Goal: Answer question/provide support: Share knowledge or assist other users

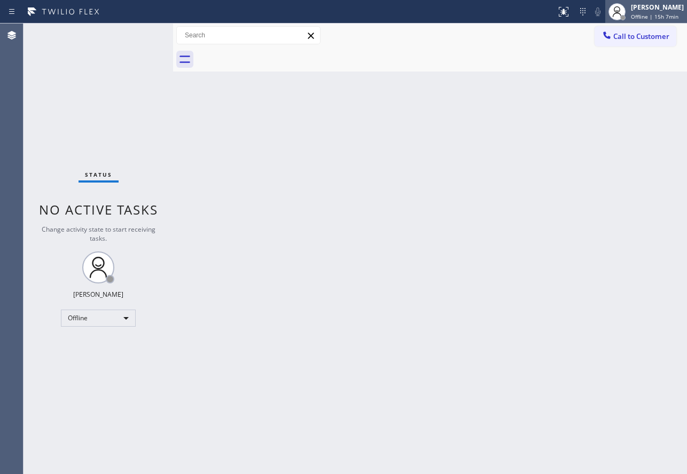
click at [648, 8] on div "[PERSON_NAME]" at bounding box center [656, 7] width 53 height 9
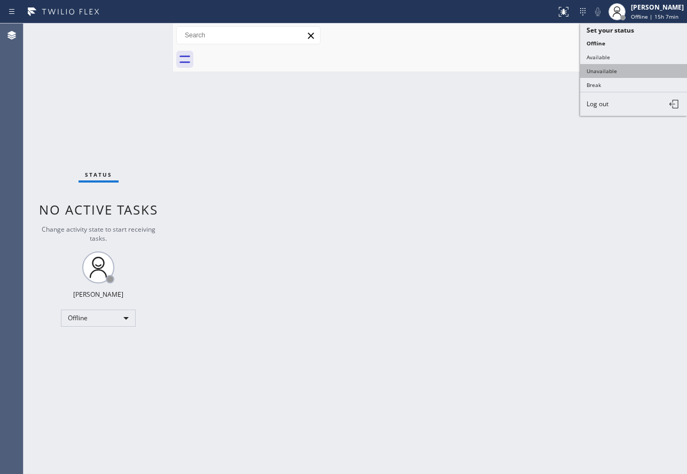
click at [610, 75] on button "Unavailable" at bounding box center [633, 71] width 107 height 14
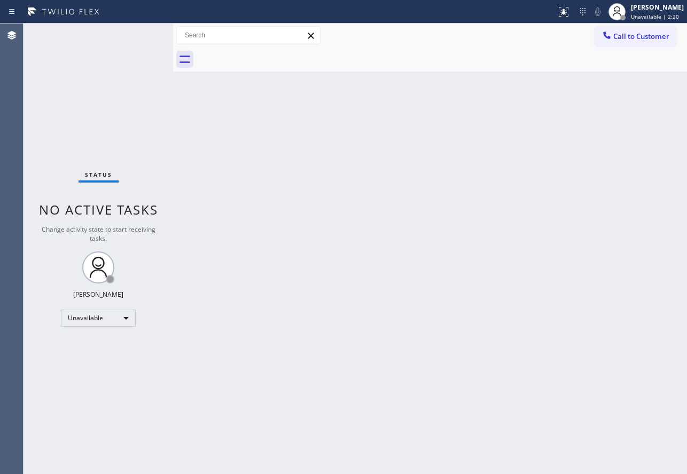
click at [227, 234] on div "Back to Dashboard Change Sender ID Customers Technicians Select a contact Outbo…" at bounding box center [430, 248] width 514 height 451
click at [649, 9] on div "[PERSON_NAME]" at bounding box center [656, 7] width 53 height 9
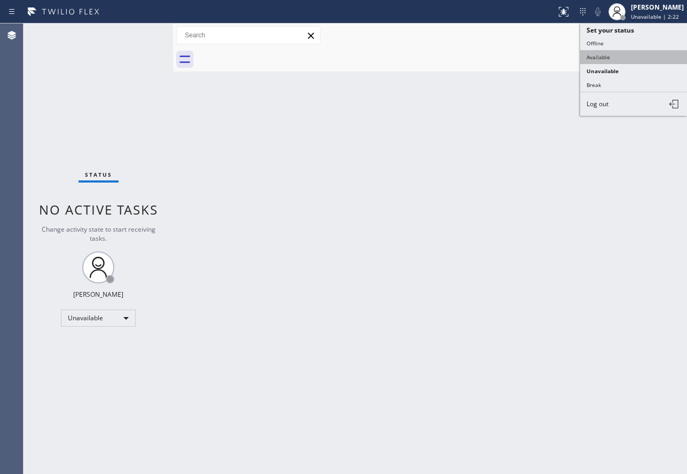
click at [600, 62] on button "Available" at bounding box center [633, 57] width 107 height 14
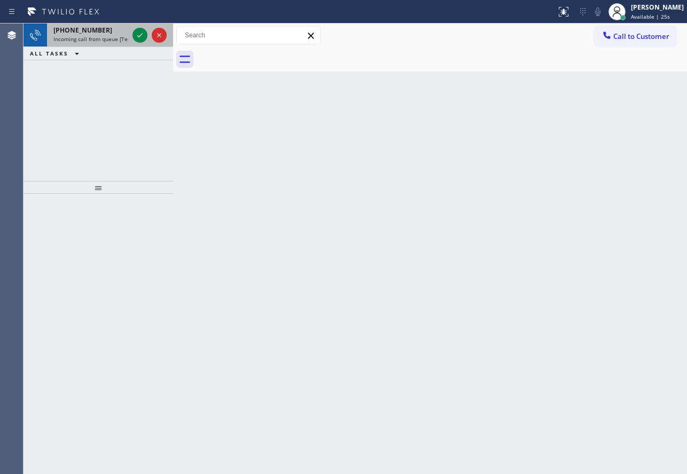
click at [86, 37] on span "Incoming call from queue [Test] All" at bounding box center [97, 38] width 89 height 7
drag, startPoint x: 85, startPoint y: 27, endPoint x: 87, endPoint y: 35, distance: 8.3
click at [85, 27] on span "[PHONE_NUMBER]" at bounding box center [82, 30] width 59 height 9
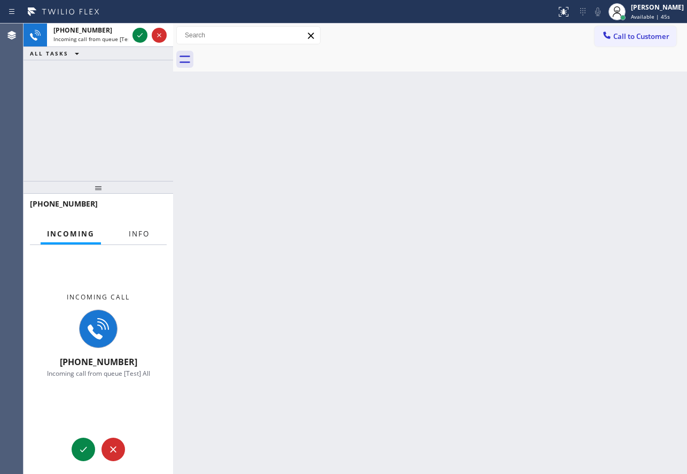
click at [147, 238] on span "Info" at bounding box center [139, 234] width 21 height 10
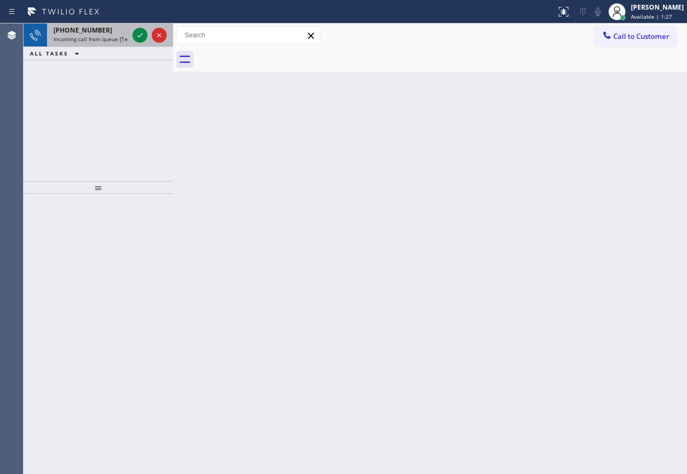
click at [101, 44] on div "[PHONE_NUMBER] Incoming call from queue [Test] All" at bounding box center [88, 34] width 83 height 23
click at [99, 37] on span "Incoming call from queue [Test] All" at bounding box center [97, 38] width 89 height 7
click at [112, 37] on span "Incoming call from queue Primary EL" at bounding box center [99, 38] width 93 height 7
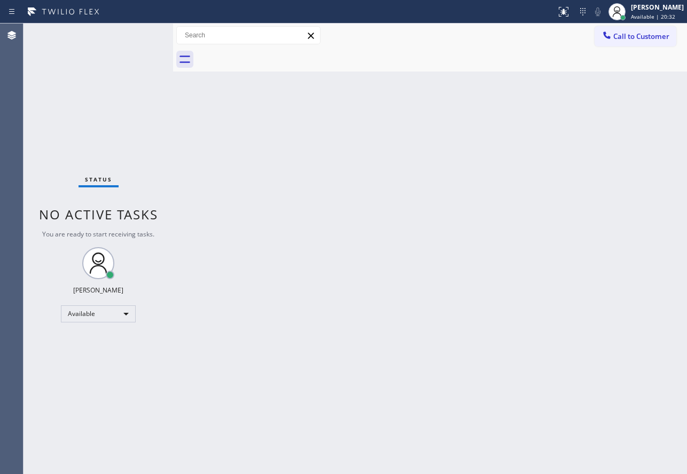
click at [514, 182] on div "Back to Dashboard Change Sender ID Customers Technicians Select a contact Outbo…" at bounding box center [430, 248] width 514 height 451
click at [441, 226] on div "Back to Dashboard Change Sender ID Customers Technicians Select a contact Outbo…" at bounding box center [430, 248] width 514 height 451
click at [134, 30] on div "Status No active tasks You are ready to start receiving tasks. [PERSON_NAME] Av…" at bounding box center [97, 248] width 149 height 451
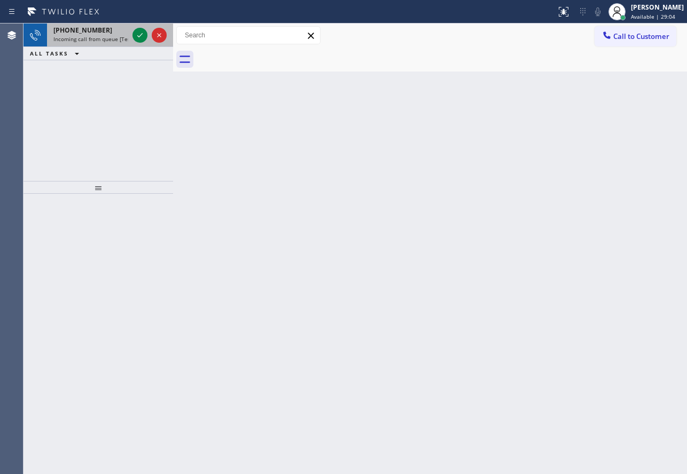
click at [107, 37] on span "Incoming call from queue [Test] All" at bounding box center [97, 38] width 89 height 7
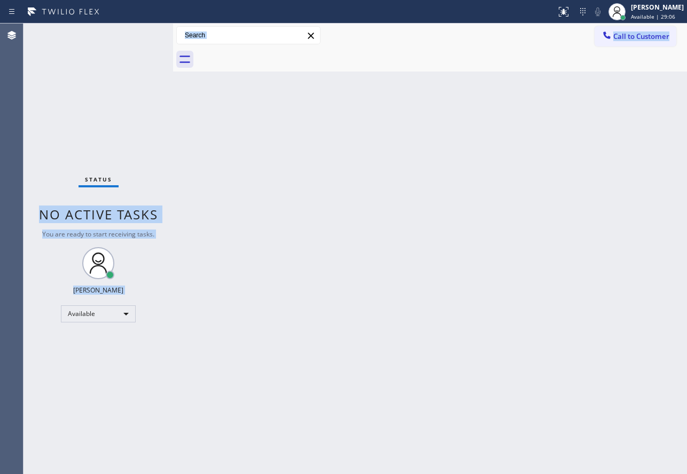
click at [404, 190] on div "Status No active tasks You are ready to start receiving tasks. [PERSON_NAME] Av…" at bounding box center [354, 248] width 663 height 451
click at [436, 180] on div "Back to Dashboard Change Sender ID Customers Technicians Select a contact Outbo…" at bounding box center [430, 248] width 514 height 451
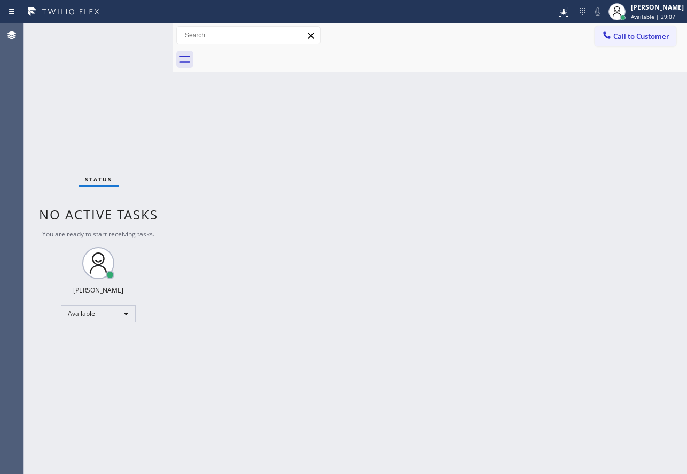
click at [436, 180] on div "Back to Dashboard Change Sender ID Customers Technicians Select a contact Outbo…" at bounding box center [430, 248] width 514 height 451
drag, startPoint x: 653, startPoint y: 9, endPoint x: 650, endPoint y: 17, distance: 8.4
click at [653, 9] on div "[PERSON_NAME]" at bounding box center [656, 7] width 53 height 9
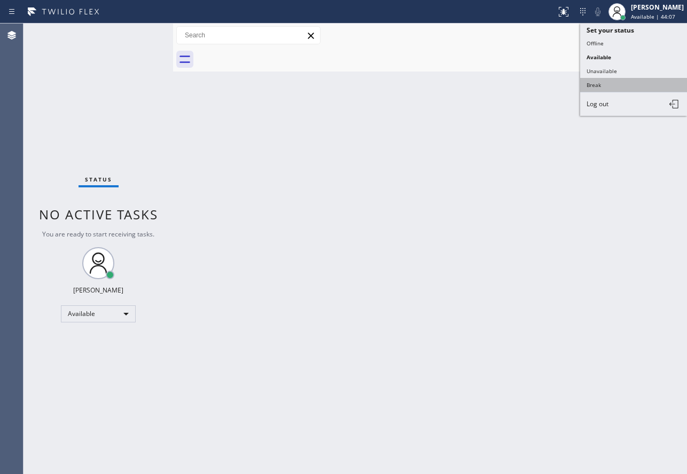
click at [594, 88] on button "Break" at bounding box center [633, 85] width 107 height 14
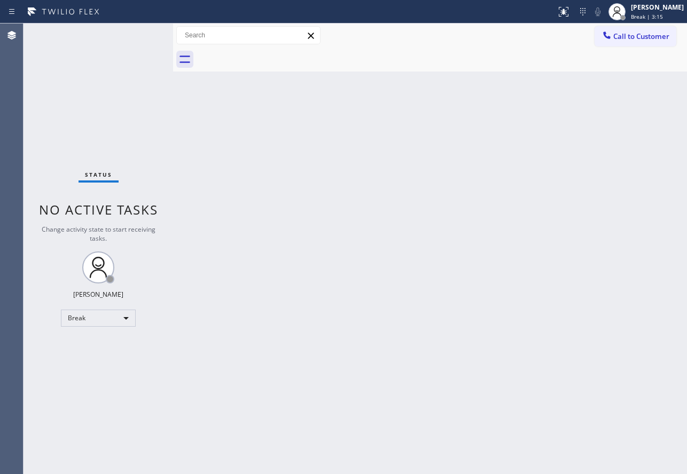
drag, startPoint x: 650, startPoint y: 9, endPoint x: 649, endPoint y: 23, distance: 14.4
click at [650, 9] on div "[PERSON_NAME]" at bounding box center [656, 7] width 53 height 9
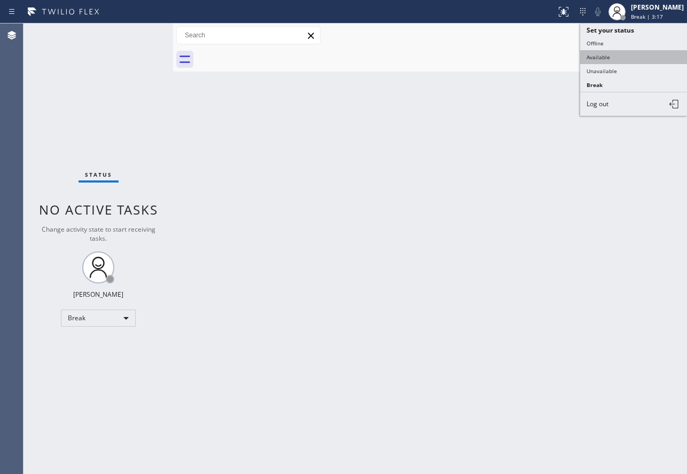
click at [606, 60] on button "Available" at bounding box center [633, 57] width 107 height 14
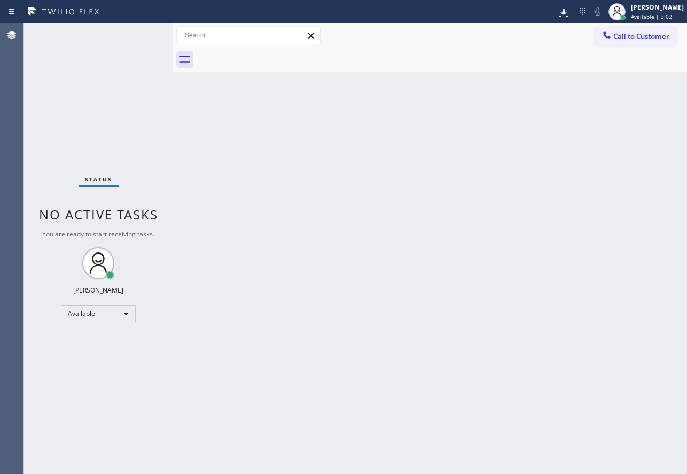
click at [154, 58] on div "Status No active tasks You are ready to start receiving tasks. [PERSON_NAME] Av…" at bounding box center [97, 248] width 149 height 451
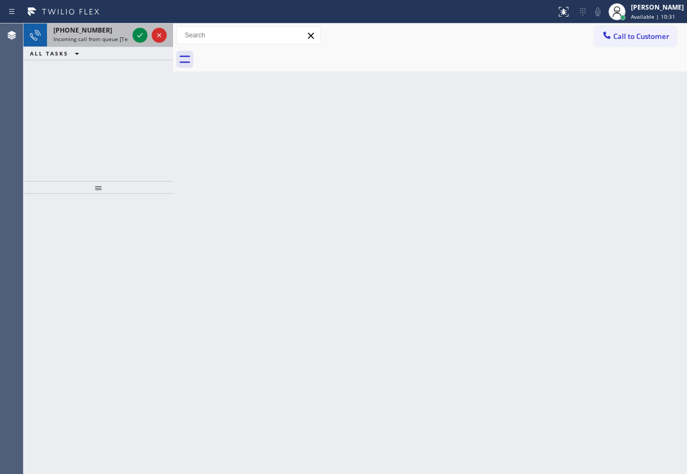
click at [119, 38] on span "Incoming call from queue [Test] All" at bounding box center [97, 38] width 89 height 7
click at [137, 35] on icon at bounding box center [139, 35] width 13 height 13
click at [106, 35] on div "[PHONE_NUMBER] Incoming call from queue [Test] All" at bounding box center [88, 34] width 83 height 23
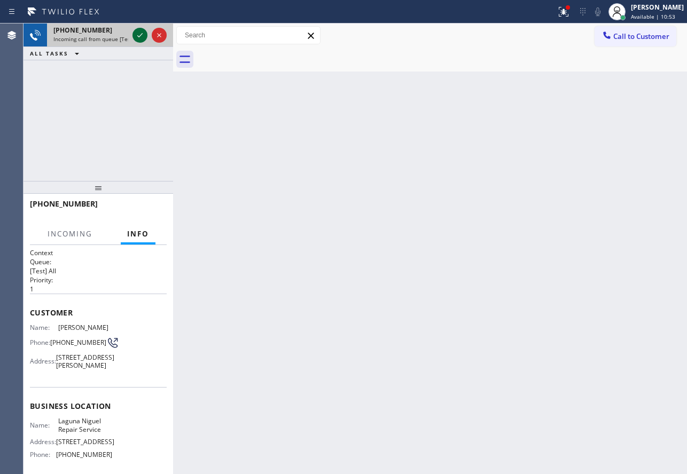
click at [141, 33] on icon at bounding box center [139, 35] width 13 height 13
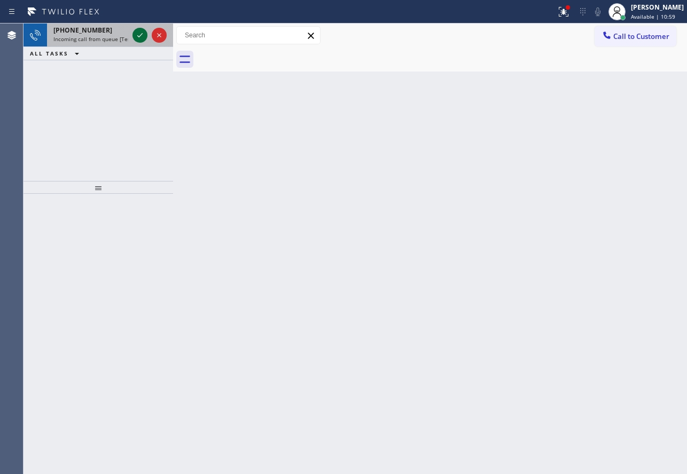
click at [141, 33] on icon at bounding box center [139, 35] width 13 height 13
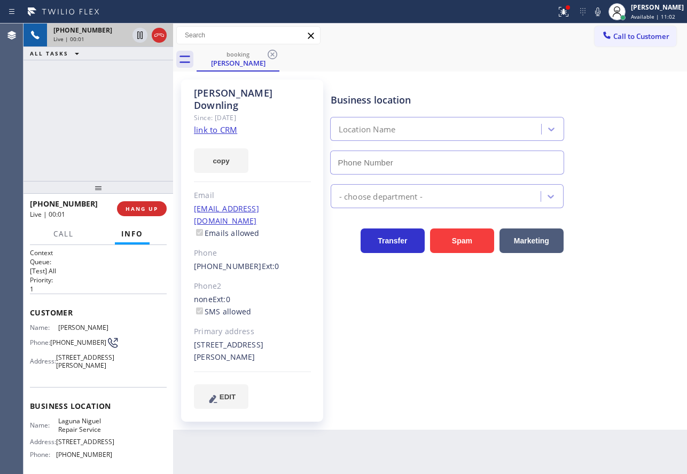
type input "[PHONE_NUMBER]"
click at [230, 124] on link "link to CRM" at bounding box center [215, 129] width 43 height 11
click at [604, 13] on icon at bounding box center [597, 11] width 13 height 13
click at [600, 12] on icon at bounding box center [597, 11] width 5 height 9
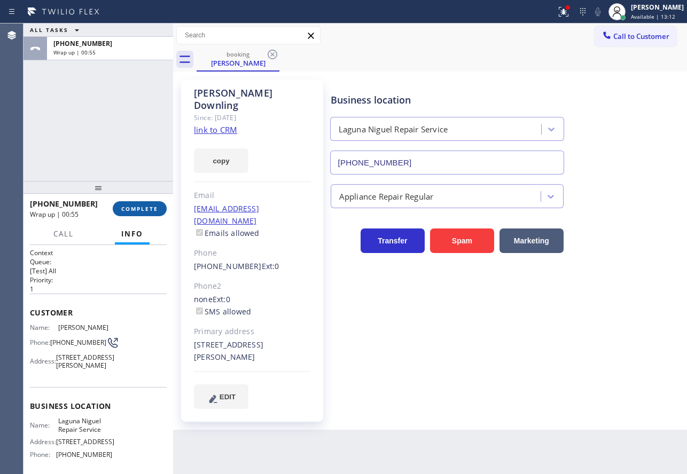
click at [143, 210] on span "COMPLETE" at bounding box center [139, 208] width 37 height 7
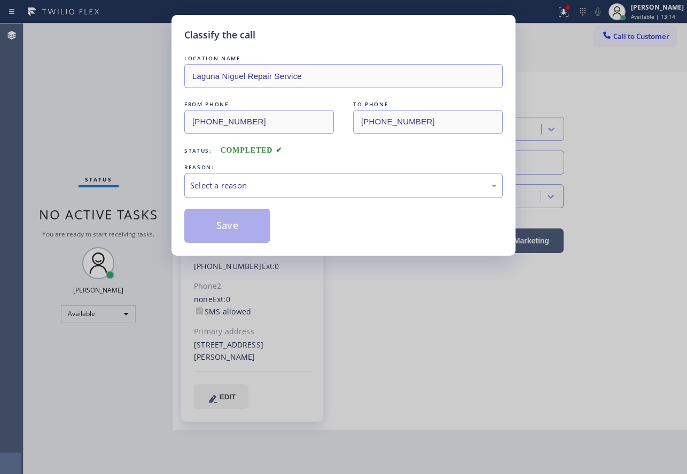
click at [278, 188] on div "Select a reason" at bounding box center [343, 185] width 306 height 12
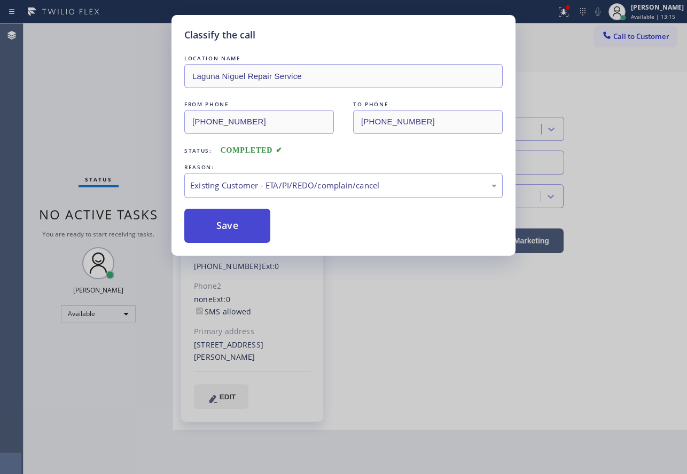
click at [246, 227] on button "Save" at bounding box center [227, 226] width 86 height 34
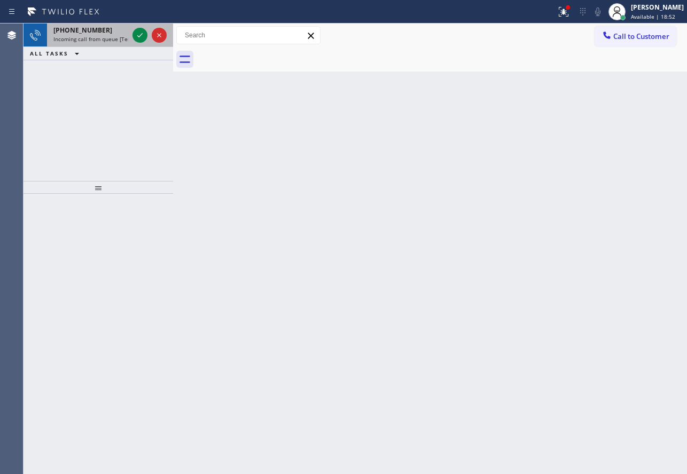
click at [97, 30] on span "[PHONE_NUMBER]" at bounding box center [82, 30] width 59 height 9
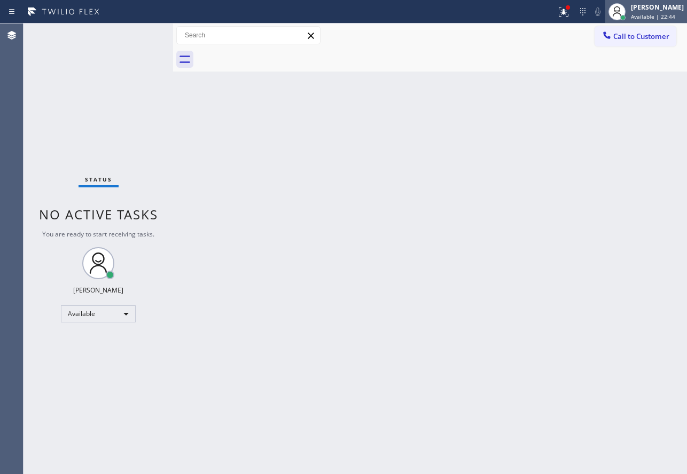
click at [652, 6] on div "[PERSON_NAME]" at bounding box center [656, 7] width 53 height 9
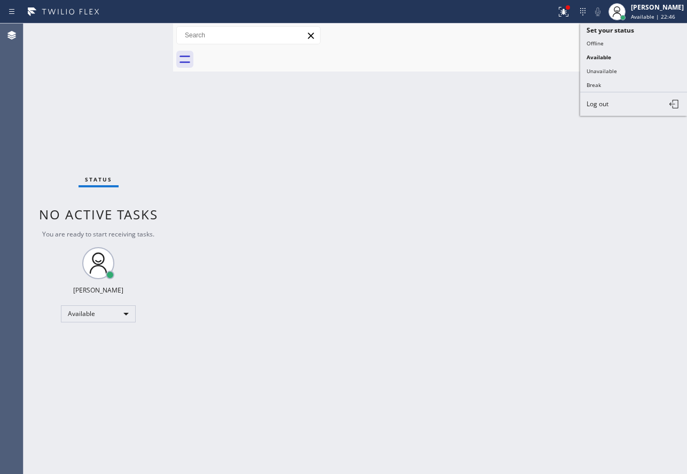
drag, startPoint x: 611, startPoint y: 89, endPoint x: 592, endPoint y: 90, distance: 19.2
click at [592, 90] on button "Break" at bounding box center [633, 85] width 107 height 14
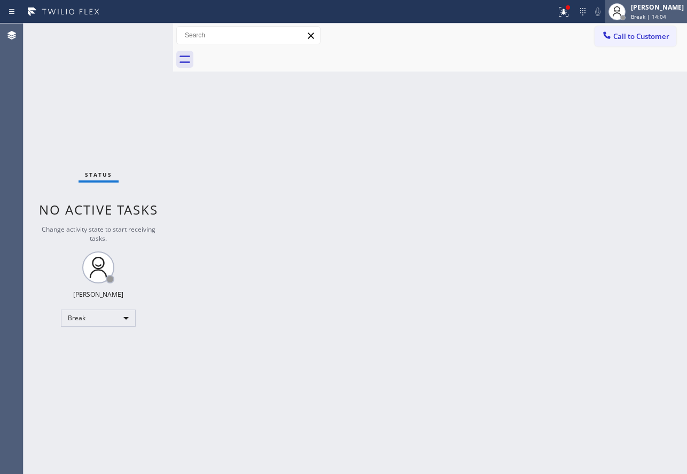
click at [653, 10] on div "[PERSON_NAME]" at bounding box center [656, 7] width 53 height 9
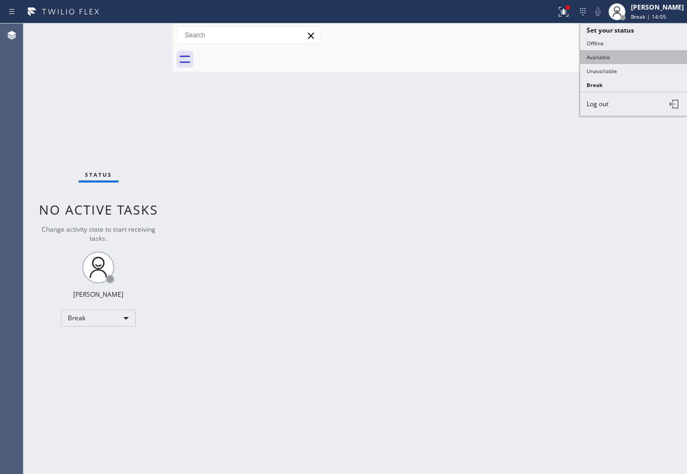
click at [606, 57] on button "Available" at bounding box center [633, 57] width 107 height 14
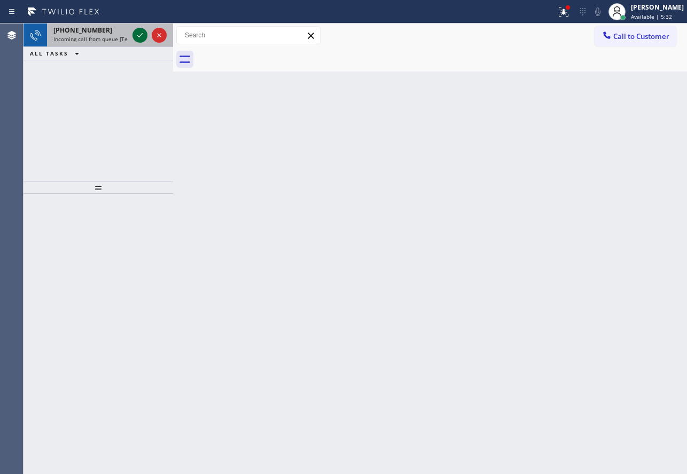
click at [138, 38] on icon at bounding box center [139, 35] width 13 height 13
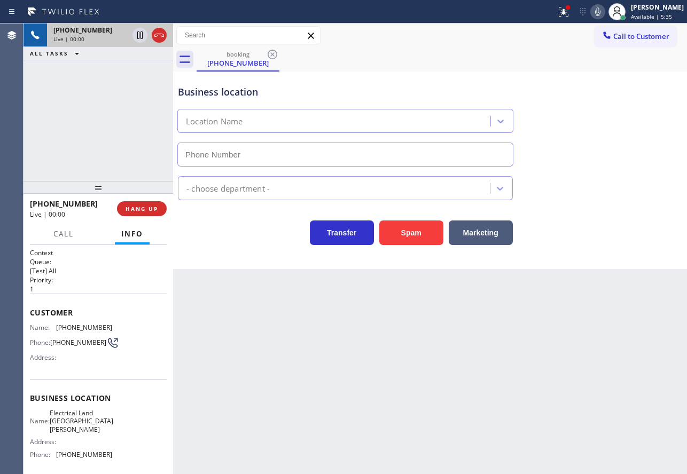
type input "[PHONE_NUMBER]"
click at [604, 11] on icon at bounding box center [597, 11] width 13 height 13
click at [145, 33] on icon at bounding box center [139, 35] width 13 height 13
type input "[PHONE_NUMBER]"
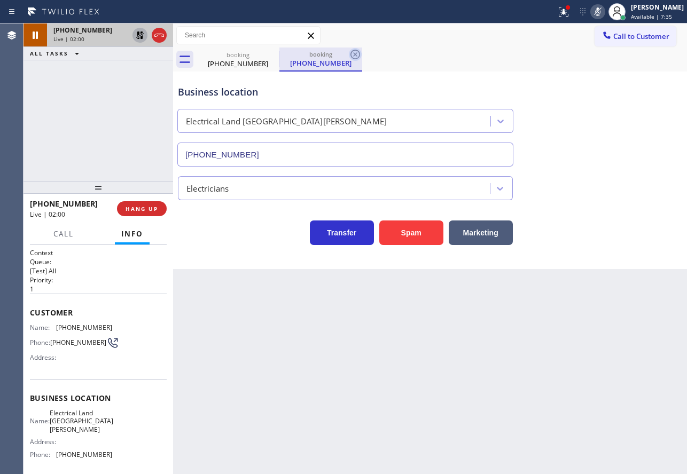
click at [355, 52] on icon at bounding box center [355, 54] width 13 height 13
click at [66, 326] on span "[PHONE_NUMBER]" at bounding box center [84, 328] width 56 height 8
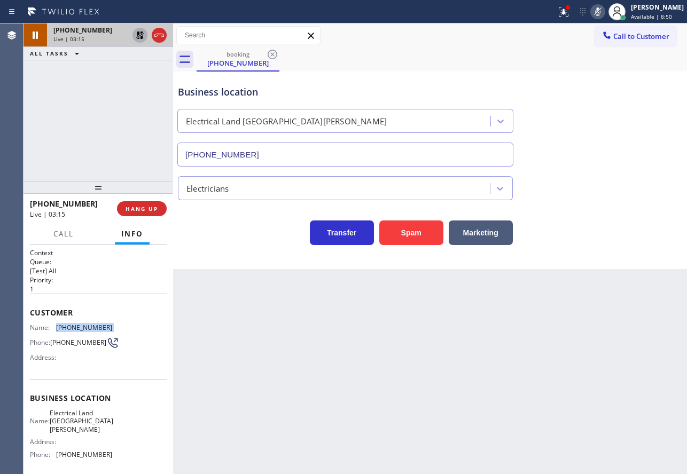
click at [66, 326] on span "[PHONE_NUMBER]" at bounding box center [84, 328] width 56 height 8
copy span "[PHONE_NUMBER]"
click at [604, 12] on icon at bounding box center [597, 11] width 13 height 13
click at [138, 38] on icon at bounding box center [139, 35] width 13 height 13
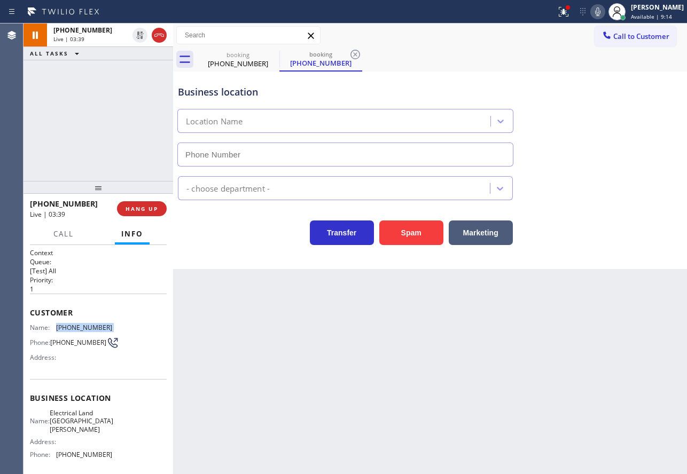
type input "[PHONE_NUMBER]"
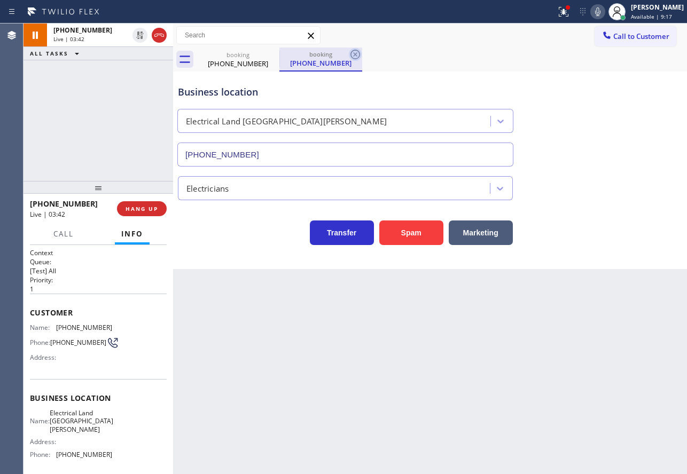
click at [357, 54] on icon at bounding box center [355, 54] width 13 height 13
click at [138, 35] on icon at bounding box center [139, 34] width 7 height 7
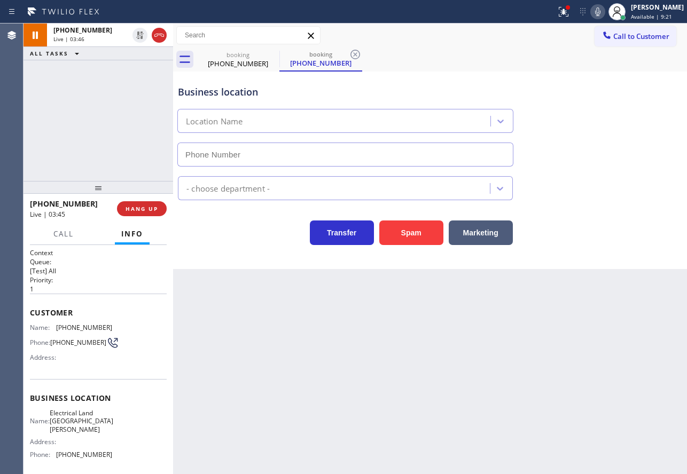
type input "[PHONE_NUMBER]"
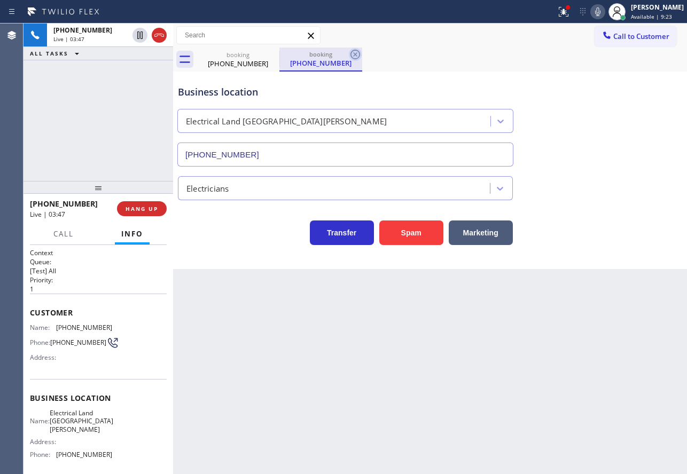
click at [356, 54] on icon at bounding box center [355, 55] width 10 height 10
click at [85, 451] on span "[PHONE_NUMBER]" at bounding box center [84, 455] width 56 height 8
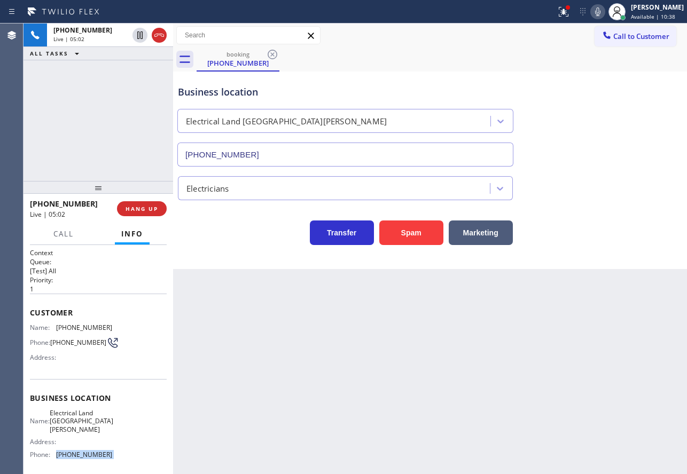
click at [85, 451] on span "[PHONE_NUMBER]" at bounding box center [84, 455] width 56 height 8
copy span "[PHONE_NUMBER]"
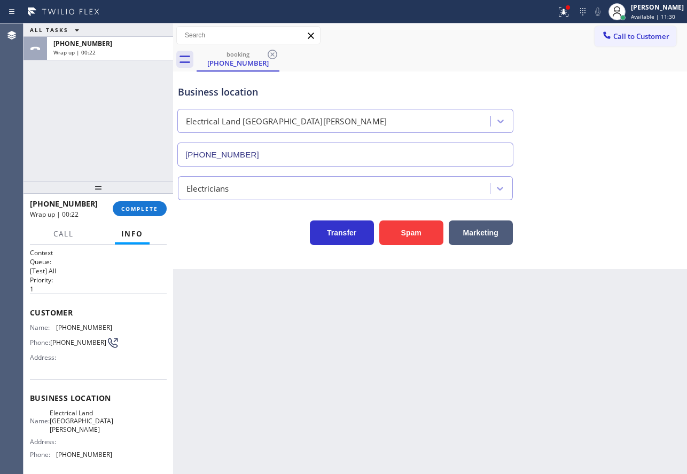
click at [73, 422] on span "Electrical Land [GEOGRAPHIC_DATA][PERSON_NAME]" at bounding box center [82, 421] width 64 height 25
copy span "Electrical Land [GEOGRAPHIC_DATA][PERSON_NAME]"
click at [142, 210] on span "COMPLETE" at bounding box center [139, 208] width 37 height 7
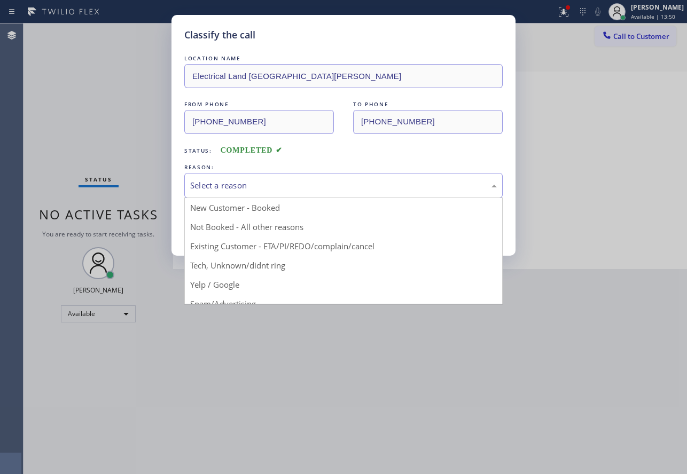
click at [257, 190] on div "Select a reason" at bounding box center [343, 185] width 306 height 12
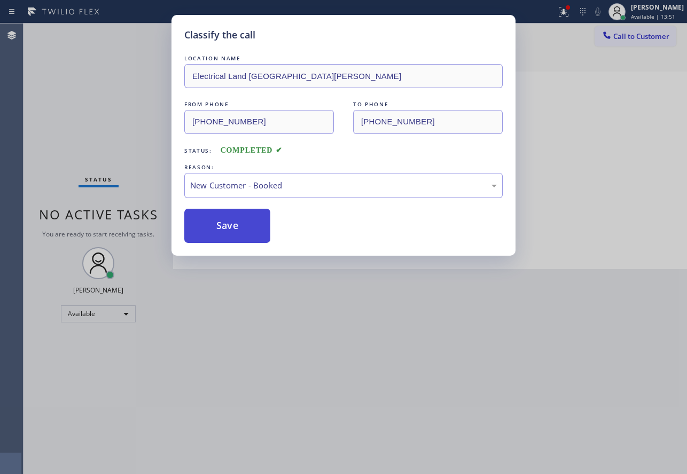
click at [235, 222] on button "Save" at bounding box center [227, 226] width 86 height 34
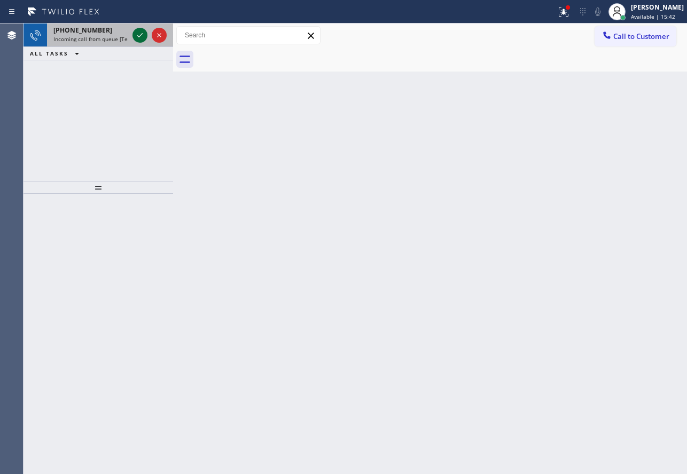
click at [139, 36] on icon at bounding box center [139, 35] width 13 height 13
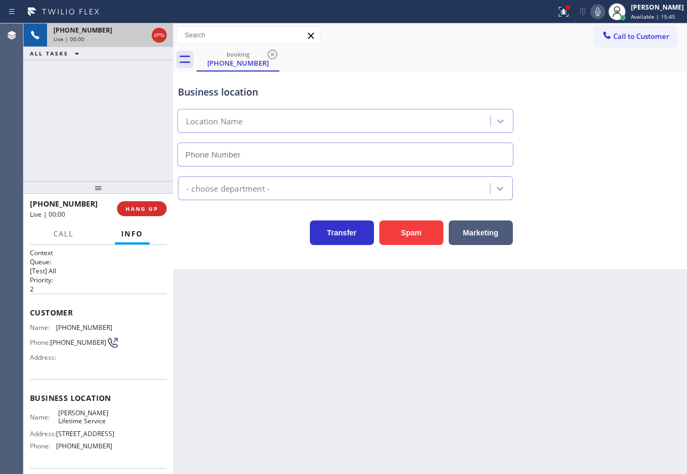
type input "[PHONE_NUMBER]"
click at [148, 210] on span "HANG UP" at bounding box center [141, 208] width 33 height 7
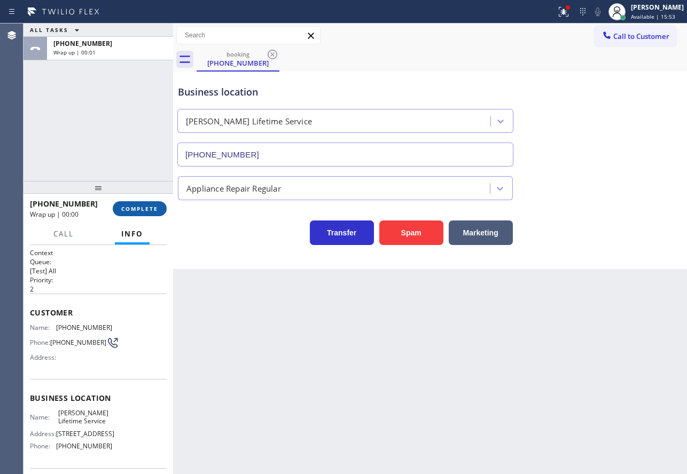
click at [148, 210] on span "COMPLETE" at bounding box center [139, 208] width 37 height 7
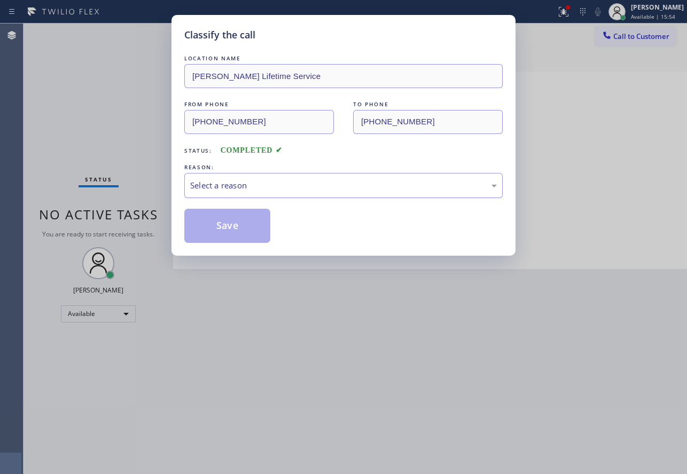
click at [264, 175] on div "Select a reason" at bounding box center [343, 185] width 318 height 25
drag, startPoint x: 240, startPoint y: 303, endPoint x: 239, endPoint y: 296, distance: 7.0
click at [228, 235] on button "Save" at bounding box center [227, 226] width 86 height 34
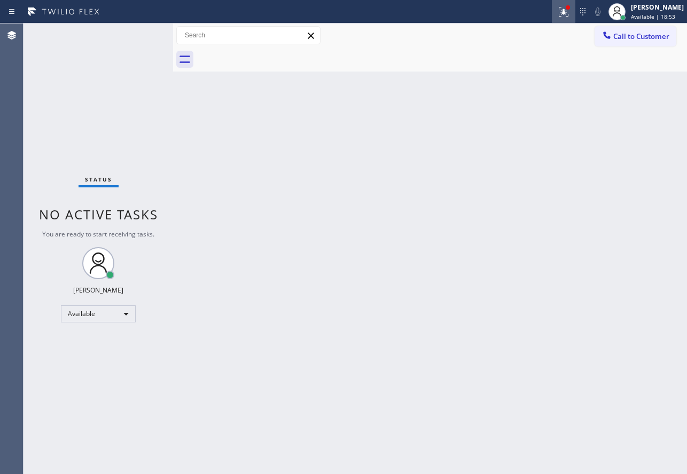
click at [573, 22] on button at bounding box center [562, 11] width 23 height 23
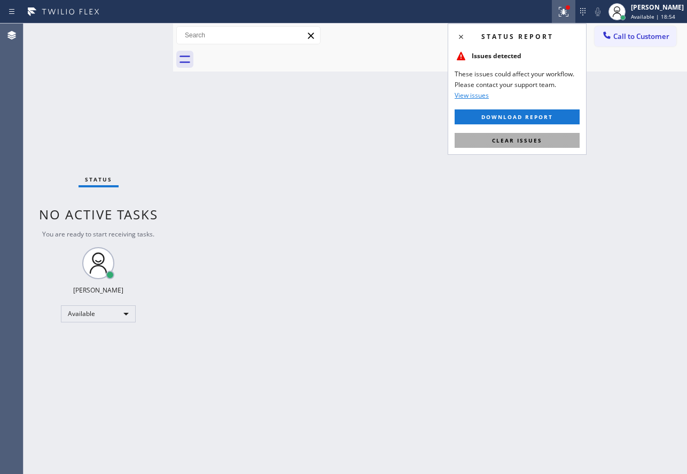
click at [528, 137] on span "Clear issues" at bounding box center [517, 140] width 50 height 7
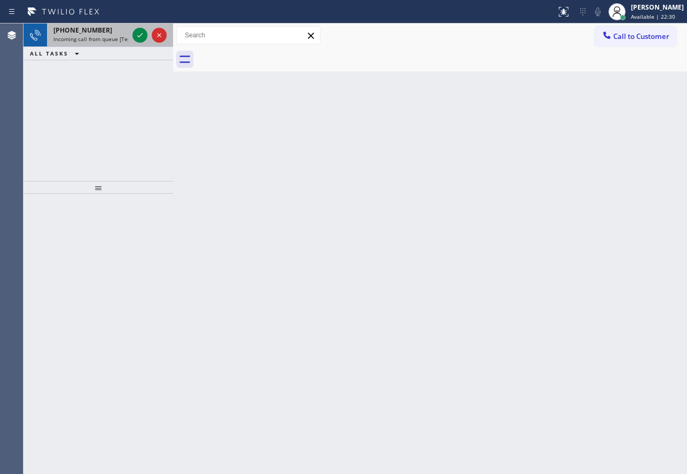
click at [132, 34] on div at bounding box center [149, 34] width 38 height 23
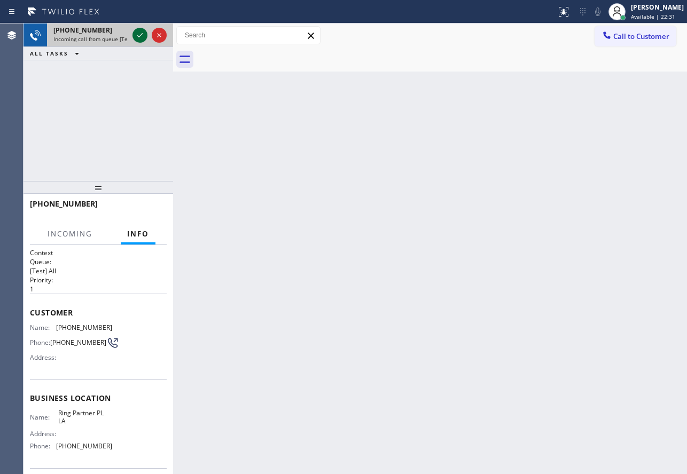
click at [142, 33] on icon at bounding box center [139, 35] width 13 height 13
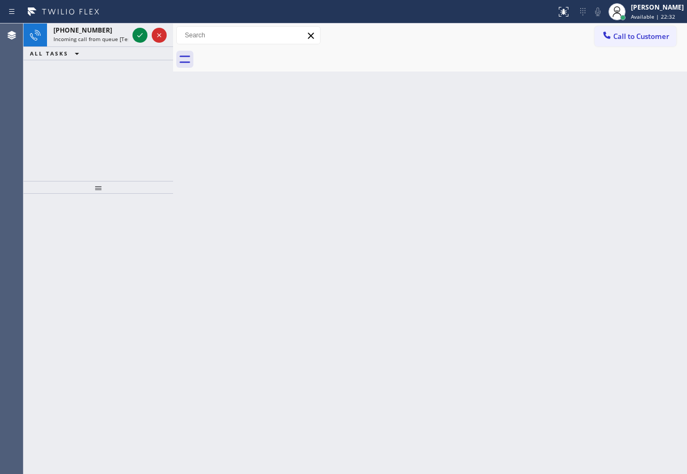
click at [142, 33] on icon at bounding box center [139, 35] width 13 height 13
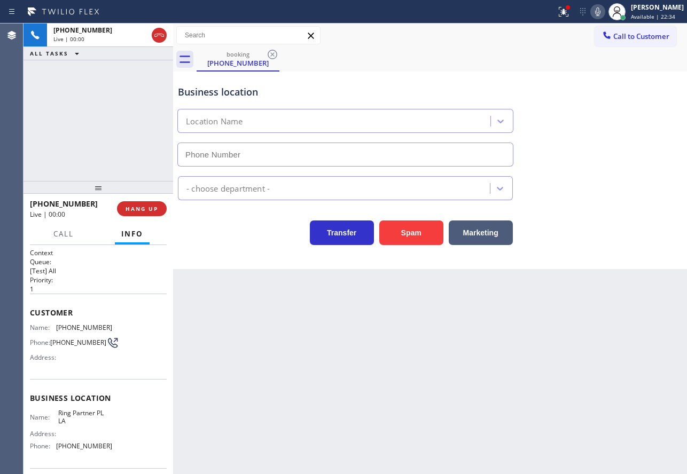
type input "[PHONE_NUMBER]"
click at [153, 210] on span "HANG UP" at bounding box center [141, 208] width 33 height 7
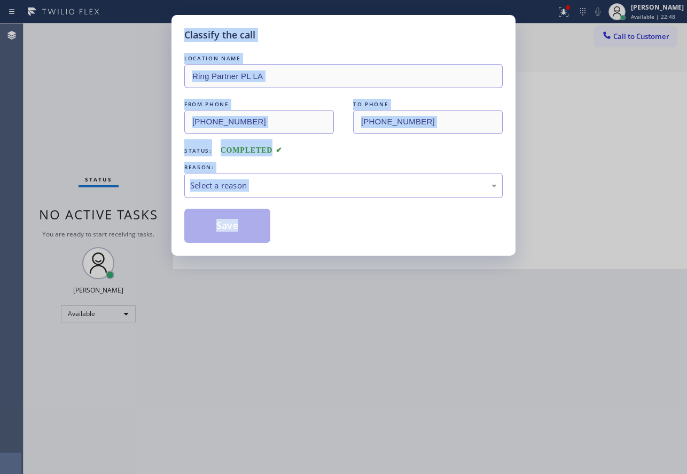
click at [367, 160] on div "LOCATION NAME Ring Partner PL LA FROM PHONE [PHONE_NUMBER] TO PHONE [PHONE_NUMB…" at bounding box center [343, 148] width 318 height 190
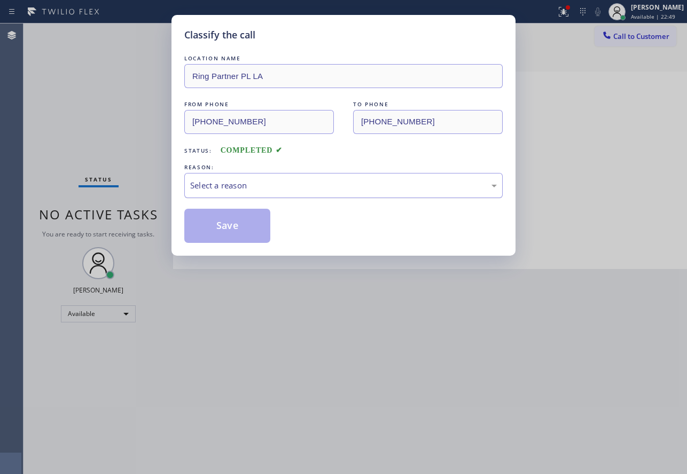
click at [287, 179] on div "Select a reason" at bounding box center [343, 185] width 306 height 12
click at [243, 237] on button "Save" at bounding box center [227, 226] width 86 height 34
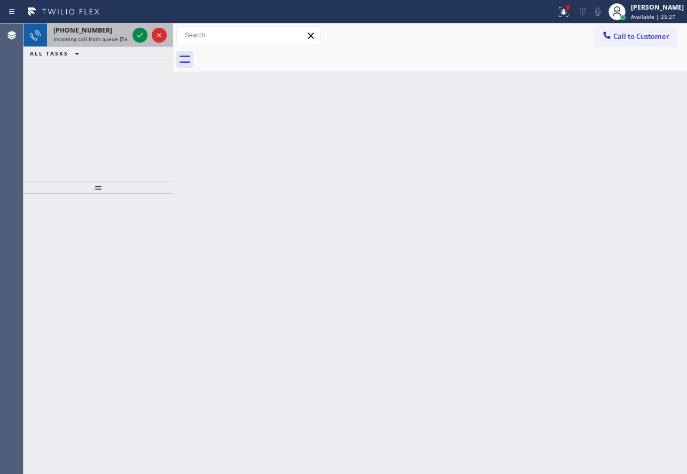
click at [93, 37] on span "Incoming call from queue [Test] All" at bounding box center [97, 38] width 89 height 7
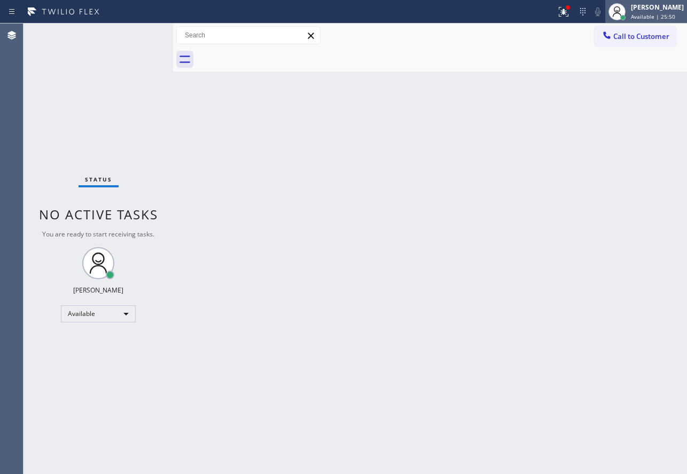
drag, startPoint x: 659, startPoint y: 6, endPoint x: 650, endPoint y: 35, distance: 30.4
click at [659, 6] on div "[PERSON_NAME]" at bounding box center [656, 7] width 53 height 9
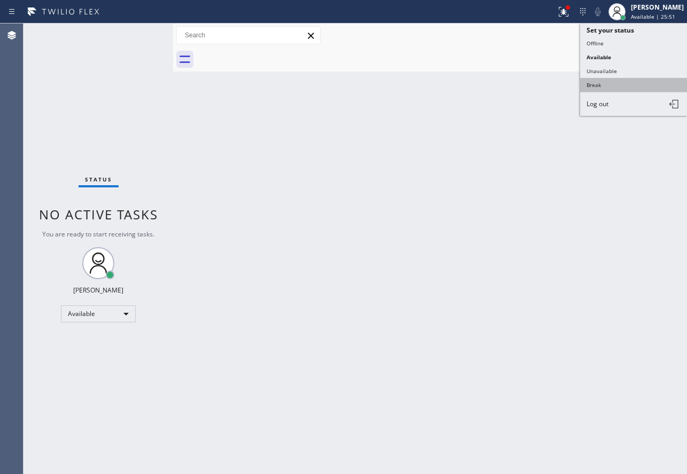
click at [618, 86] on button "Break" at bounding box center [633, 85] width 107 height 14
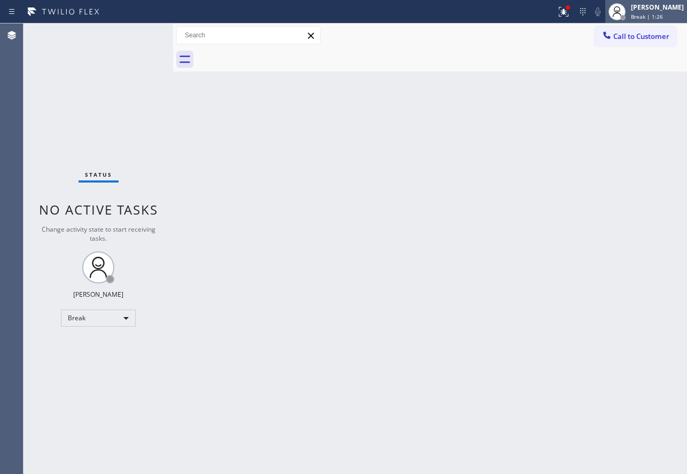
click at [625, 11] on div at bounding box center [616, 11] width 17 height 17
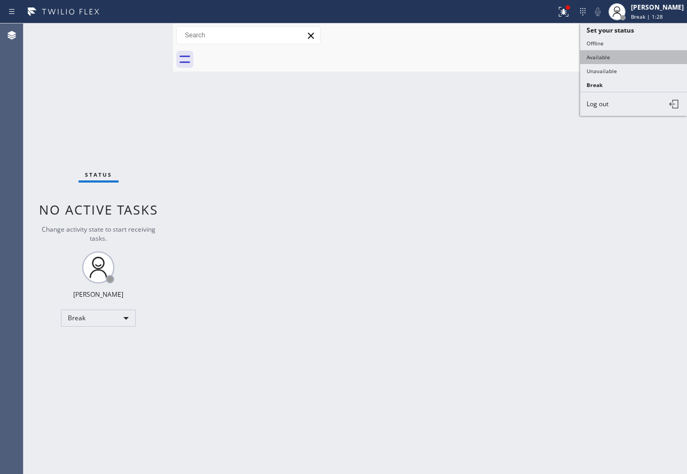
drag, startPoint x: 612, startPoint y: 64, endPoint x: 616, endPoint y: 55, distance: 9.5
click at [616, 55] on ul "Set your status Offline Available Unavailable Break Log out" at bounding box center [633, 69] width 107 height 92
click at [616, 55] on button "Available" at bounding box center [633, 57] width 107 height 14
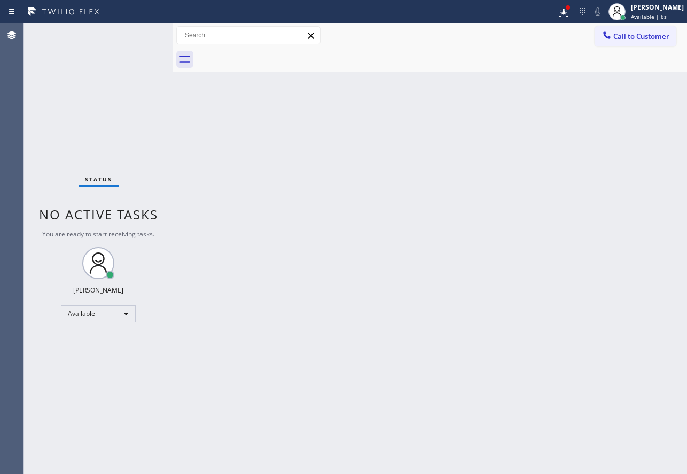
click at [138, 40] on div "Status No active tasks You are ready to start receiving tasks. [PERSON_NAME] Av…" at bounding box center [97, 248] width 149 height 451
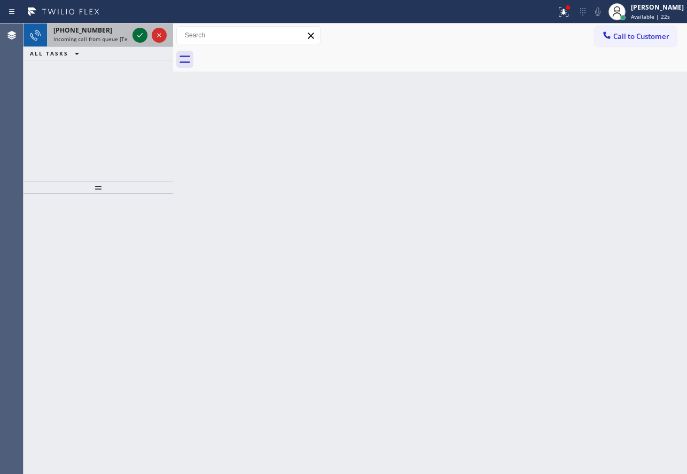
click at [143, 34] on icon at bounding box center [139, 35] width 13 height 13
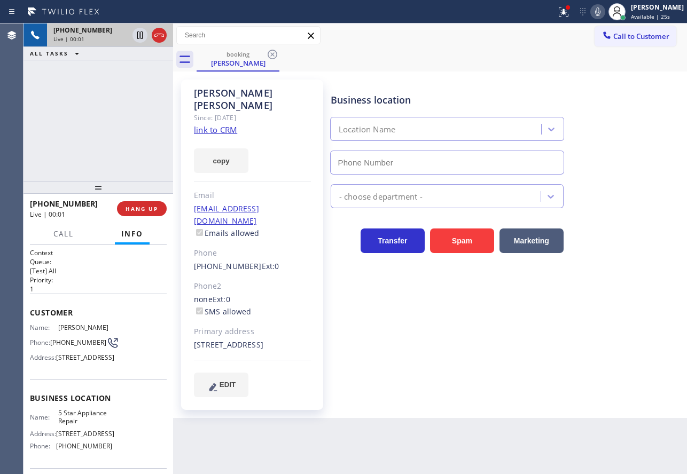
type input "[PHONE_NUMBER]"
click at [212, 123] on div "[PERSON_NAME] Since: [DATE] link to CRM copy Email [EMAIL_ADDRESS][DOMAIN_NAME]…" at bounding box center [252, 245] width 142 height 330
click at [211, 124] on link "link to CRM" at bounding box center [215, 129] width 43 height 11
click at [151, 207] on span "HANG UP" at bounding box center [141, 208] width 33 height 7
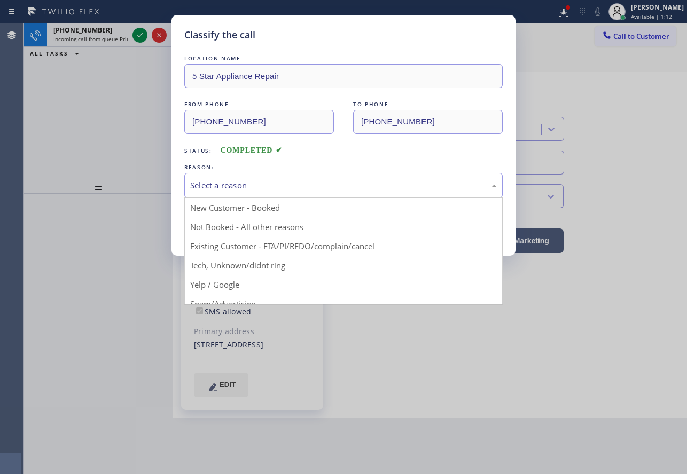
click at [234, 188] on div "Select a reason" at bounding box center [343, 185] width 306 height 12
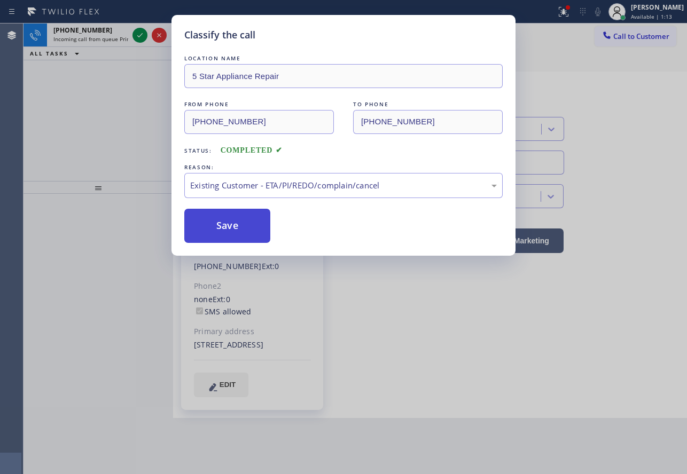
click at [234, 220] on button "Save" at bounding box center [227, 226] width 86 height 34
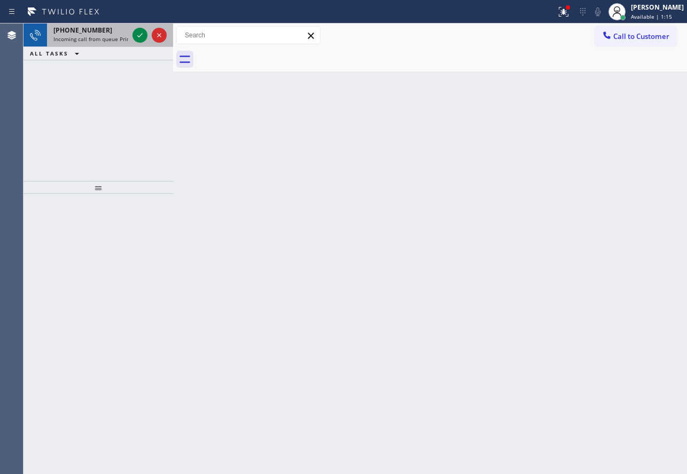
click at [108, 35] on div "[PHONE_NUMBER] Incoming call from queue Primary EL" at bounding box center [88, 34] width 83 height 23
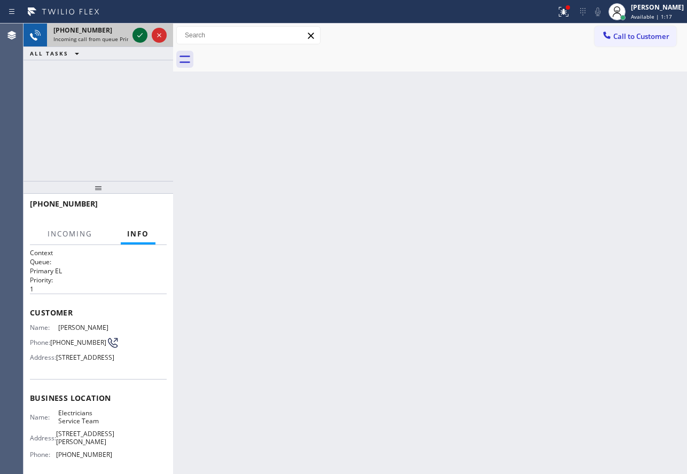
click at [141, 37] on icon at bounding box center [139, 35] width 13 height 13
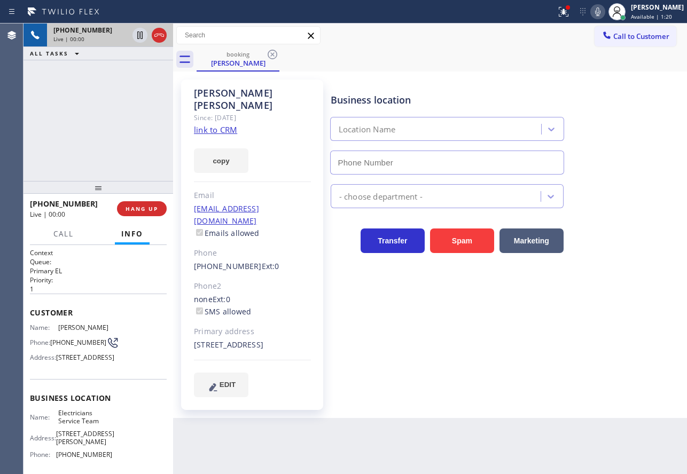
type input "[PHONE_NUMBER]"
click at [225, 124] on link "link to CRM" at bounding box center [215, 129] width 43 height 11
click at [604, 11] on icon at bounding box center [597, 11] width 13 height 13
click at [139, 37] on icon at bounding box center [139, 34] width 5 height 7
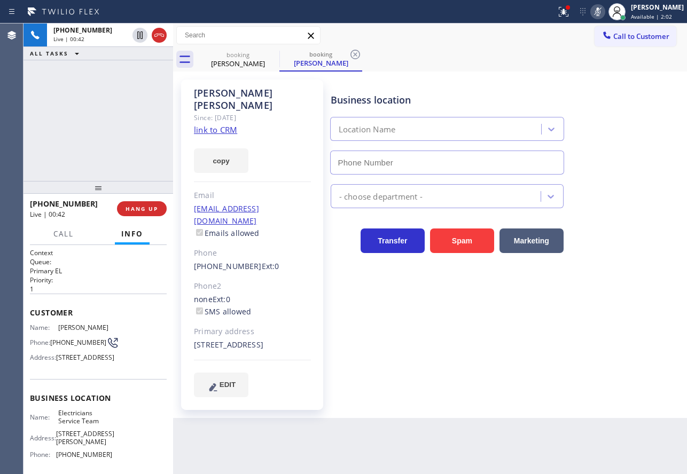
type input "[PHONE_NUMBER]"
click at [356, 54] on icon at bounding box center [355, 55] width 10 height 10
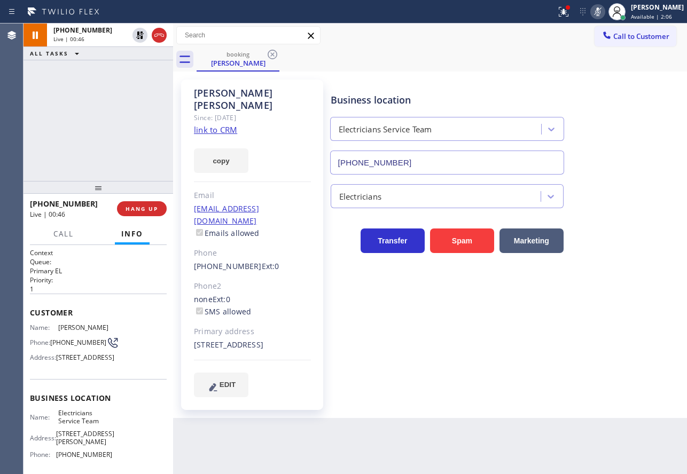
click at [356, 54] on div "booking [PERSON_NAME]" at bounding box center [441, 60] width 490 height 24
click at [600, 9] on icon at bounding box center [597, 11] width 5 height 9
click at [140, 35] on icon at bounding box center [139, 35] width 13 height 13
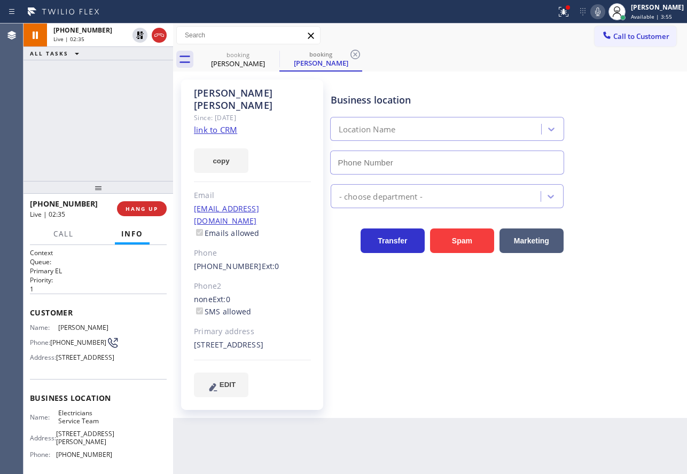
type input "[PHONE_NUMBER]"
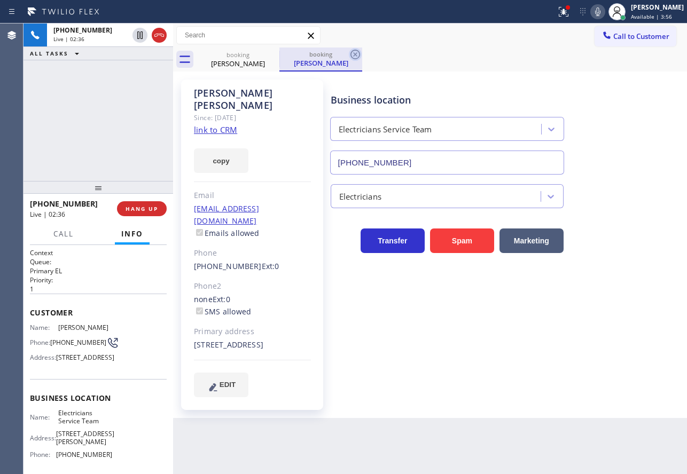
click at [355, 55] on icon at bounding box center [355, 55] width 10 height 10
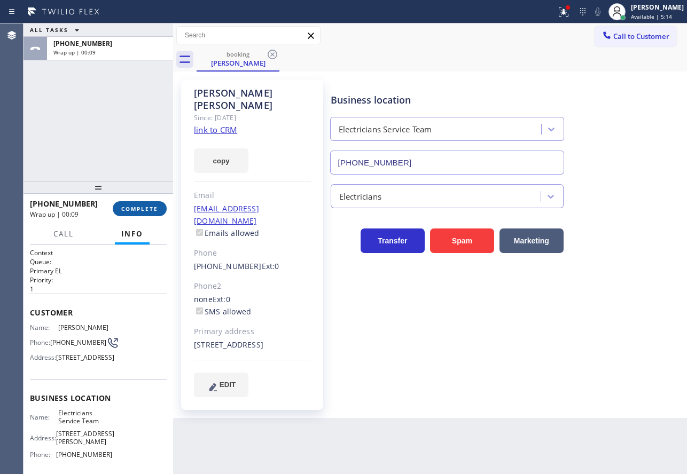
click at [133, 207] on span "COMPLETE" at bounding box center [139, 208] width 37 height 7
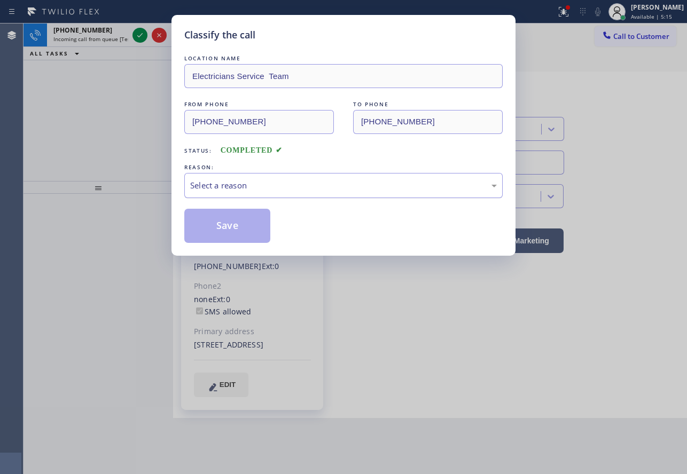
click at [254, 186] on div "Select a reason" at bounding box center [343, 185] width 306 height 12
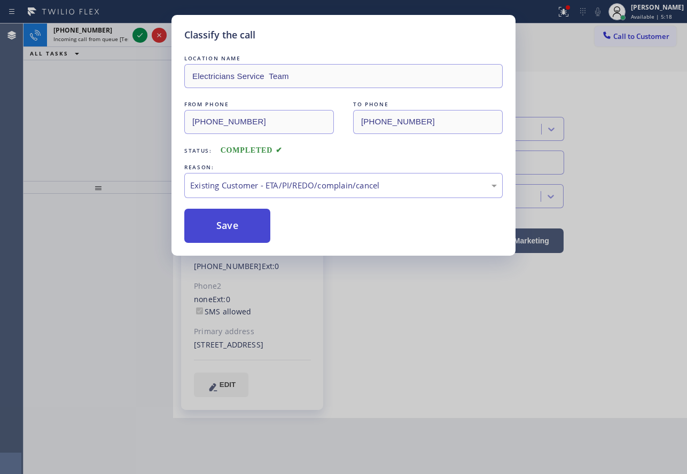
click at [230, 225] on button "Save" at bounding box center [227, 226] width 86 height 34
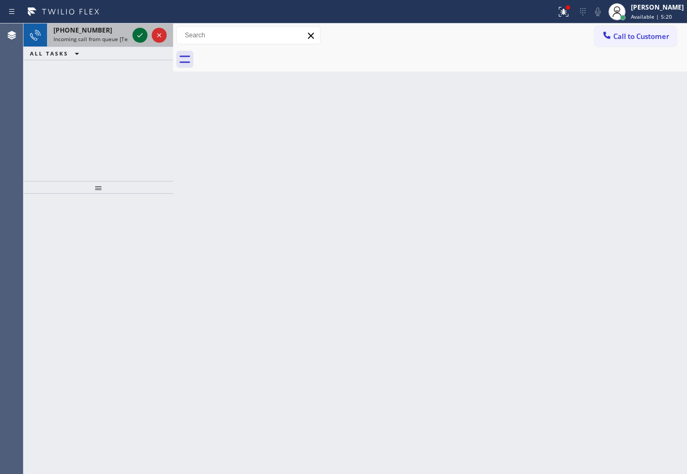
click at [140, 37] on icon at bounding box center [139, 35] width 13 height 13
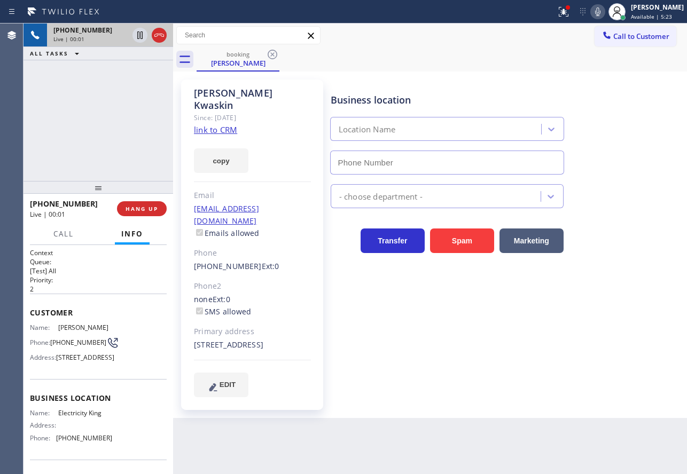
type input "[PHONE_NUMBER]"
drag, startPoint x: 226, startPoint y: 120, endPoint x: 201, endPoint y: 117, distance: 25.7
click at [201, 124] on link "link to CRM" at bounding box center [215, 129] width 43 height 11
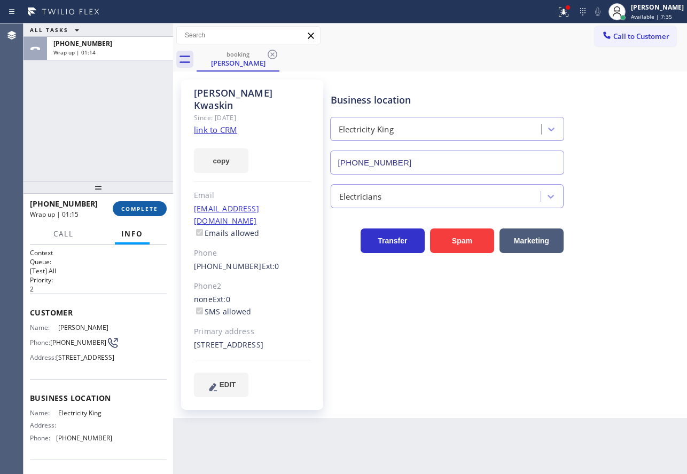
click at [138, 208] on span "COMPLETE" at bounding box center [139, 208] width 37 height 7
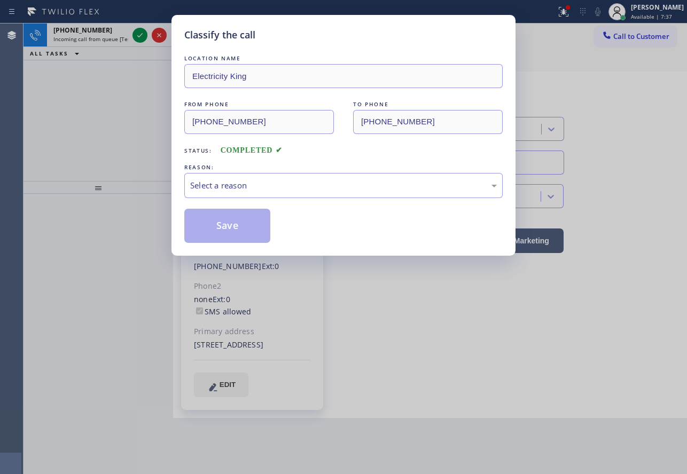
click at [250, 192] on div "Select a reason" at bounding box center [343, 185] width 318 height 25
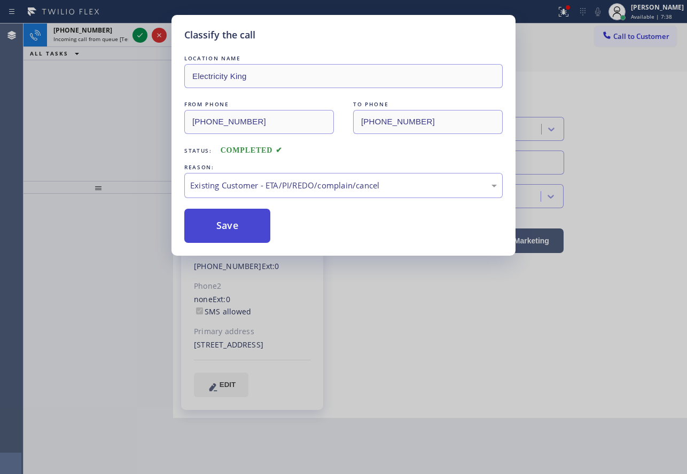
click at [241, 223] on button "Save" at bounding box center [227, 226] width 86 height 34
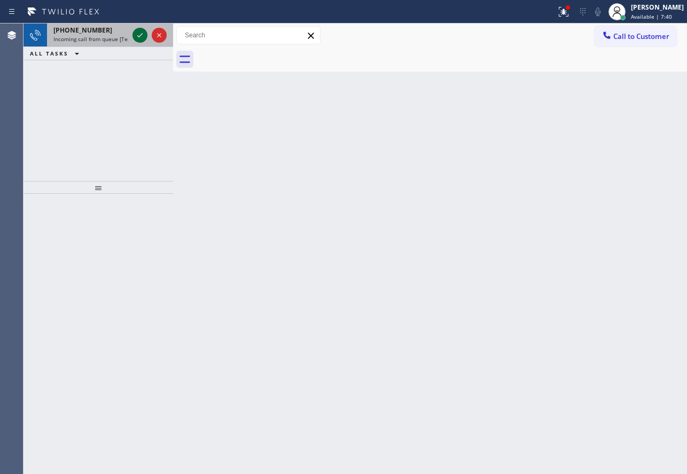
click at [140, 38] on icon at bounding box center [139, 35] width 13 height 13
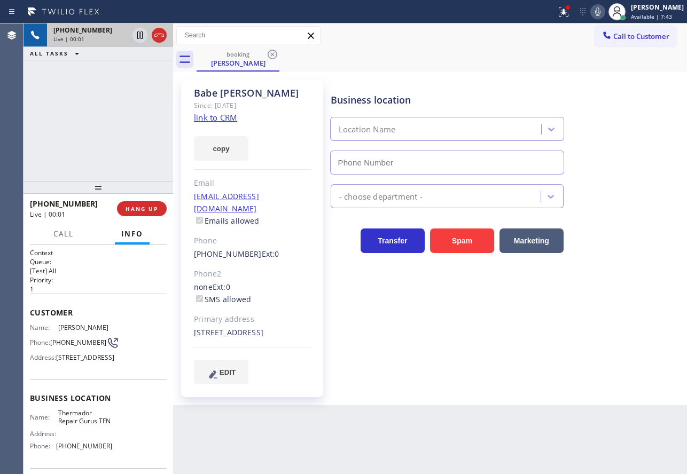
type input "[PHONE_NUMBER]"
click at [207, 119] on link "link to CRM" at bounding box center [215, 117] width 43 height 11
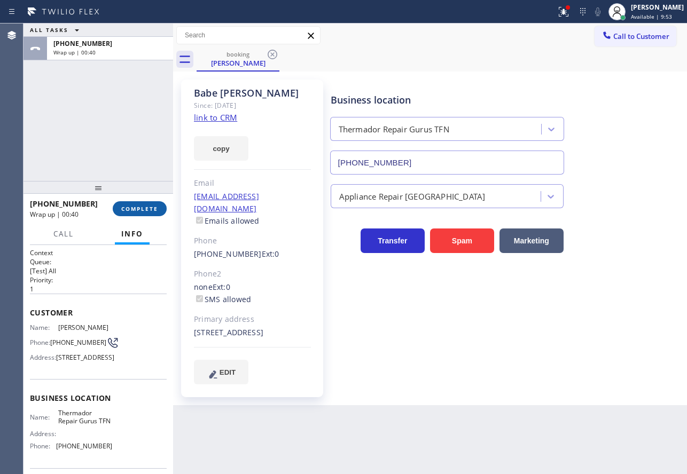
click at [138, 211] on span "COMPLETE" at bounding box center [139, 208] width 37 height 7
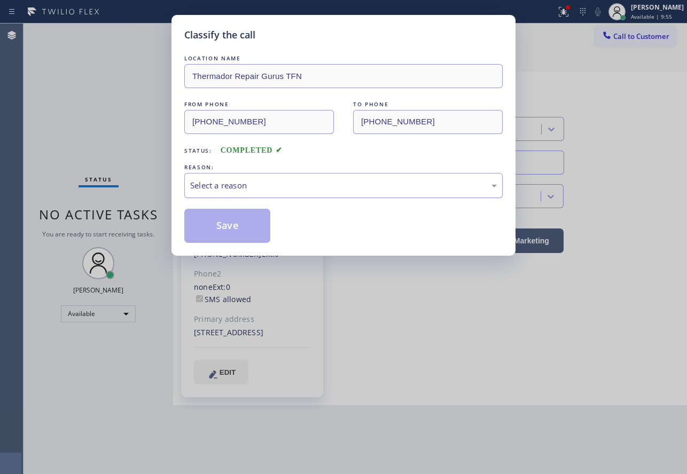
click at [281, 186] on div "Select a reason" at bounding box center [343, 185] width 306 height 12
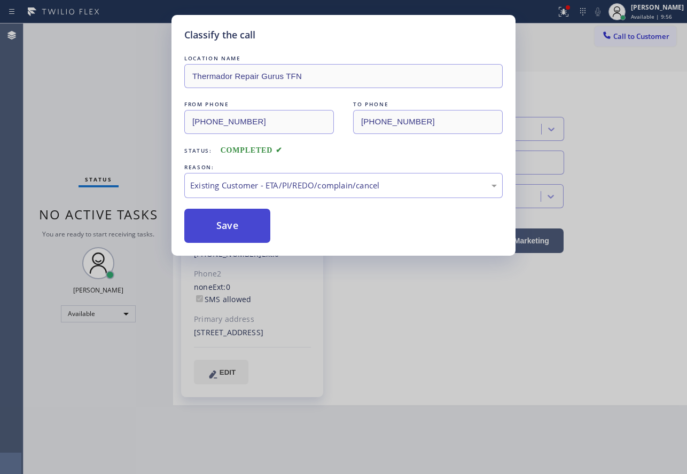
click at [224, 235] on button "Save" at bounding box center [227, 226] width 86 height 34
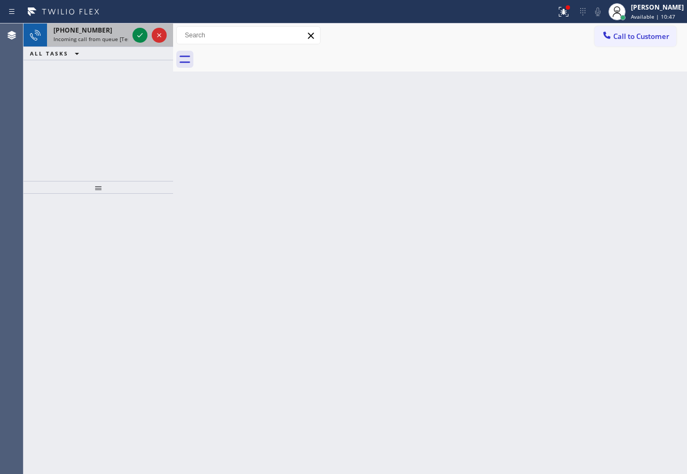
click at [94, 42] on span "Incoming call from queue [Test] All" at bounding box center [97, 38] width 89 height 7
click at [138, 36] on icon at bounding box center [139, 35] width 5 height 4
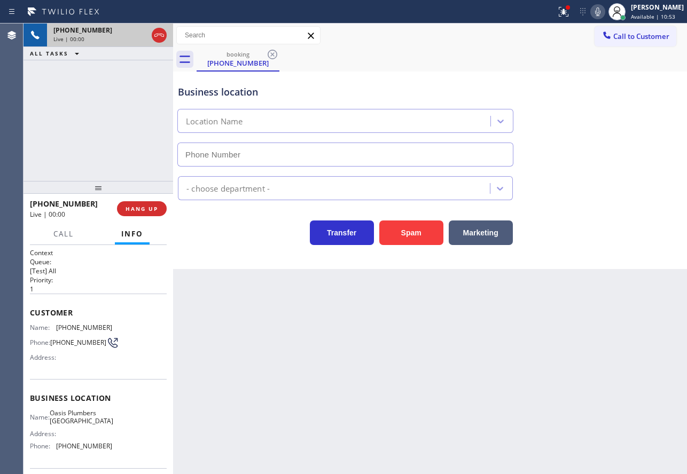
type input "[PHONE_NUMBER]"
click at [600, 13] on icon at bounding box center [597, 11] width 5 height 9
click at [604, 10] on icon at bounding box center [597, 11] width 13 height 13
click at [92, 328] on span "[PHONE_NUMBER]" at bounding box center [84, 328] width 56 height 8
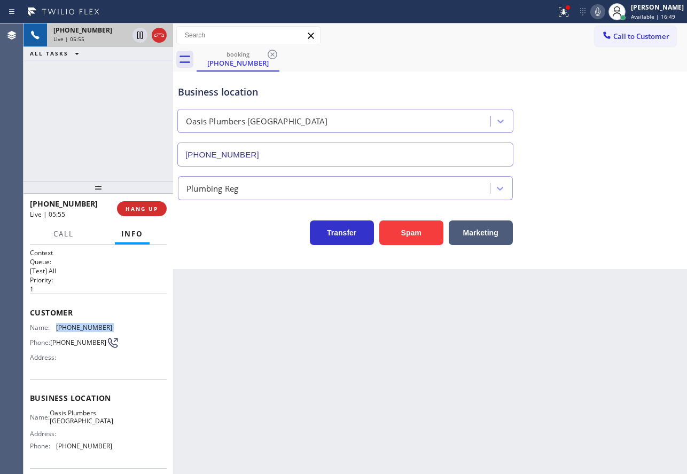
click at [92, 328] on span "[PHONE_NUMBER]" at bounding box center [84, 328] width 56 height 8
copy span "[PHONE_NUMBER]"
click at [600, 10] on icon at bounding box center [597, 11] width 5 height 9
click at [600, 12] on icon at bounding box center [597, 11] width 5 height 9
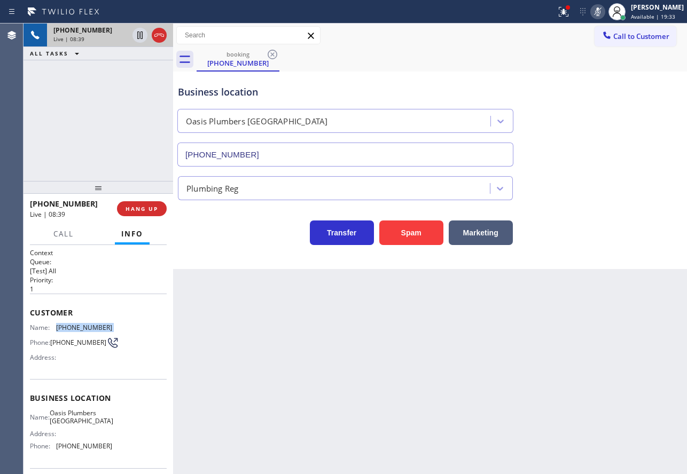
click at [600, 12] on icon at bounding box center [597, 11] width 5 height 9
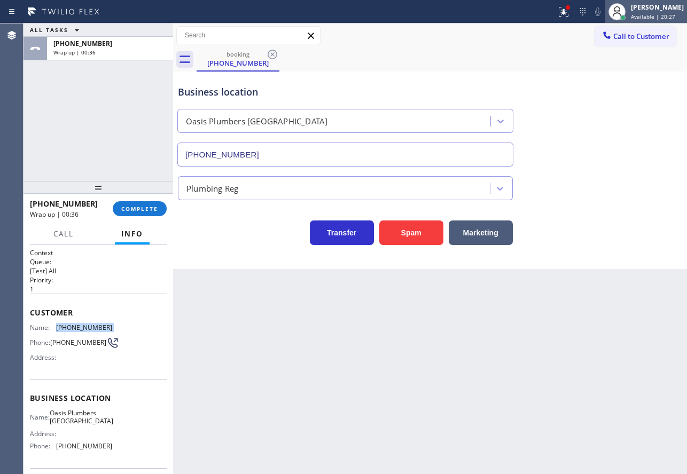
click at [666, 16] on span "Available | 20:27" at bounding box center [652, 16] width 44 height 7
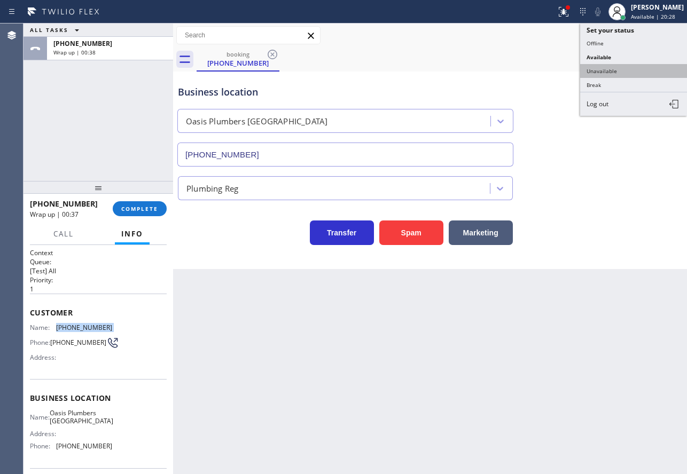
click at [599, 72] on button "Unavailable" at bounding box center [633, 71] width 107 height 14
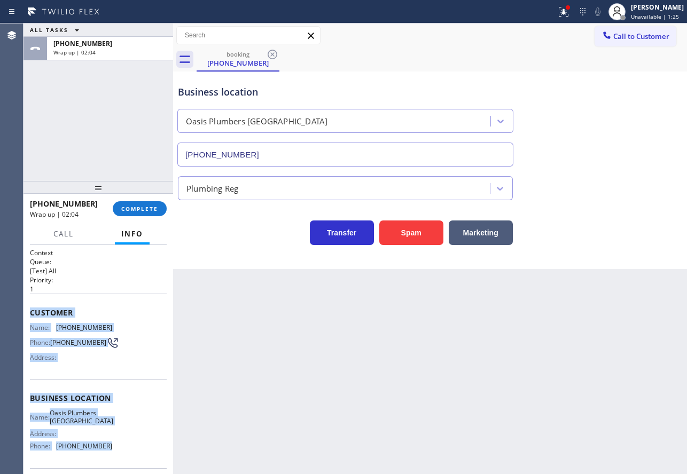
drag, startPoint x: 110, startPoint y: 459, endPoint x: 30, endPoint y: 303, distance: 175.2
click at [30, 303] on div "Context Queue: [Test] All Priority: 1 Customer Name: [PHONE_NUMBER] Phone: [PHO…" at bounding box center [98, 398] width 137 height 301
copy div "Customer Name: [PHONE_NUMBER] Phone: [PHONE_NUMBER] Address: Business location …"
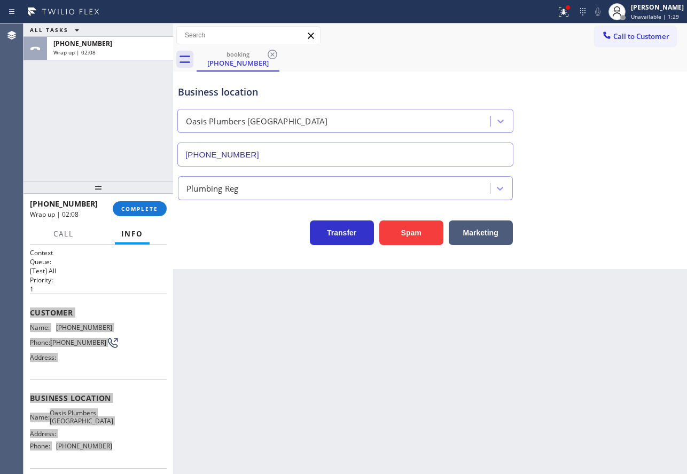
scroll to position [53, 0]
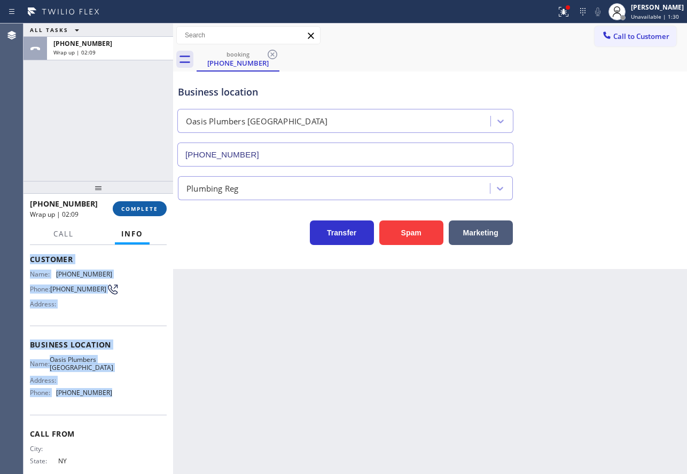
click at [141, 209] on span "COMPLETE" at bounding box center [139, 208] width 37 height 7
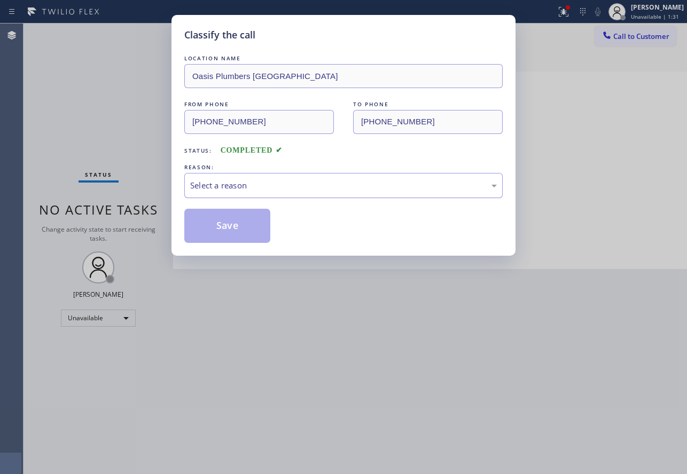
click at [289, 183] on div "Select a reason" at bounding box center [343, 185] width 306 height 12
click at [230, 216] on button "Save" at bounding box center [227, 226] width 86 height 34
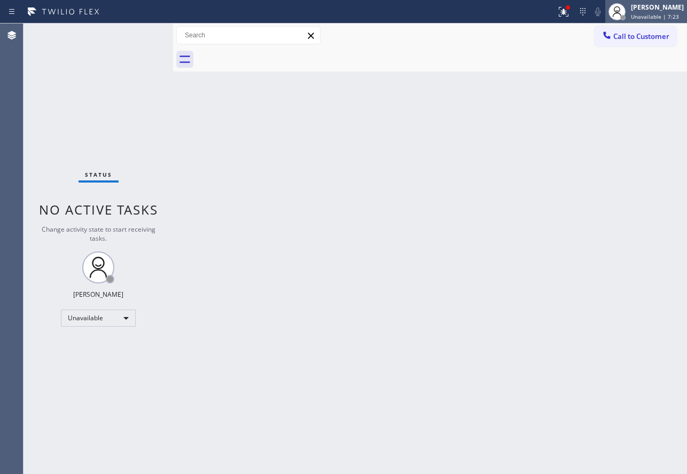
click at [649, 13] on span "Unavailable | 7:23" at bounding box center [654, 16] width 48 height 7
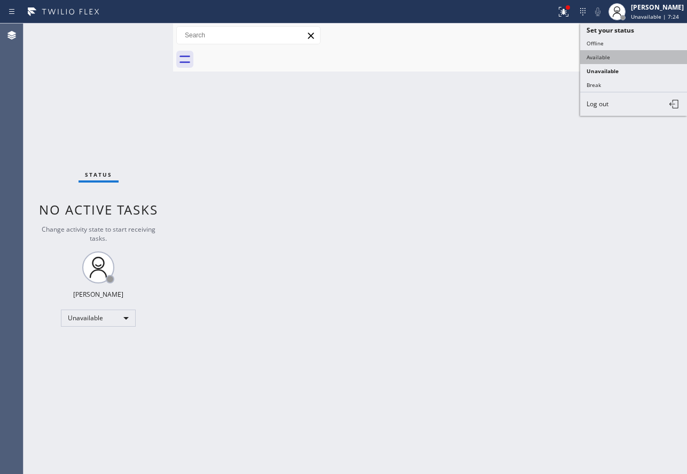
click at [605, 57] on button "Available" at bounding box center [633, 57] width 107 height 14
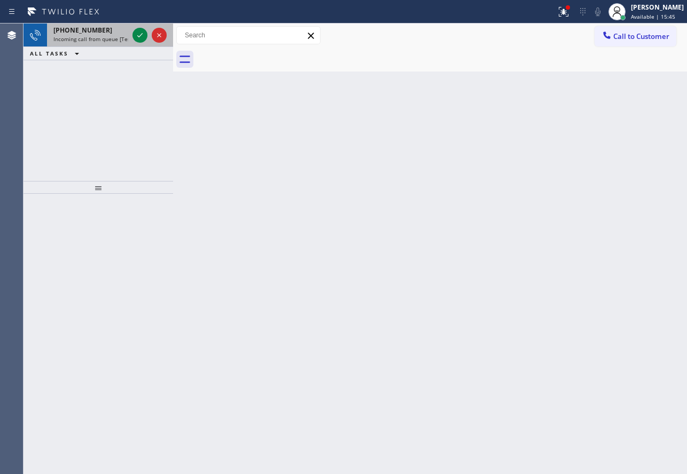
click at [119, 35] on span "Incoming call from queue [Test] All" at bounding box center [97, 38] width 89 height 7
click at [121, 33] on div "[PHONE_NUMBER]" at bounding box center [90, 30] width 75 height 9
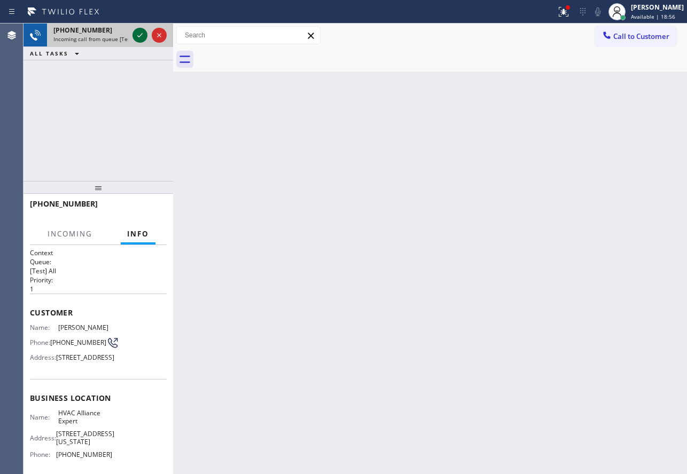
click at [140, 38] on icon at bounding box center [139, 35] width 13 height 13
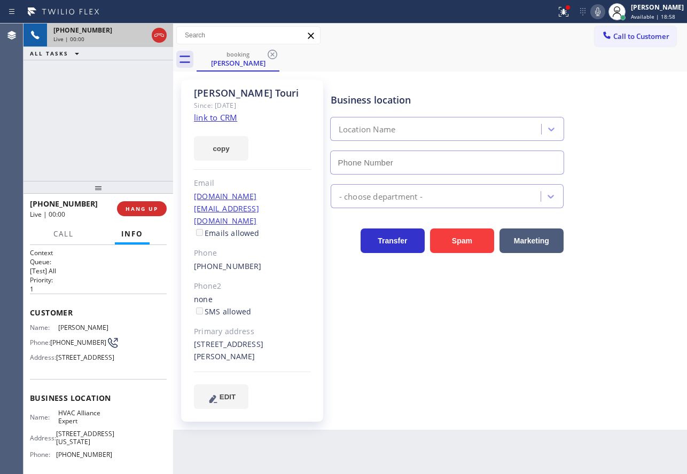
type input "[PHONE_NUMBER]"
click at [220, 117] on link "link to CRM" at bounding box center [215, 117] width 43 height 11
click at [604, 12] on icon at bounding box center [597, 11] width 13 height 13
click at [143, 37] on icon at bounding box center [139, 34] width 5 height 7
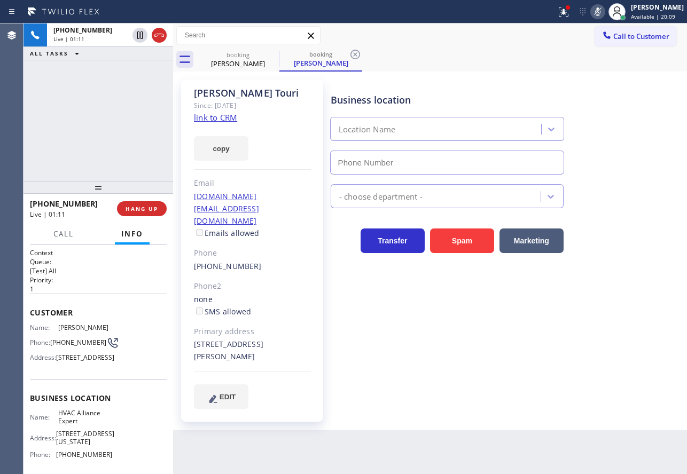
type input "[PHONE_NUMBER]"
drag, startPoint x: 75, startPoint y: 449, endPoint x: 52, endPoint y: 438, distance: 25.5
click at [52, 425] on div "Name: HVAC Alliance Expert" at bounding box center [71, 417] width 82 height 17
copy div "HVAC Alliance Expert"
click at [604, 18] on icon at bounding box center [597, 11] width 13 height 13
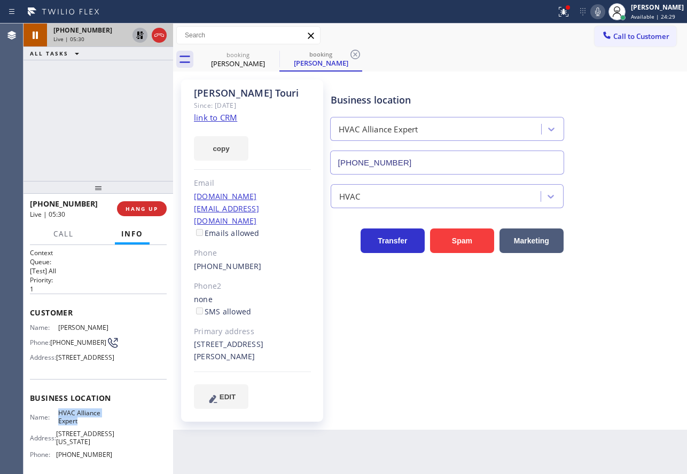
click at [137, 36] on icon at bounding box center [139, 35] width 13 height 13
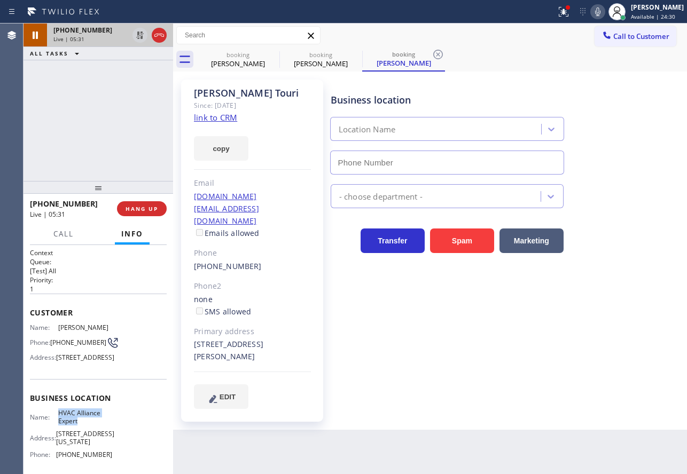
type input "[PHONE_NUMBER]"
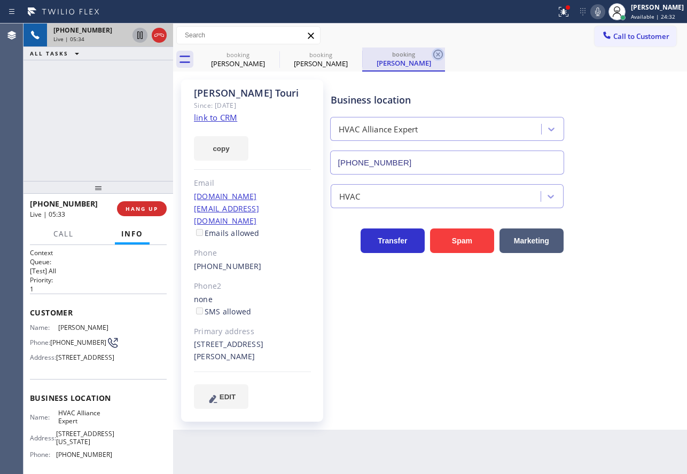
click at [437, 53] on icon at bounding box center [438, 55] width 10 height 10
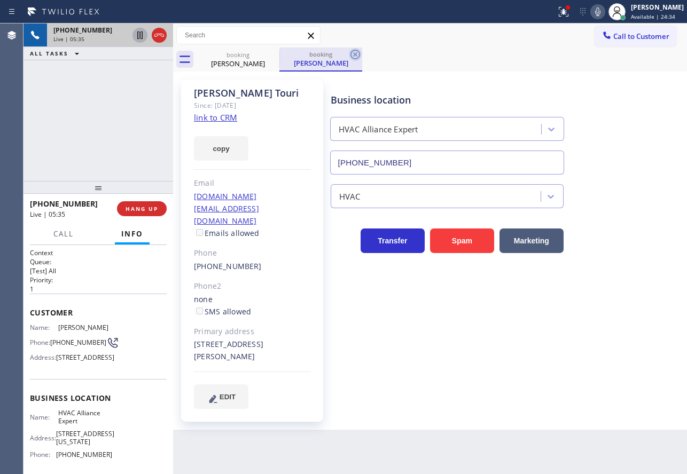
click at [353, 54] on icon at bounding box center [355, 54] width 13 height 13
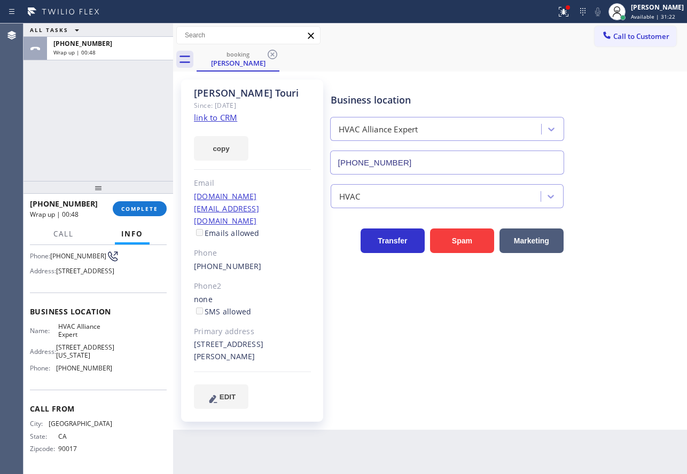
scroll to position [107, 0]
click at [86, 369] on div "Name: HVAC Alliance Expert Address: [STREET_ADDRESS][US_STATE] Phone: [PHONE_NU…" at bounding box center [71, 349] width 82 height 54
click at [85, 372] on span "[PHONE_NUMBER]" at bounding box center [84, 368] width 56 height 8
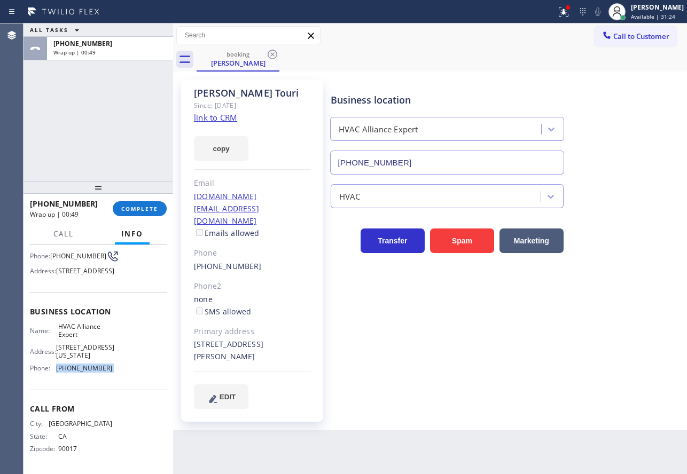
copy span "[PHONE_NUMBER]"
click at [142, 211] on span "COMPLETE" at bounding box center [139, 208] width 37 height 7
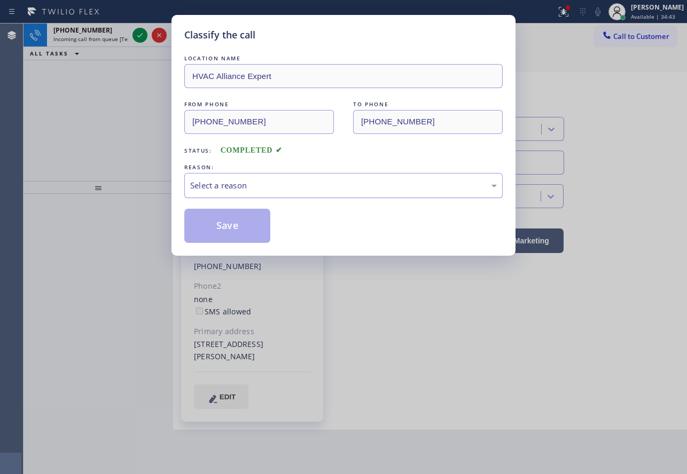
click at [249, 180] on div "Select a reason" at bounding box center [343, 185] width 306 height 12
click at [234, 222] on button "Save" at bounding box center [227, 226] width 86 height 34
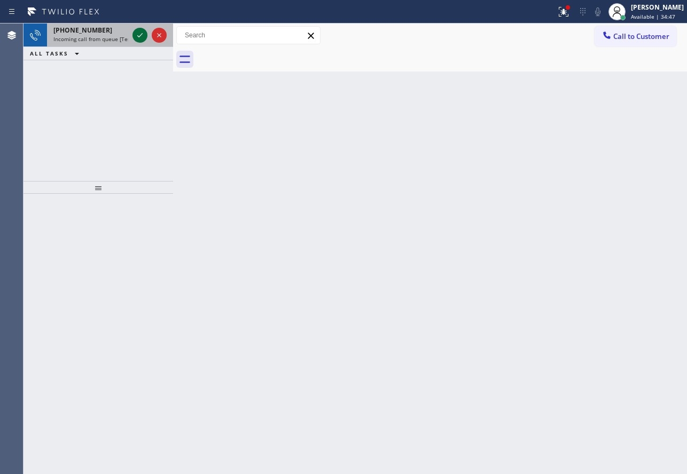
click at [144, 32] on icon at bounding box center [139, 35] width 13 height 13
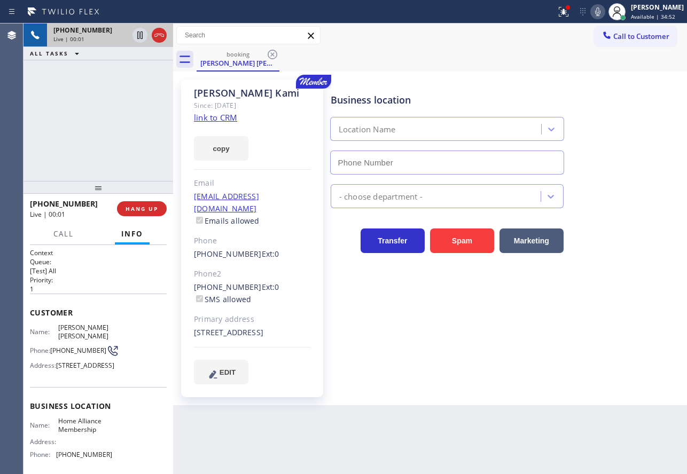
type input "[PHONE_NUMBER]"
click at [220, 117] on link "link to CRM" at bounding box center [215, 117] width 43 height 11
click at [604, 18] on icon at bounding box center [597, 11] width 13 height 13
click at [601, 12] on rect at bounding box center [597, 10] width 7 height 7
click at [604, 12] on icon at bounding box center [597, 11] width 13 height 13
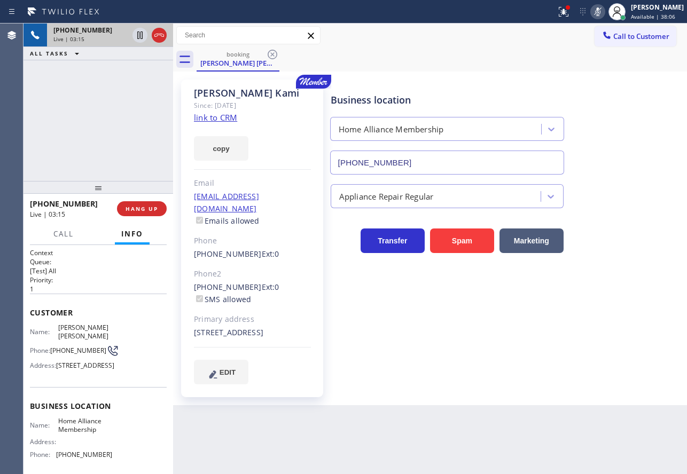
click at [604, 12] on icon at bounding box center [597, 11] width 13 height 13
click at [139, 74] on icon at bounding box center [139, 72] width 13 height 13
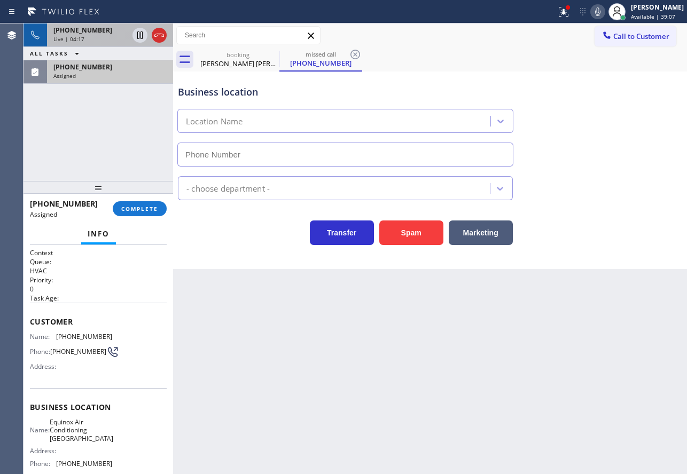
type input "[PHONE_NUMBER]"
click at [140, 213] on button "COMPLETE" at bounding box center [140, 208] width 54 height 15
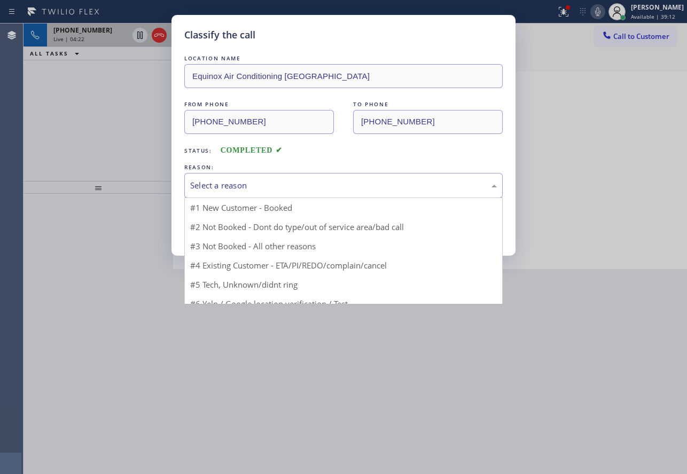
click at [282, 173] on div "Select a reason" at bounding box center [343, 185] width 318 height 25
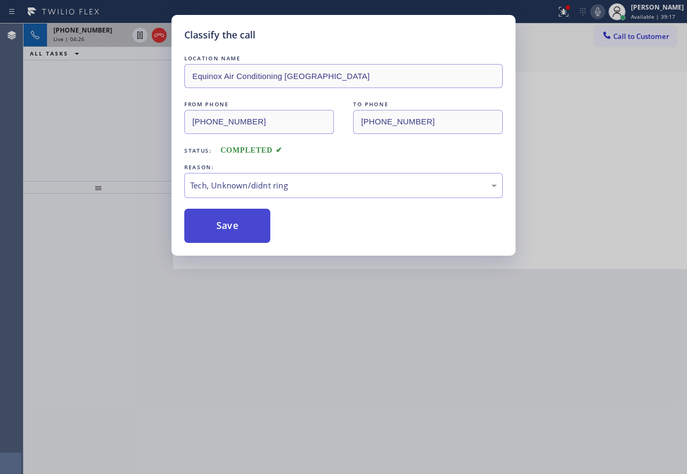
click at [238, 238] on button "Save" at bounding box center [227, 226] width 86 height 34
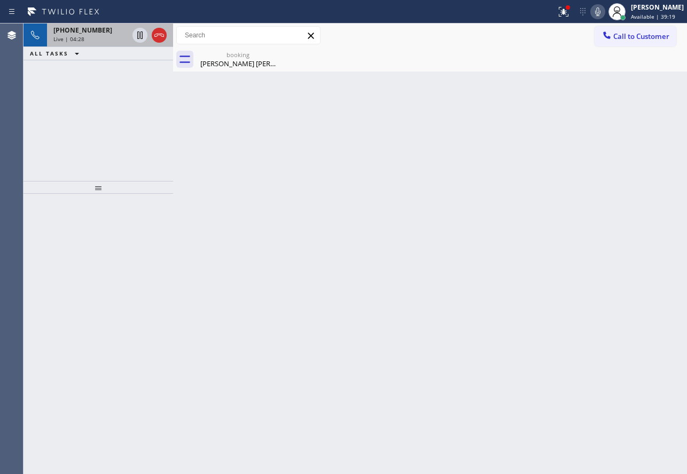
click at [75, 35] on div "[PHONE_NUMBER] Live | 04:28" at bounding box center [88, 34] width 83 height 23
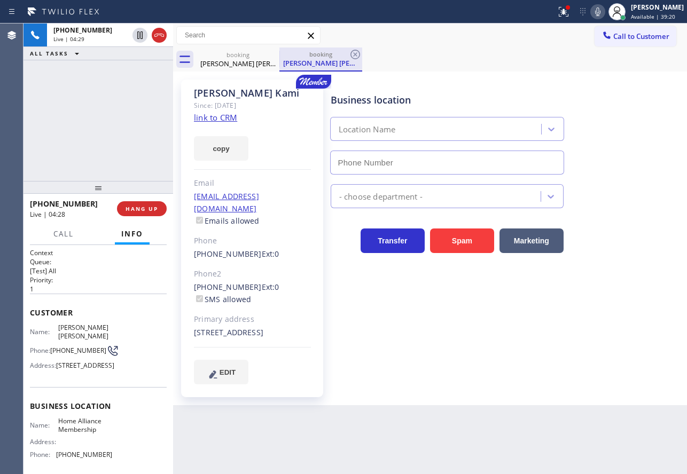
type input "[PHONE_NUMBER]"
click at [355, 56] on icon at bounding box center [355, 54] width 13 height 13
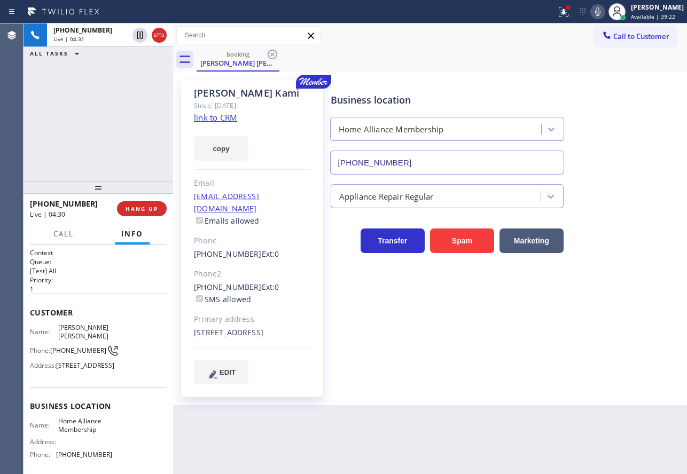
click at [604, 14] on icon at bounding box center [597, 11] width 13 height 13
click at [138, 70] on icon at bounding box center [139, 72] width 13 height 13
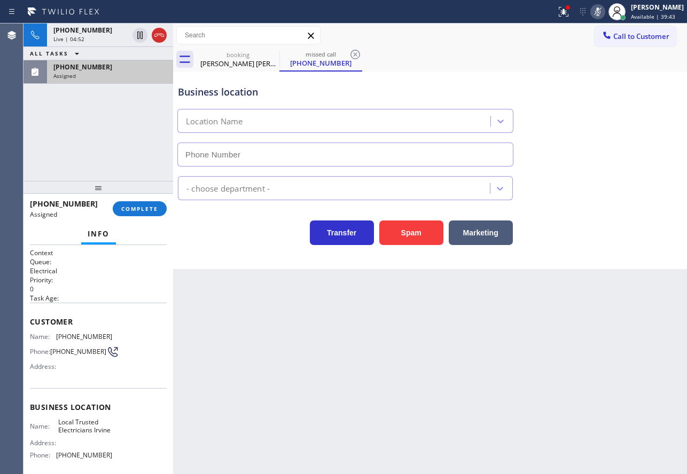
type input "[PHONE_NUMBER]"
click at [604, 14] on icon at bounding box center [597, 11] width 13 height 13
click at [600, 14] on icon at bounding box center [597, 11] width 5 height 9
click at [604, 10] on icon at bounding box center [597, 11] width 13 height 13
click at [124, 76] on div "Assigned" at bounding box center [109, 75] width 113 height 7
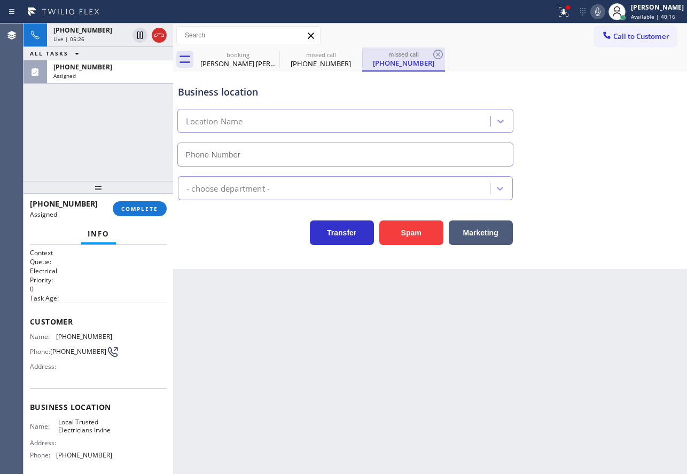
type input "[PHONE_NUMBER]"
click at [437, 56] on icon at bounding box center [437, 54] width 13 height 13
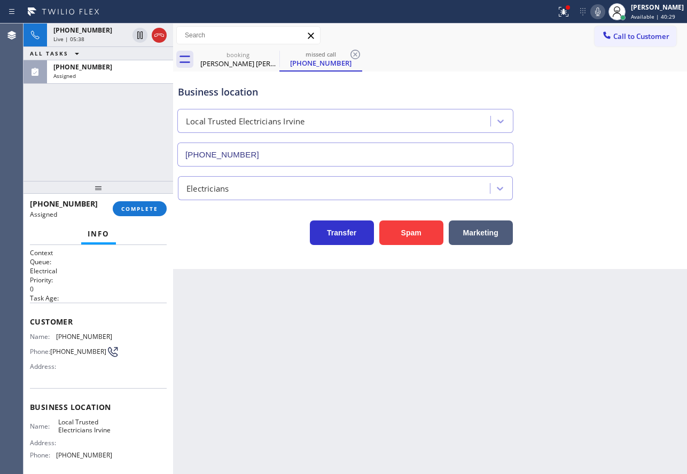
click at [604, 12] on icon at bounding box center [597, 11] width 13 height 13
click at [89, 40] on div "Live | 05:46" at bounding box center [90, 38] width 75 height 7
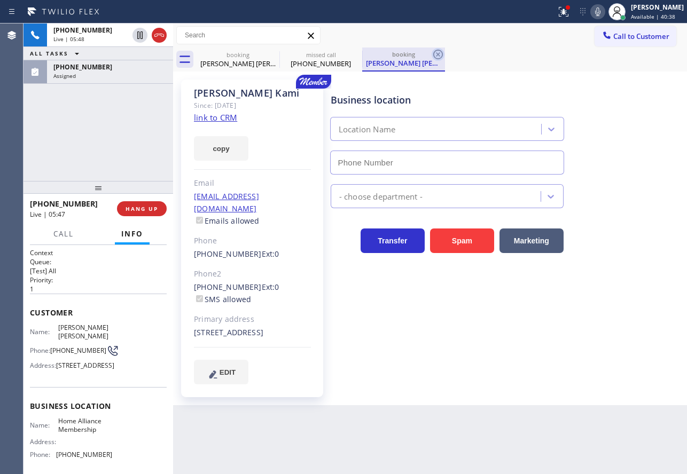
type input "[PHONE_NUMBER]"
click at [440, 55] on icon at bounding box center [437, 54] width 13 height 13
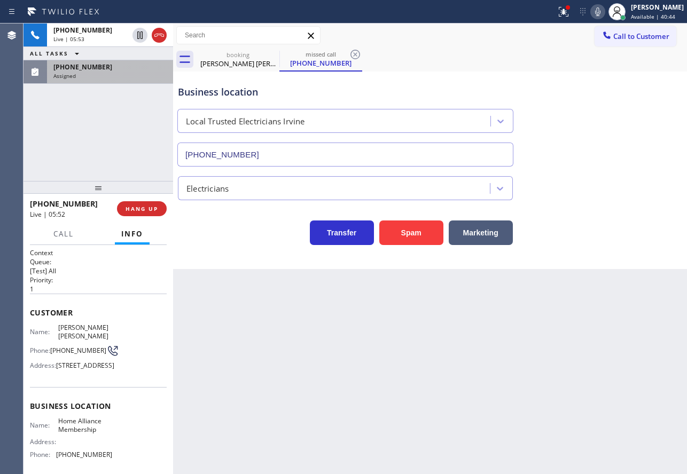
click at [117, 78] on div "Assigned" at bounding box center [109, 75] width 113 height 7
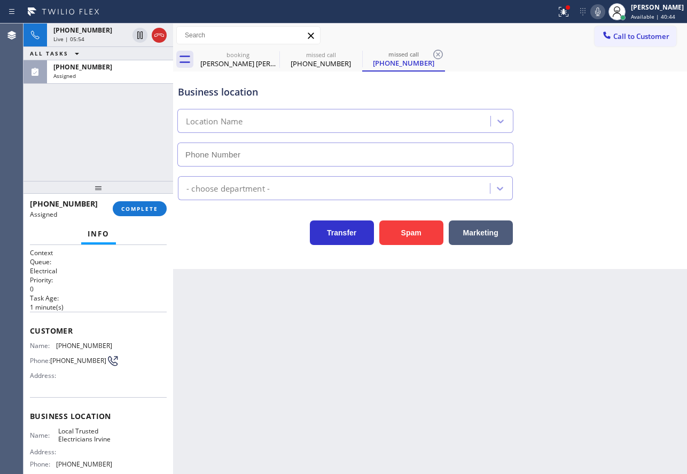
type input "[PHONE_NUMBER]"
click at [438, 54] on icon at bounding box center [438, 55] width 10 height 10
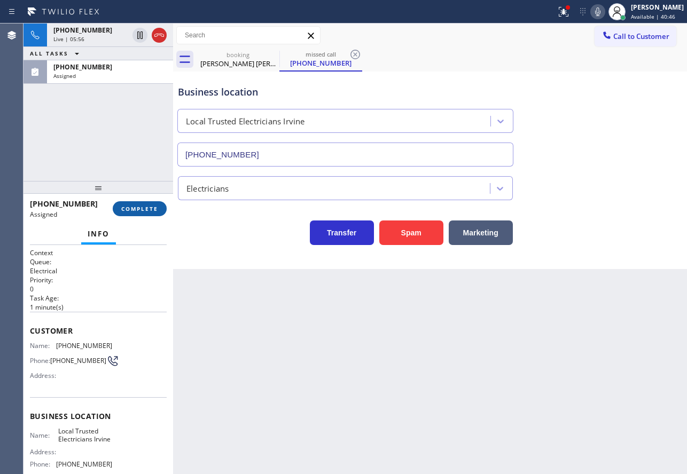
click at [144, 206] on span "COMPLETE" at bounding box center [139, 208] width 37 height 7
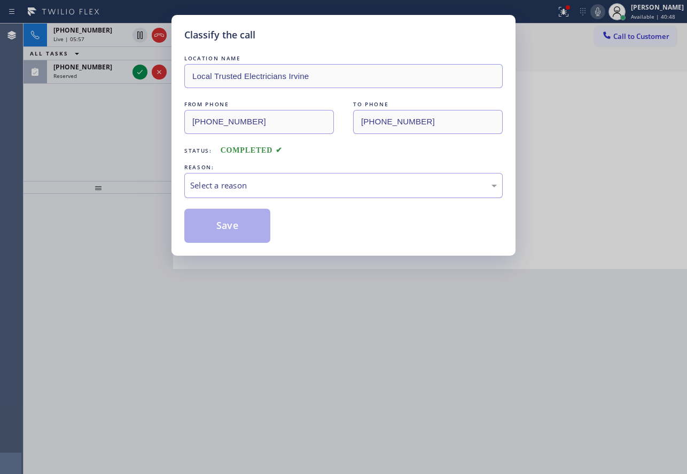
click at [267, 187] on div "Select a reason" at bounding box center [343, 185] width 306 height 12
click at [237, 225] on button "Save" at bounding box center [227, 226] width 86 height 34
type input "[PHONE_NUMBER]"
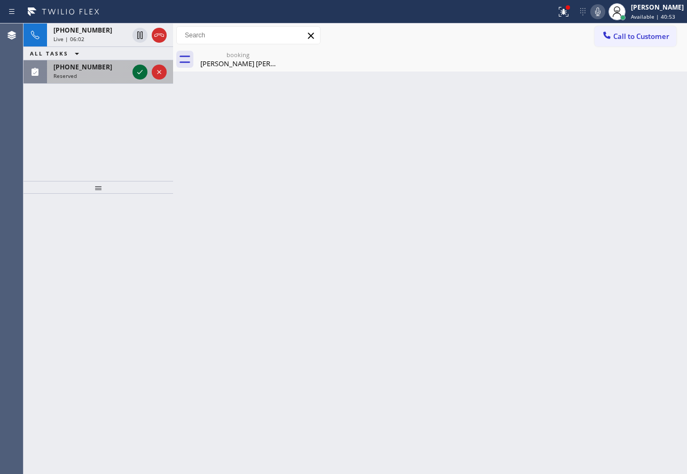
click at [138, 73] on icon at bounding box center [139, 72] width 5 height 4
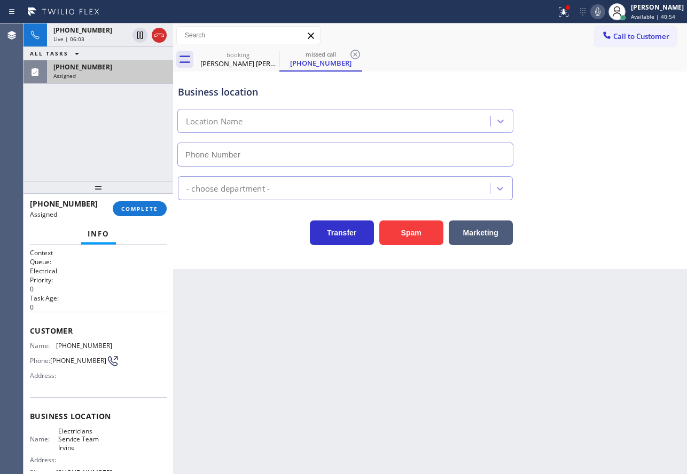
type input "[PHONE_NUMBER]"
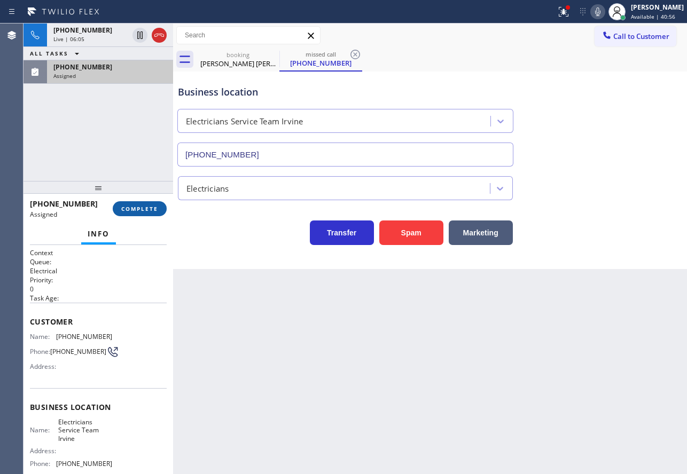
click at [136, 211] on span "COMPLETE" at bounding box center [139, 208] width 37 height 7
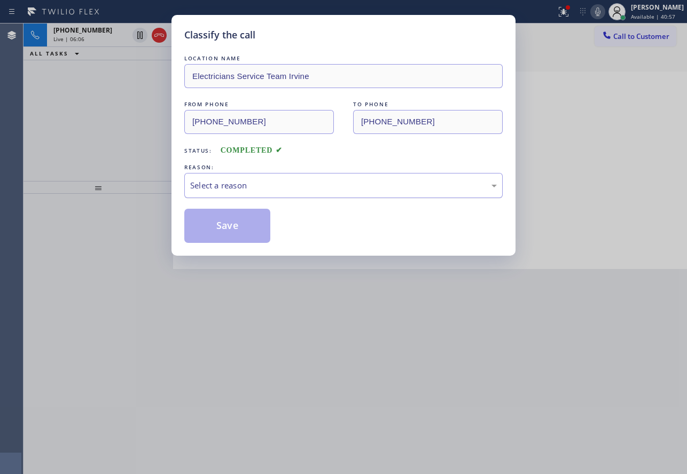
click at [294, 187] on div "Select a reason" at bounding box center [343, 185] width 306 height 12
click at [221, 233] on button "Save" at bounding box center [227, 226] width 86 height 34
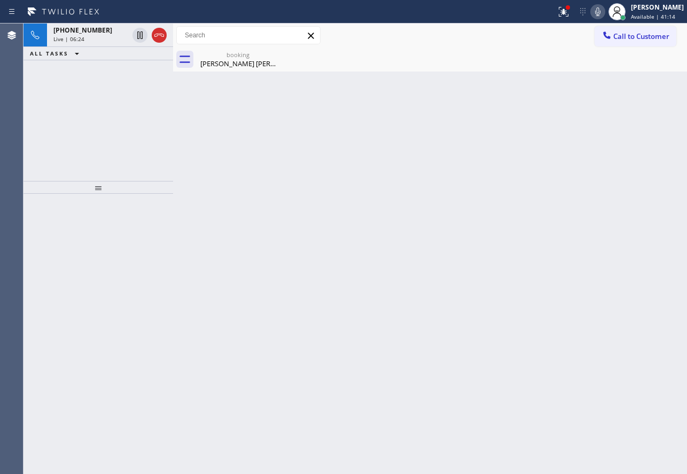
click at [604, 11] on icon at bounding box center [597, 11] width 13 height 13
click at [157, 38] on icon at bounding box center [159, 35] width 13 height 13
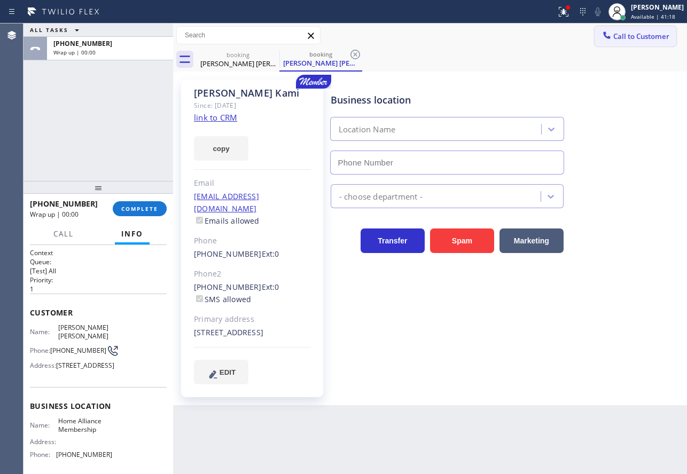
type input "[PHONE_NUMBER]"
click at [356, 53] on icon at bounding box center [355, 55] width 10 height 10
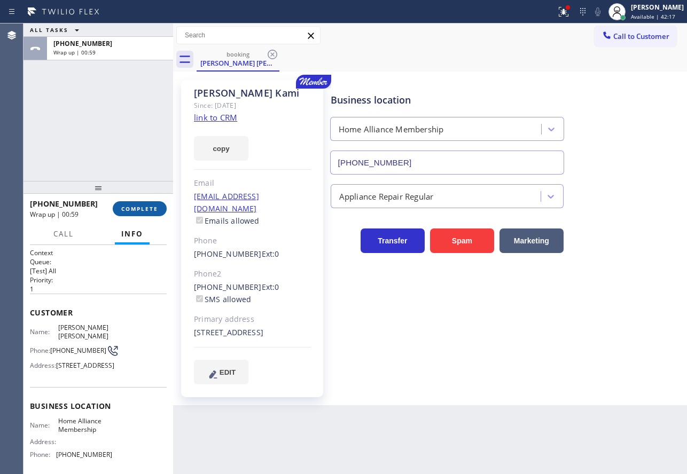
click at [138, 209] on span "COMPLETE" at bounding box center [139, 208] width 37 height 7
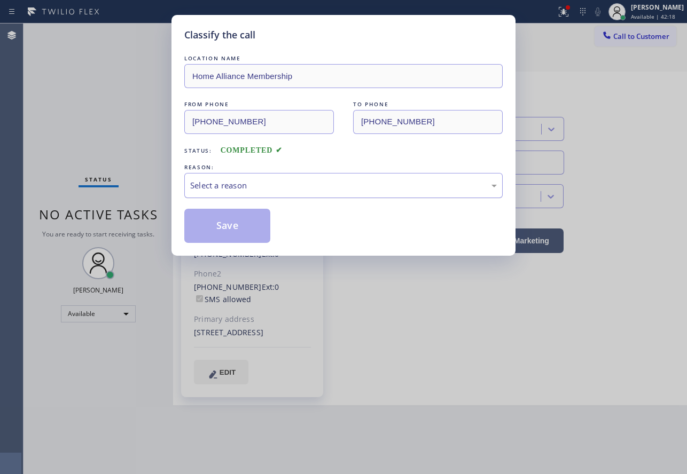
click at [271, 186] on div "Select a reason" at bounding box center [343, 185] width 306 height 12
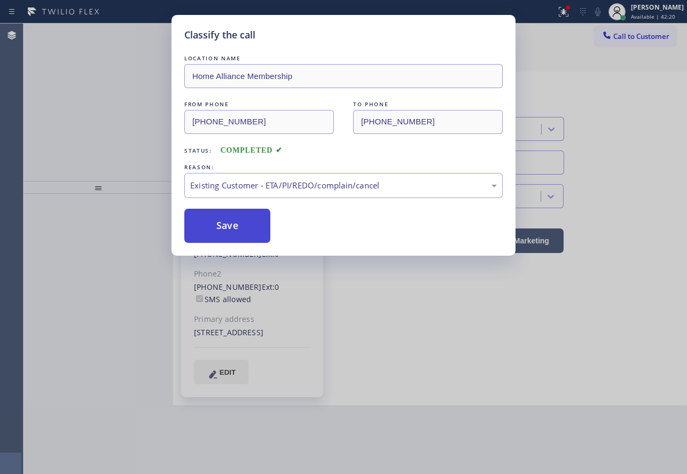
click at [232, 224] on button "Save" at bounding box center [227, 226] width 86 height 34
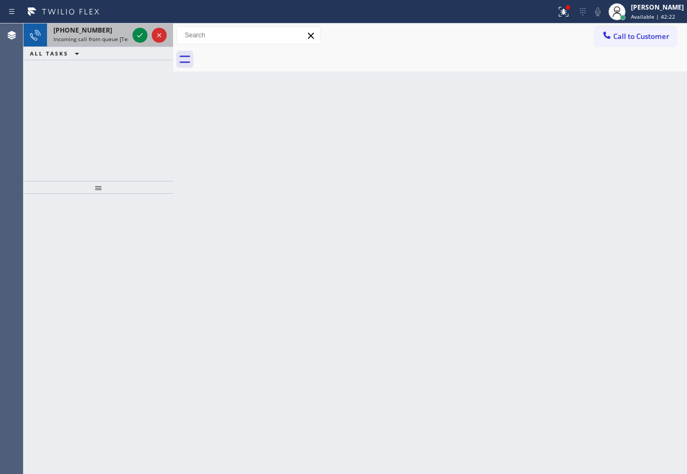
click at [104, 38] on span "Incoming call from queue [Test] All" at bounding box center [97, 38] width 89 height 7
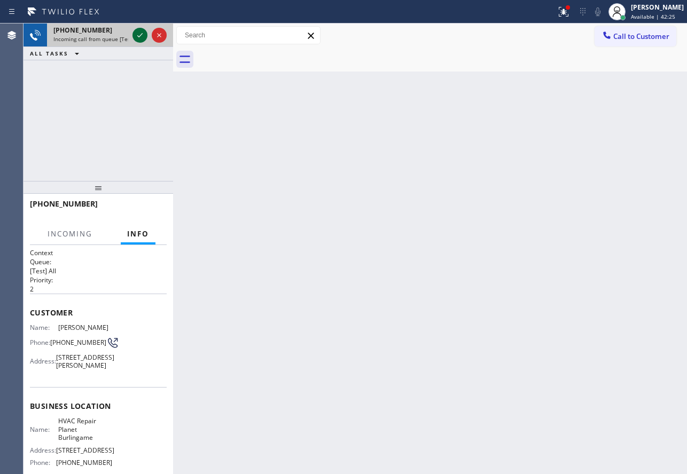
click at [137, 35] on icon at bounding box center [139, 35] width 13 height 13
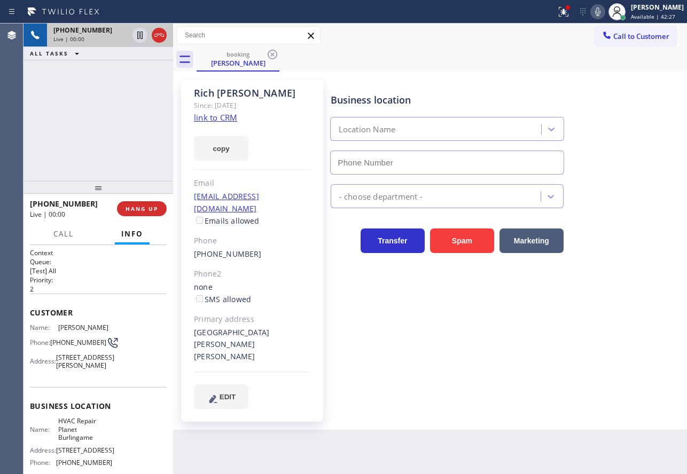
type input "[PHONE_NUMBER]"
click at [225, 119] on link "link to CRM" at bounding box center [215, 117] width 43 height 11
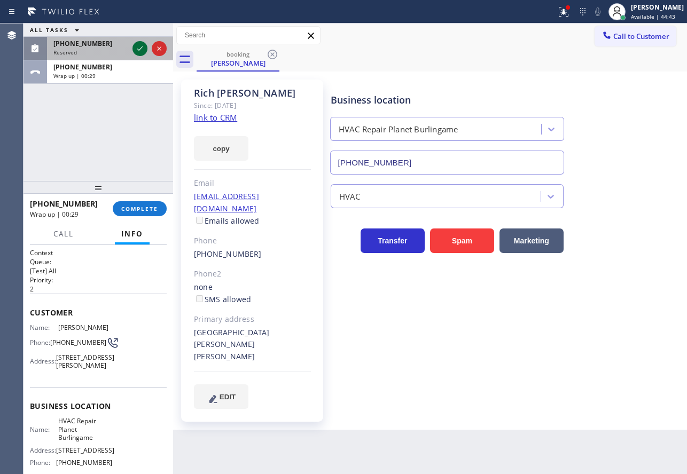
click at [139, 49] on icon at bounding box center [139, 48] width 13 height 13
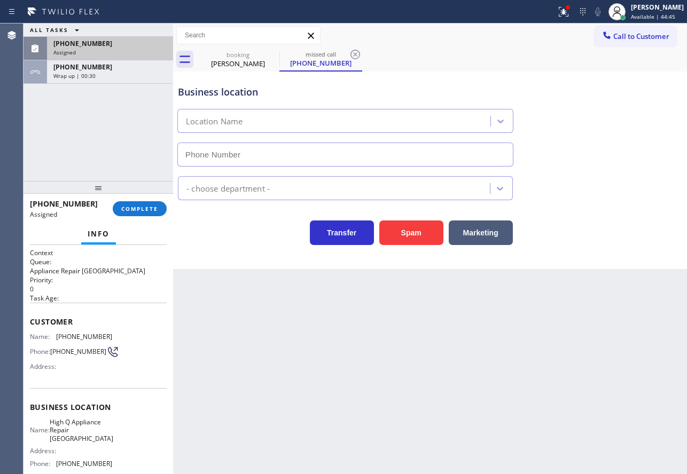
type input "[PHONE_NUMBER]"
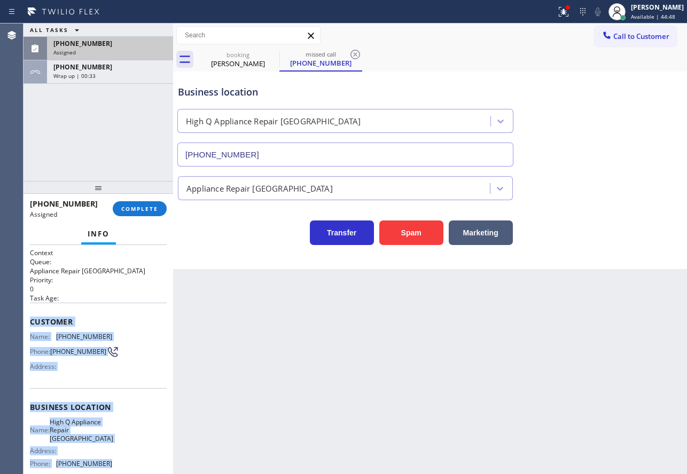
drag, startPoint x: 122, startPoint y: 469, endPoint x: 27, endPoint y: 324, distance: 174.0
click at [27, 324] on div "Context Queue: Appliance Repair High End Priority: 0 Task Age: Customer Name: […" at bounding box center [97, 359] width 149 height 229
copy div "Customer Name: [PHONE_NUMBER] Phone: [PHONE_NUMBER] Address: Business location …"
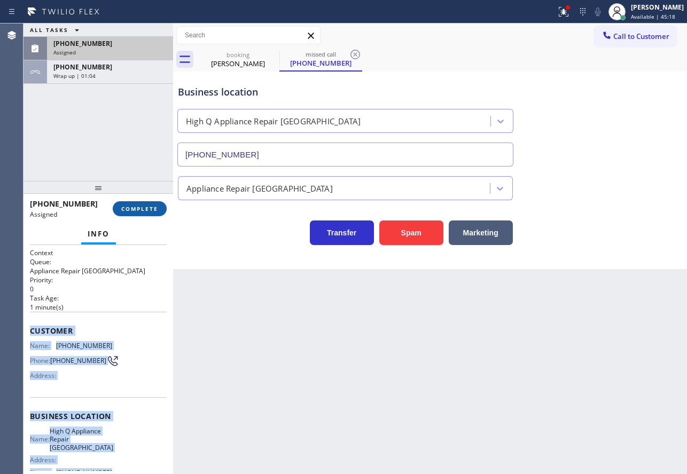
click at [140, 214] on button "COMPLETE" at bounding box center [140, 208] width 54 height 15
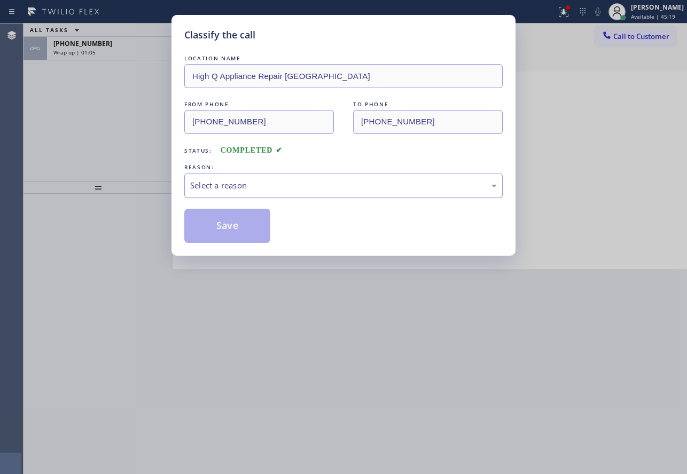
click at [246, 186] on div "Select a reason" at bounding box center [343, 185] width 306 height 12
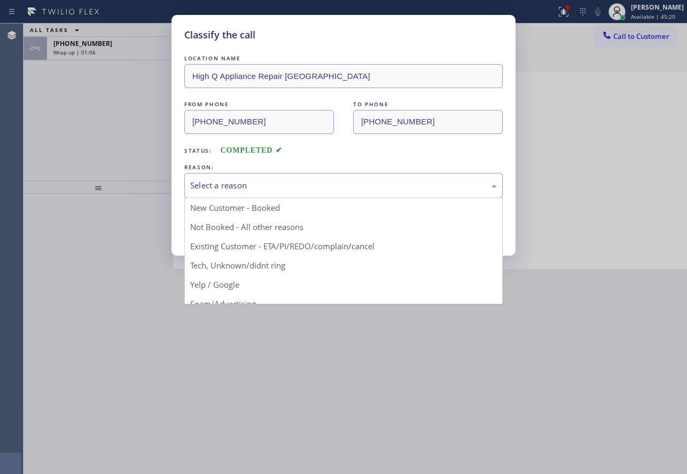
drag, startPoint x: 233, startPoint y: 264, endPoint x: 232, endPoint y: 226, distance: 37.9
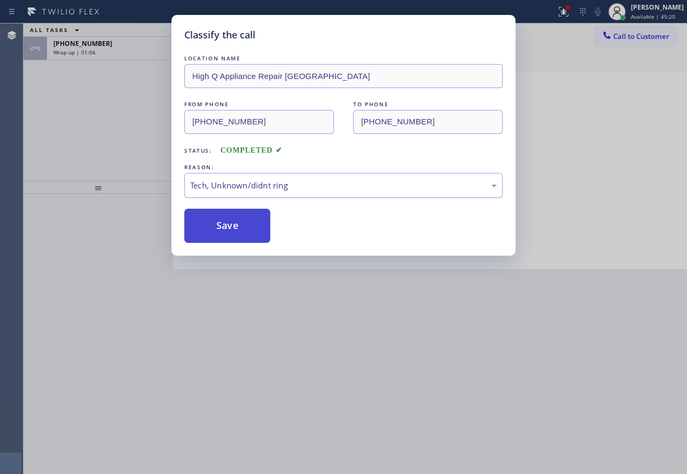
click at [231, 223] on button "Save" at bounding box center [227, 226] width 86 height 34
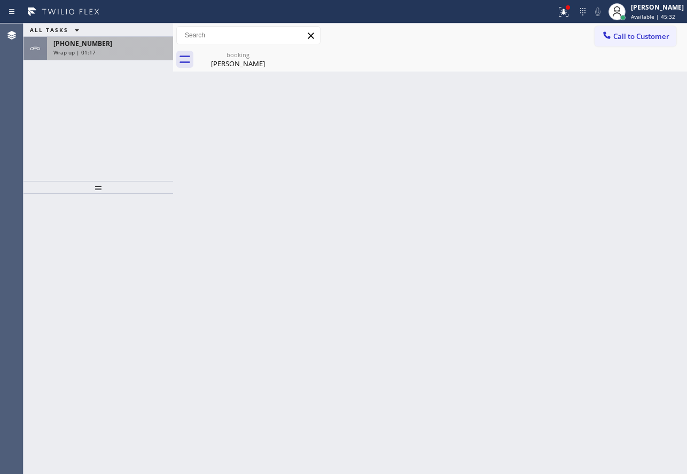
click at [96, 48] on span "[PHONE_NUMBER]" at bounding box center [82, 43] width 59 height 9
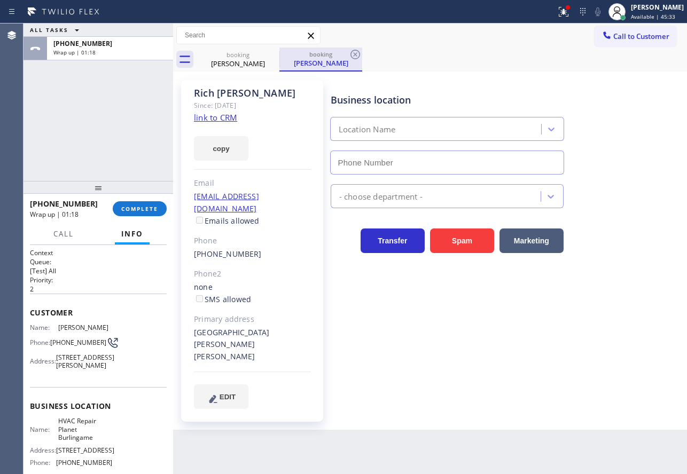
type input "[PHONE_NUMBER]"
click at [357, 53] on icon at bounding box center [355, 54] width 13 height 13
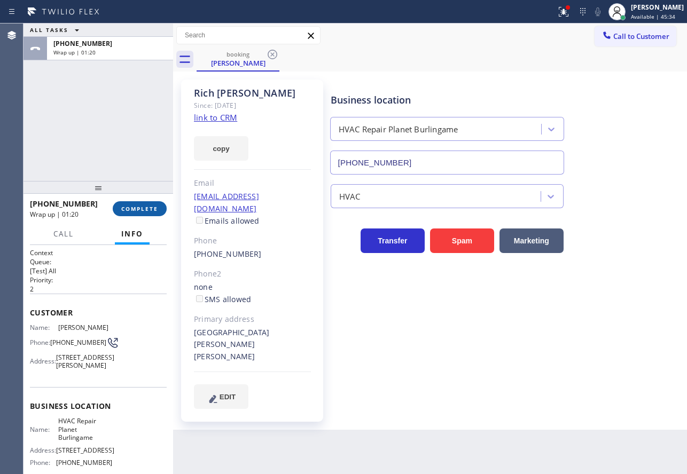
click at [145, 210] on span "COMPLETE" at bounding box center [139, 208] width 37 height 7
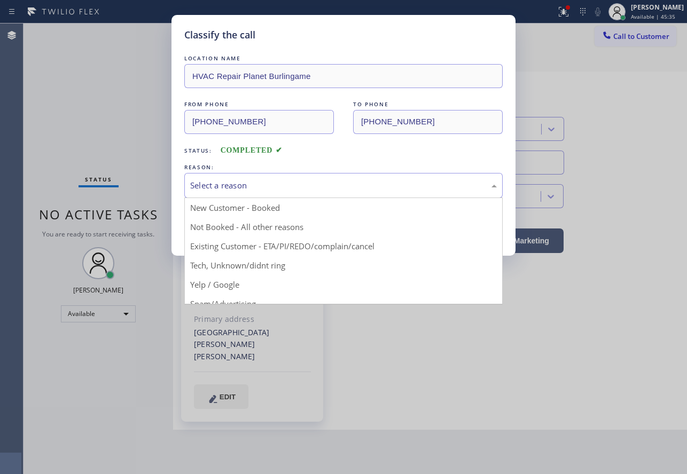
click at [264, 189] on div "Select a reason" at bounding box center [343, 185] width 306 height 12
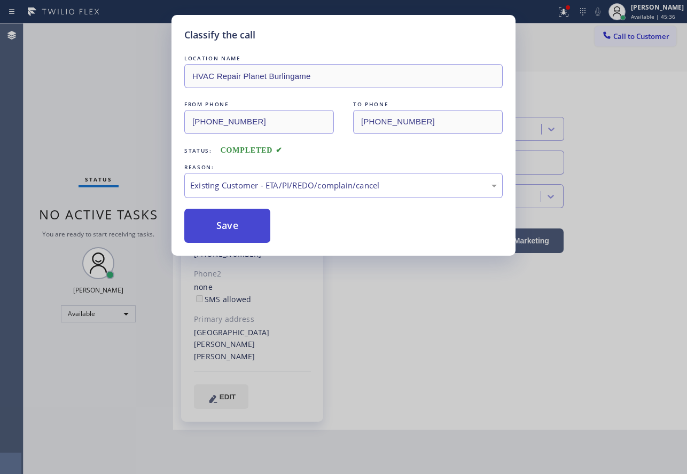
click at [236, 228] on button "Save" at bounding box center [227, 226] width 86 height 34
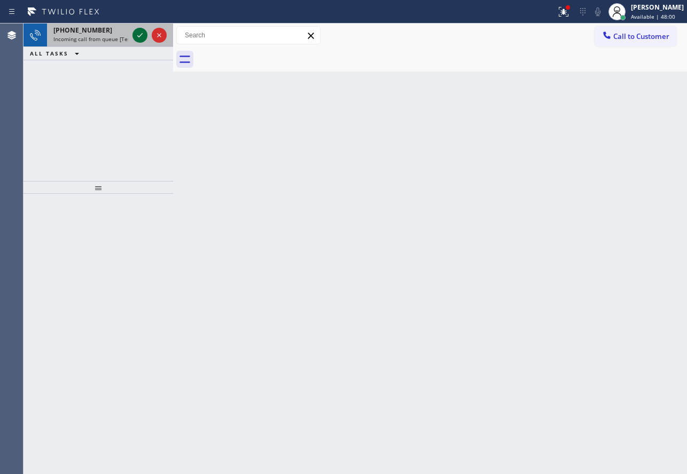
click at [144, 35] on icon at bounding box center [139, 35] width 13 height 13
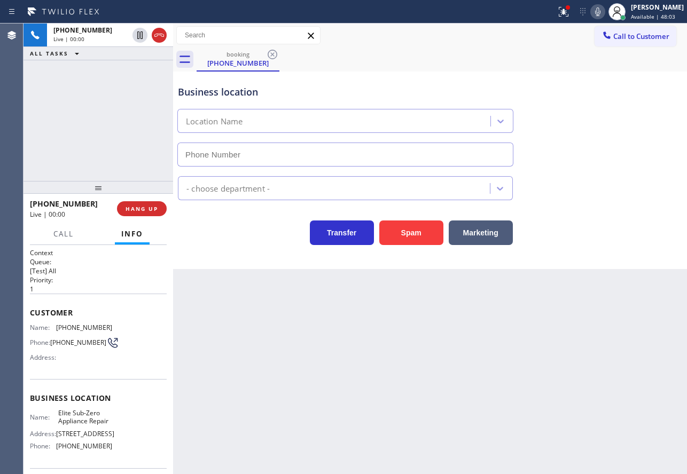
type input "[PHONE_NUMBER]"
click at [141, 211] on span "HANG UP" at bounding box center [141, 208] width 33 height 7
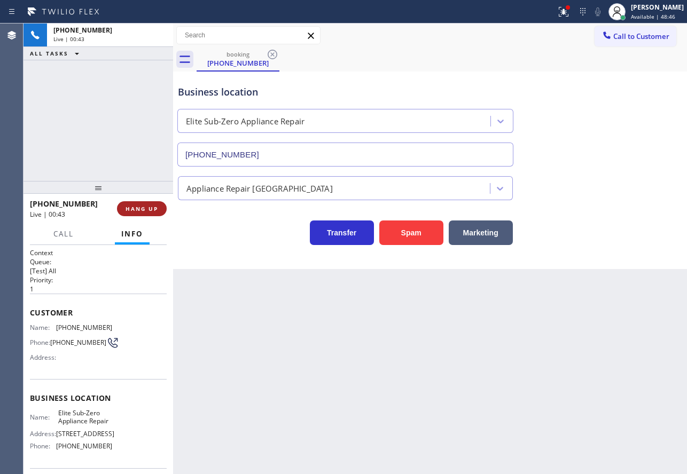
click at [141, 211] on span "HANG UP" at bounding box center [141, 208] width 33 height 7
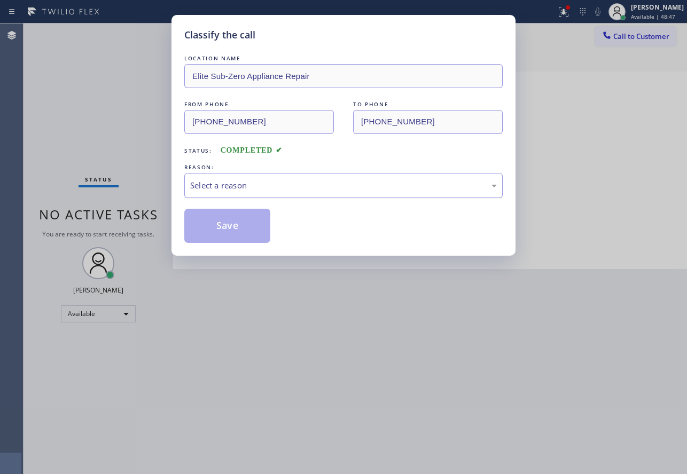
click at [230, 194] on div "Select a reason" at bounding box center [343, 185] width 318 height 25
click at [230, 212] on button "Save" at bounding box center [227, 226] width 86 height 34
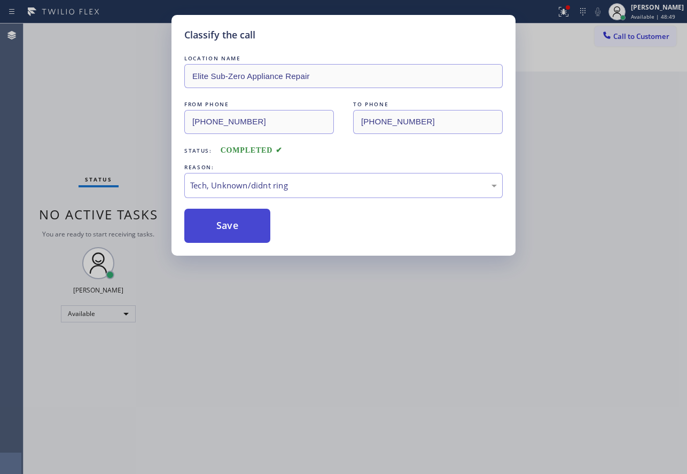
click at [229, 218] on button "Save" at bounding box center [227, 226] width 86 height 34
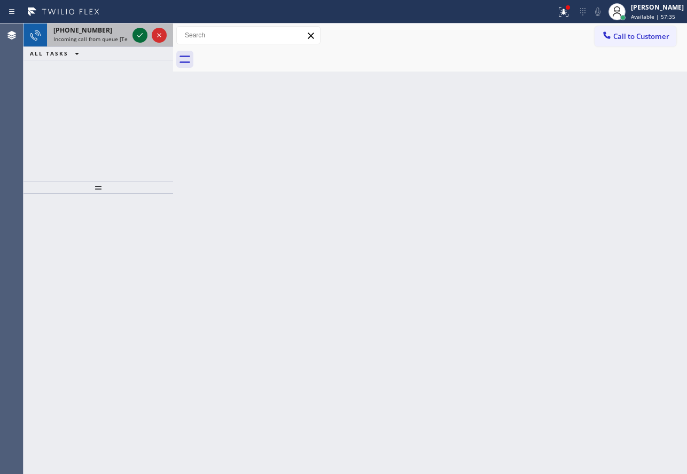
click at [139, 37] on icon at bounding box center [139, 35] width 5 height 4
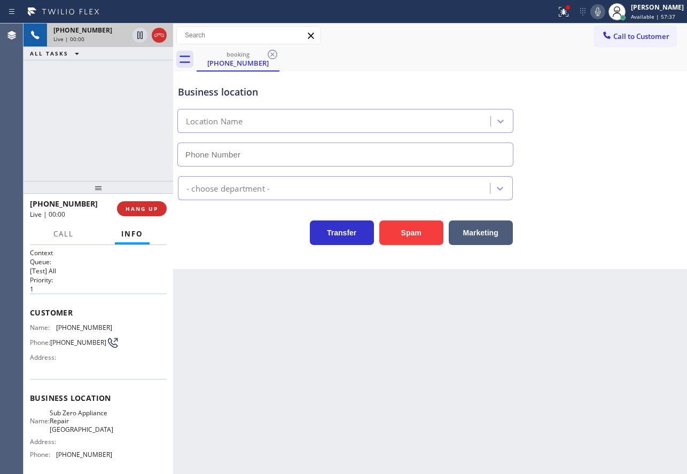
type input "[PHONE_NUMBER]"
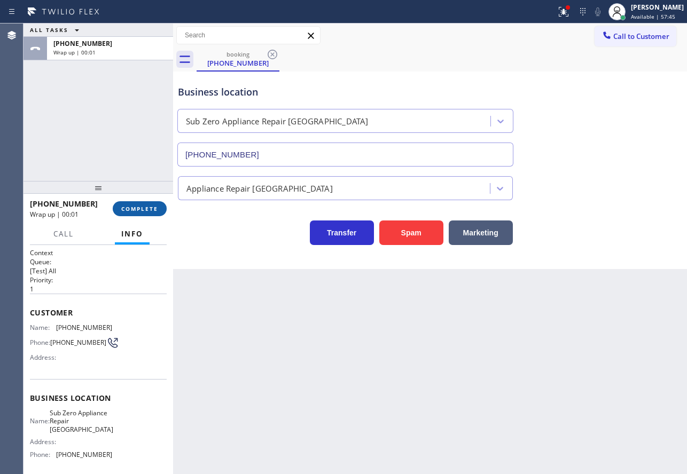
click at [152, 210] on span "COMPLETE" at bounding box center [139, 208] width 37 height 7
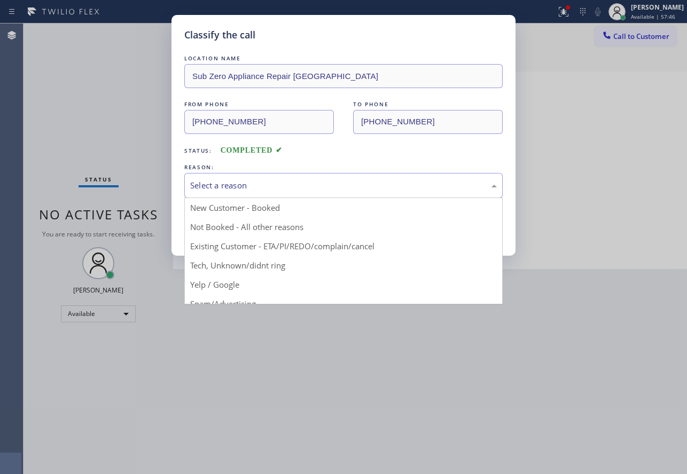
click at [315, 182] on div "Select a reason" at bounding box center [343, 185] width 306 height 12
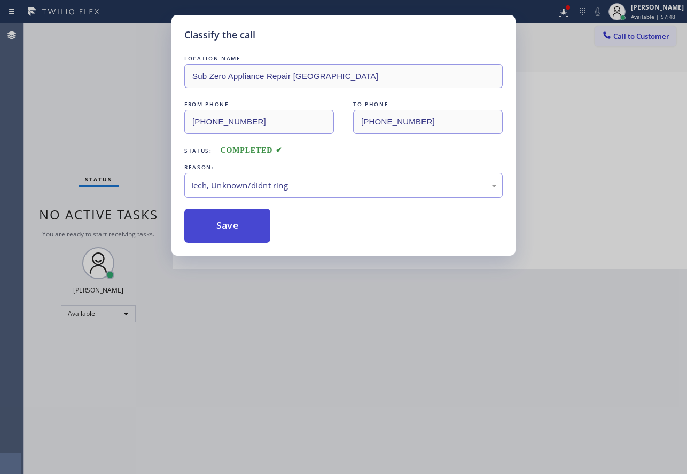
click at [241, 230] on button "Save" at bounding box center [227, 226] width 86 height 34
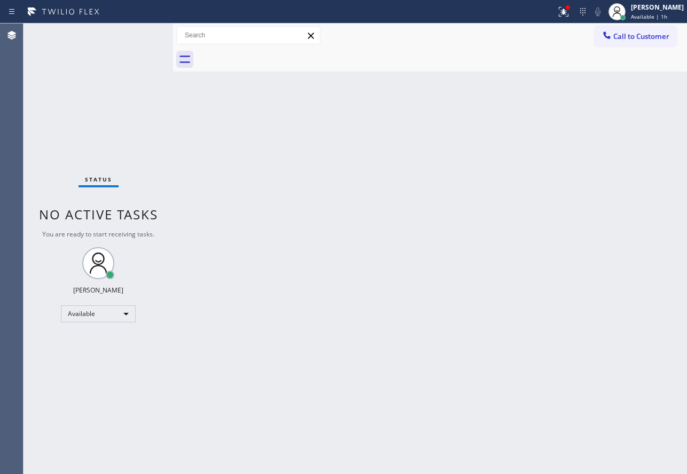
click at [446, 256] on div "Back to Dashboard Change Sender ID Customers Technicians Select a contact Outbo…" at bounding box center [430, 248] width 514 height 451
click at [661, 9] on div "[PERSON_NAME]" at bounding box center [656, 7] width 53 height 9
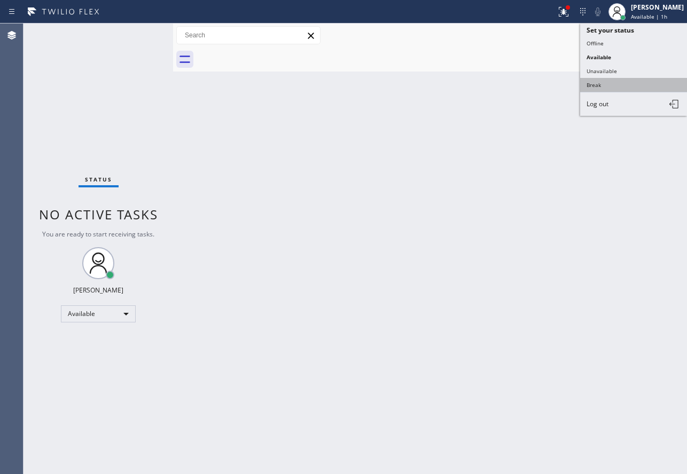
click at [616, 86] on button "Break" at bounding box center [633, 85] width 107 height 14
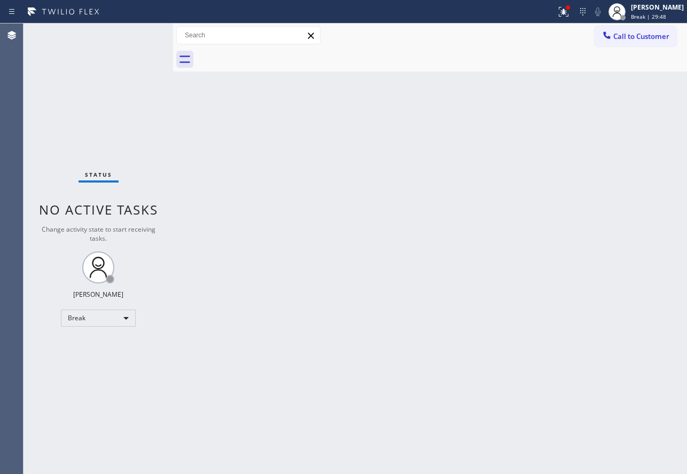
click at [515, 164] on div "Back to Dashboard Change Sender ID Customers Technicians Select a contact Outbo…" at bounding box center [430, 248] width 514 height 451
click at [258, 136] on div "Back to Dashboard Change Sender ID Customers Technicians Select a contact Outbo…" at bounding box center [430, 248] width 514 height 451
click at [638, 13] on div "John Tindoc Unavailable | 43s" at bounding box center [657, 11] width 58 height 19
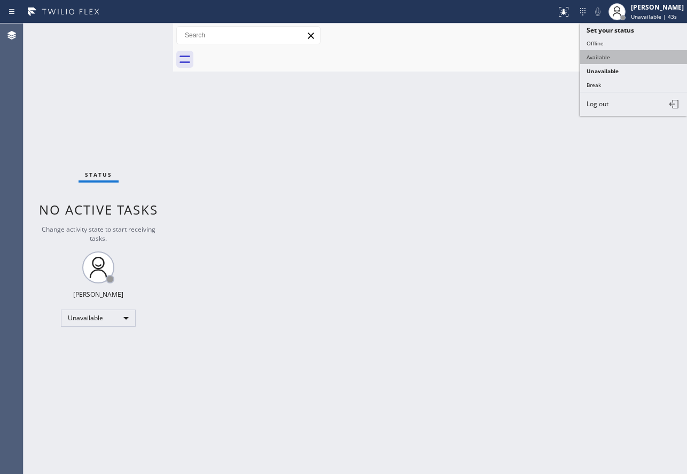
click at [620, 57] on button "Available" at bounding box center [633, 57] width 107 height 14
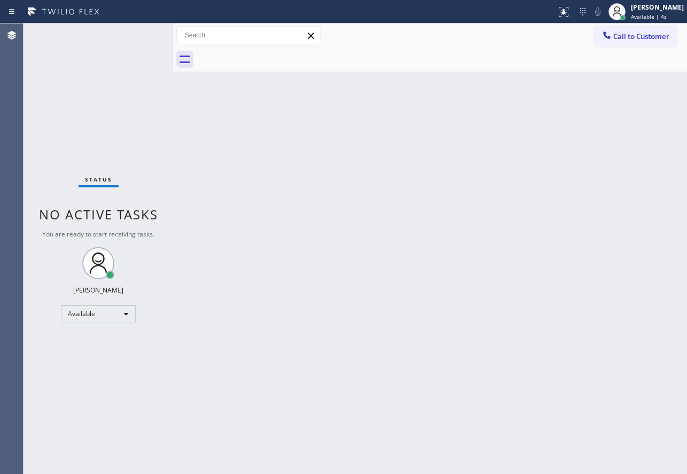
drag, startPoint x: 170, startPoint y: 186, endPoint x: 210, endPoint y: 185, distance: 40.1
click at [173, 186] on div at bounding box center [173, 248] width 0 height 451
click at [446, 149] on div "Back to Dashboard Change Sender ID Customers Technicians Select a contact Outbo…" at bounding box center [429, 248] width 513 height 451
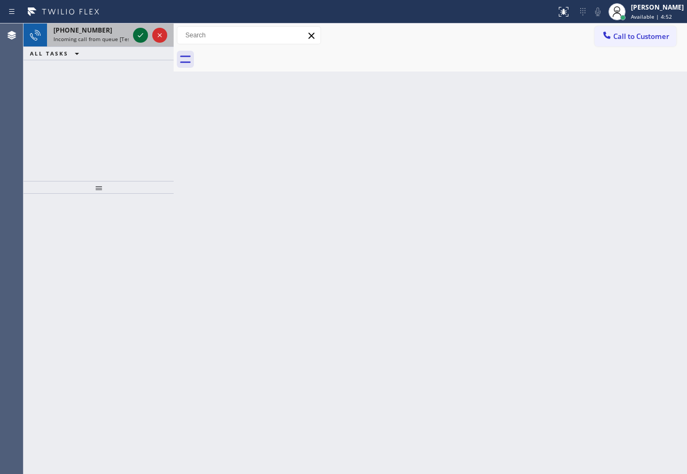
click at [140, 33] on icon at bounding box center [140, 35] width 13 height 13
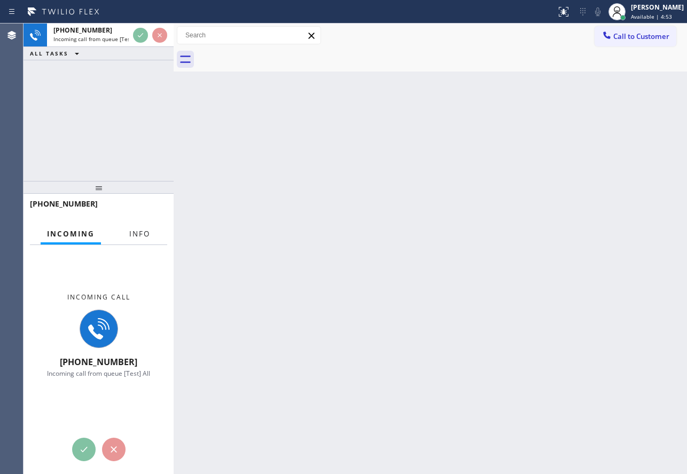
click at [153, 230] on button "Info" at bounding box center [140, 234] width 34 height 21
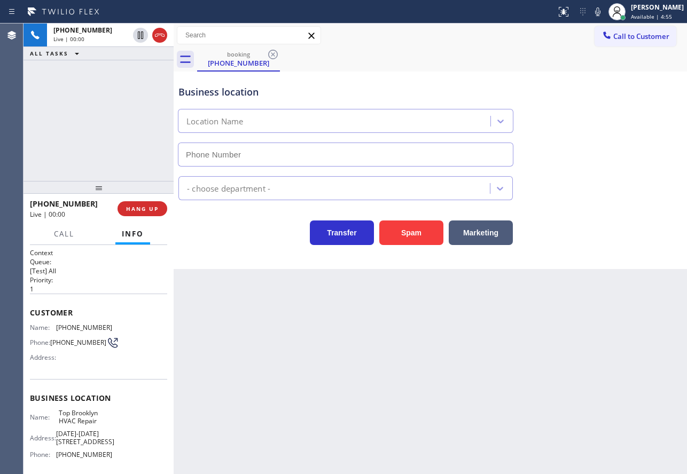
type input "(347) 236-3991"
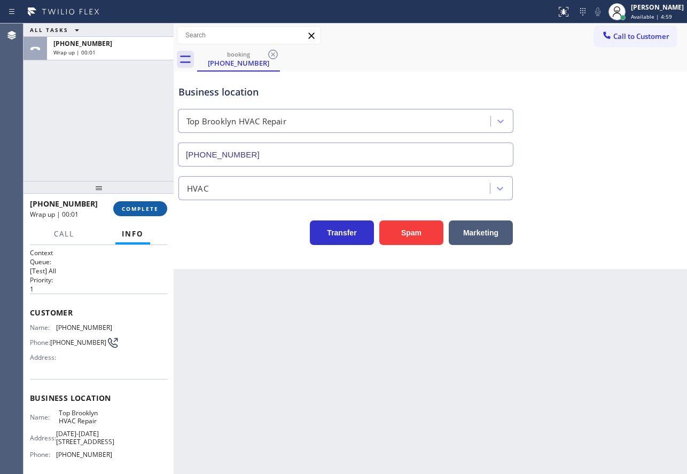
click at [153, 211] on span "COMPLETE" at bounding box center [140, 208] width 37 height 7
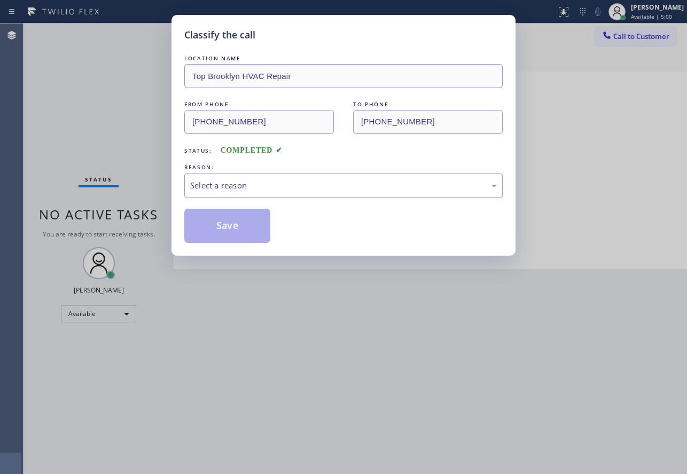
click at [274, 184] on div "Select a reason" at bounding box center [343, 185] width 306 height 12
click at [242, 230] on button "Save" at bounding box center [227, 226] width 86 height 34
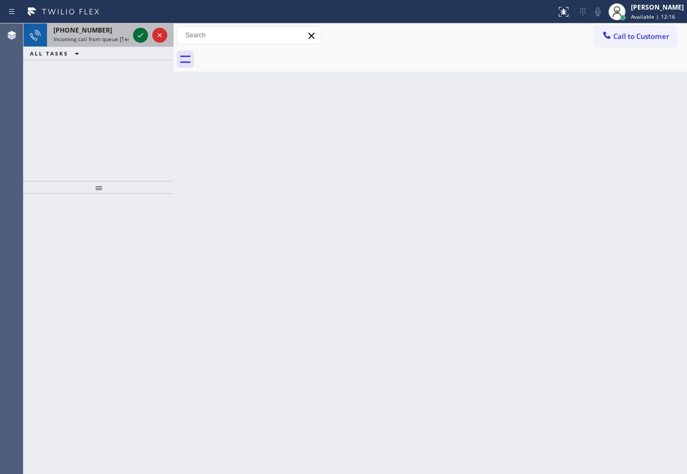
click at [136, 34] on icon at bounding box center [140, 35] width 13 height 13
click at [138, 31] on icon at bounding box center [140, 35] width 13 height 13
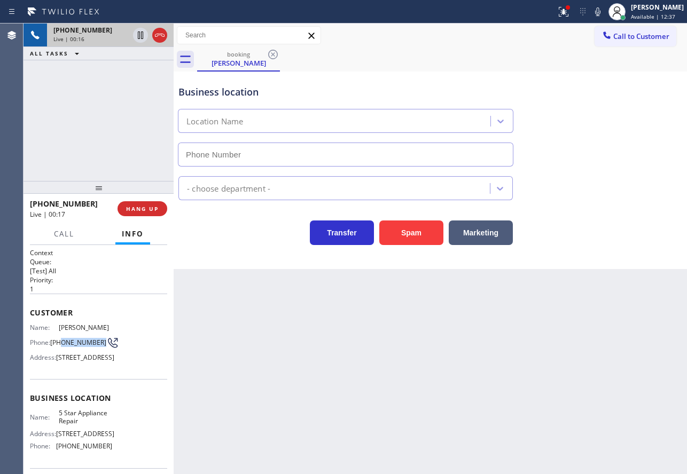
type input "[PHONE_NUMBER]"
drag, startPoint x: 68, startPoint y: 350, endPoint x: 60, endPoint y: 343, distance: 10.6
click at [60, 343] on span "(408) 768-7441" at bounding box center [78, 342] width 56 height 8
click at [253, 334] on div "Back to Dashboard Change Sender ID Customers Technicians Select a contact Outbo…" at bounding box center [429, 248] width 513 height 451
drag, startPoint x: 66, startPoint y: 348, endPoint x: 52, endPoint y: 343, distance: 15.2
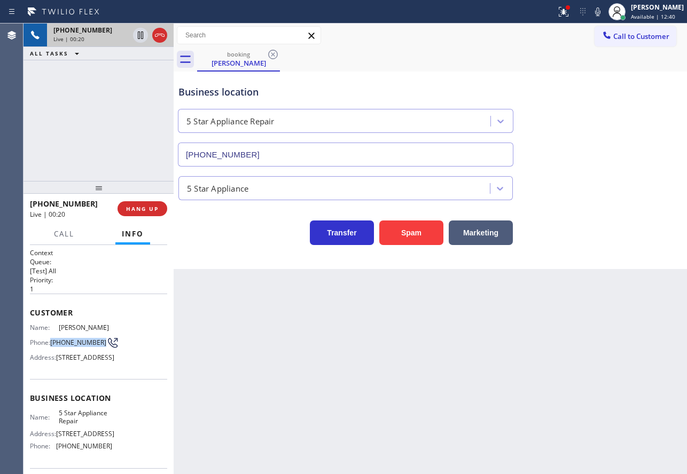
click at [52, 343] on div "Phone: (408) 768-7441" at bounding box center [71, 342] width 82 height 13
copy div "(408) 768-7441"
click at [73, 346] on span "(408) 768-7441" at bounding box center [78, 342] width 56 height 8
click at [90, 366] on div "Name: Cliff Knudsen Phone: (408) 768-7441 Address: 2914 Rustic Dr, San Jose, CA…" at bounding box center [71, 345] width 82 height 42
click at [604, 17] on icon at bounding box center [597, 11] width 13 height 13
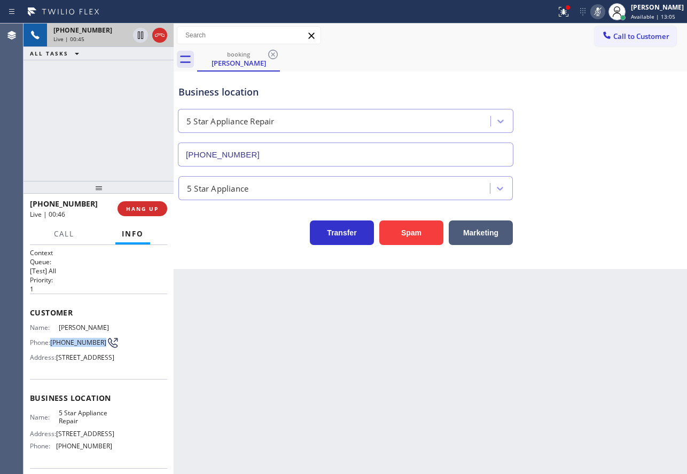
drag, startPoint x: 68, startPoint y: 348, endPoint x: 52, endPoint y: 341, distance: 17.2
click at [52, 341] on span "(408) 768-7441" at bounding box center [78, 342] width 56 height 8
copy span "(408) 768-7441"
click at [604, 8] on icon at bounding box center [597, 11] width 13 height 13
click at [600, 13] on icon at bounding box center [597, 11] width 5 height 9
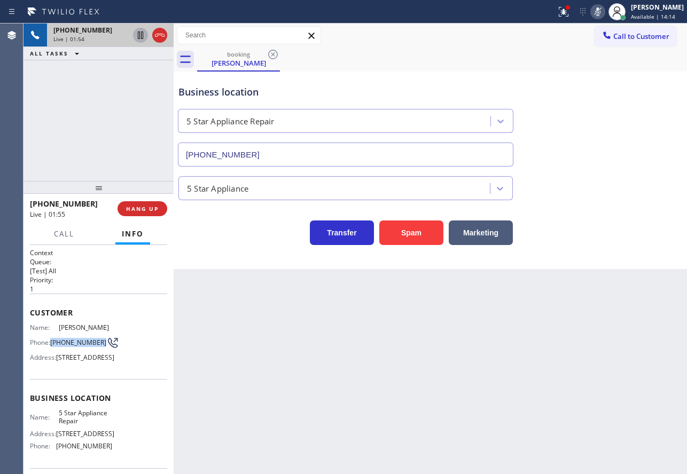
click at [139, 38] on icon at bounding box center [140, 34] width 5 height 7
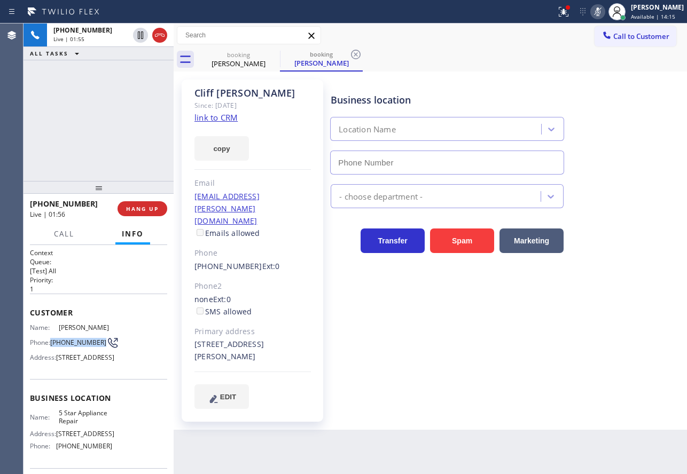
type input "[PHONE_NUMBER]"
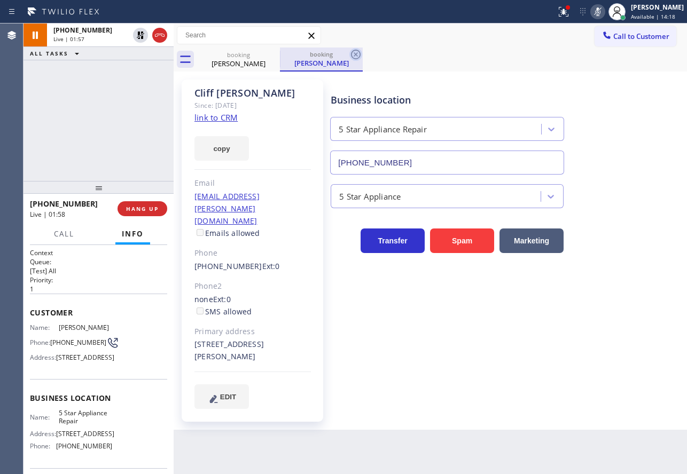
click at [354, 52] on icon at bounding box center [355, 54] width 13 height 13
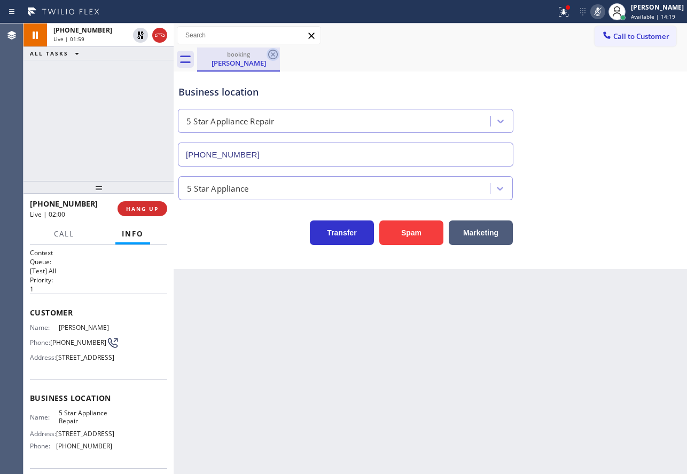
click at [273, 56] on icon at bounding box center [273, 55] width 10 height 10
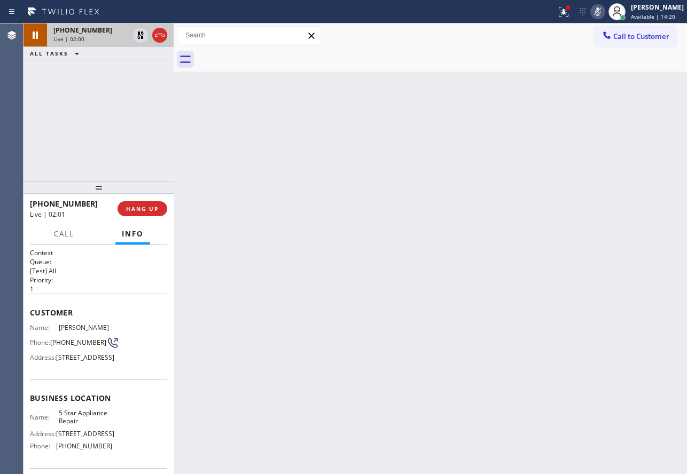
click at [102, 39] on div "Live | 02:00" at bounding box center [90, 38] width 75 height 7
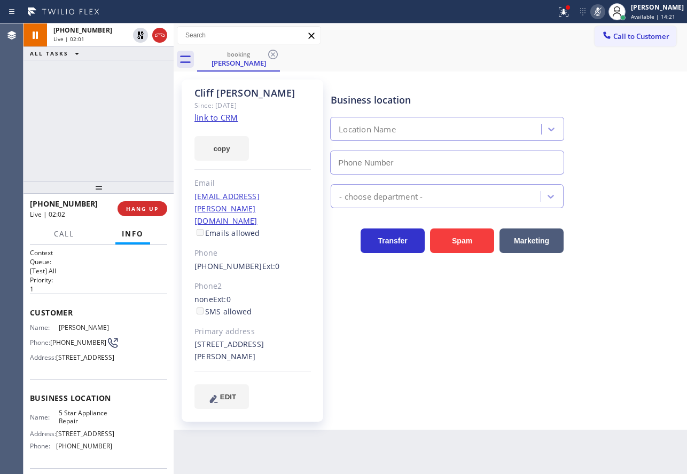
type input "[PHONE_NUMBER]"
click at [219, 117] on link "link to CRM" at bounding box center [215, 117] width 43 height 11
click at [600, 14] on icon at bounding box center [597, 11] width 5 height 9
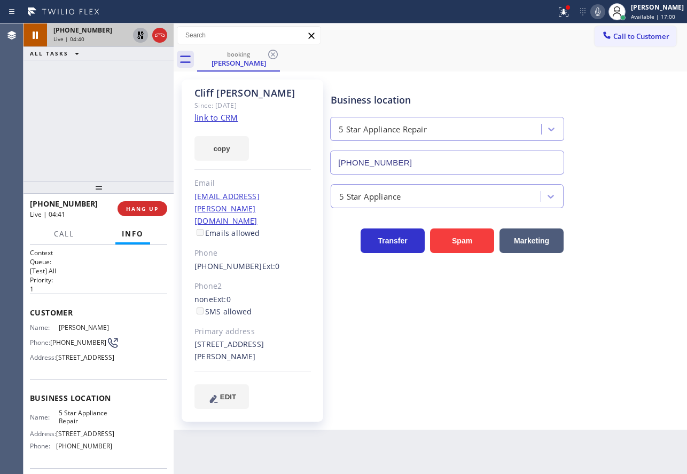
click at [137, 36] on icon at bounding box center [140, 35] width 13 height 13
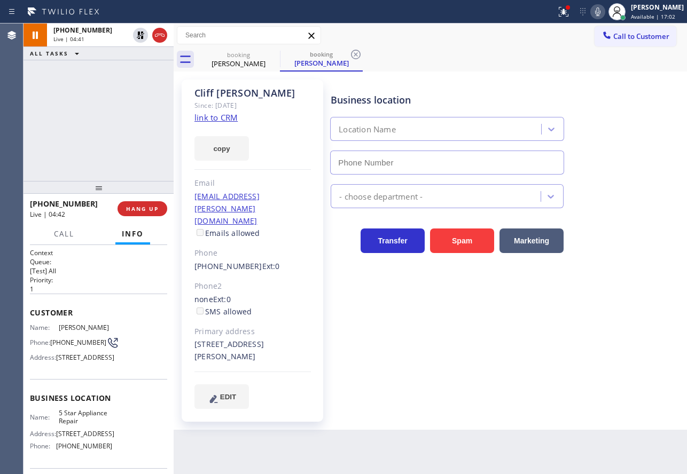
type input "[PHONE_NUMBER]"
click at [354, 57] on icon at bounding box center [355, 54] width 13 height 13
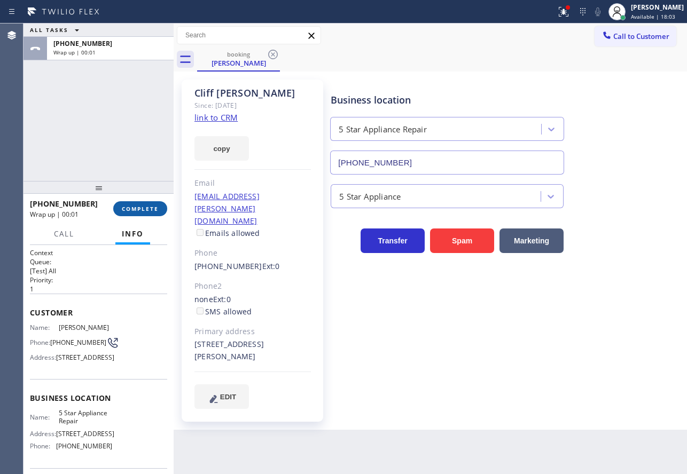
click at [141, 205] on span "COMPLETE" at bounding box center [140, 208] width 37 height 7
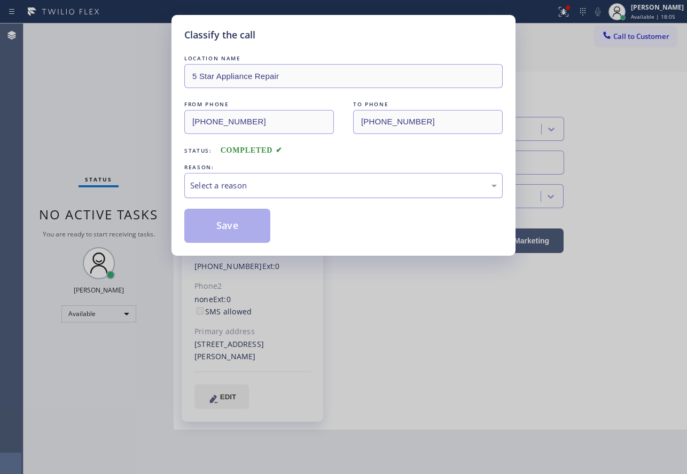
click at [311, 189] on div "Select a reason" at bounding box center [343, 185] width 306 height 12
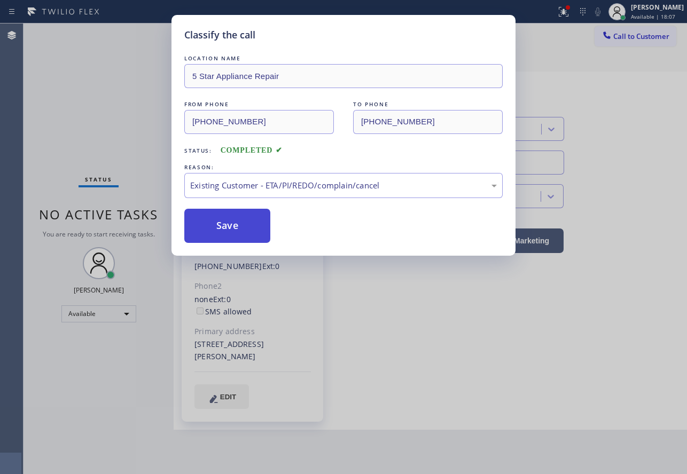
click at [246, 230] on button "Save" at bounding box center [227, 226] width 86 height 34
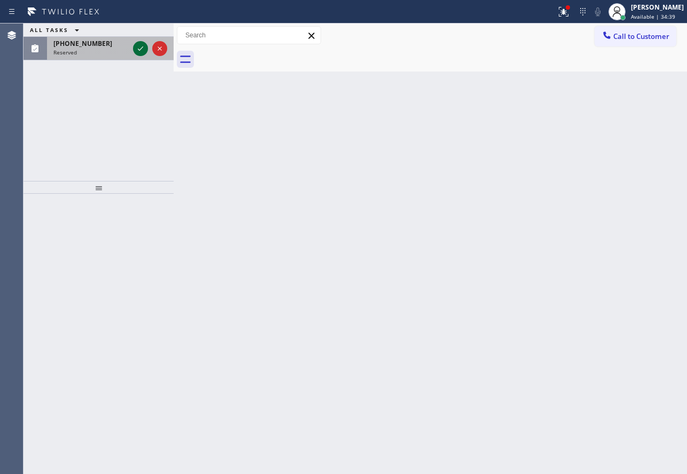
click at [143, 48] on icon at bounding box center [140, 48] width 13 height 13
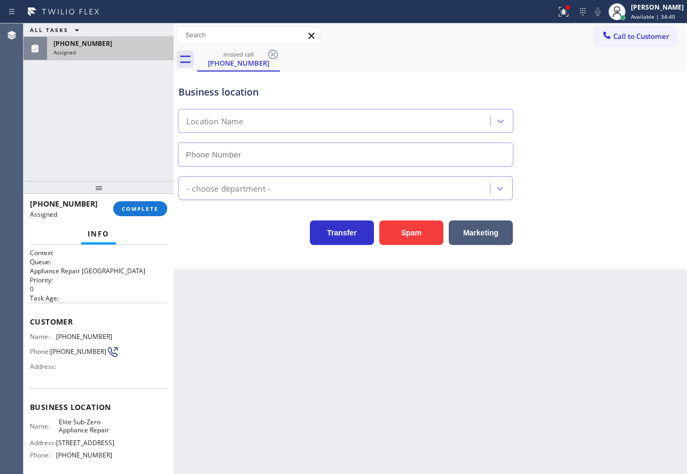
type input "[PHONE_NUMBER]"
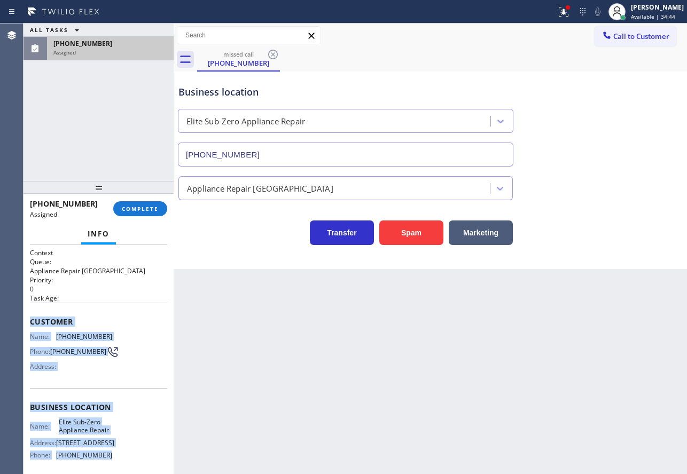
drag, startPoint x: 116, startPoint y: 462, endPoint x: 24, endPoint y: 327, distance: 163.8
click at [24, 327] on div "Context Queue: Appliance Repair High End Priority: 0 Task Age: Customer Name: (…" at bounding box center [98, 359] width 150 height 229
copy div "Customer Name: (858) 922-5208 Phone: (858) 922-5208 Address: Business location …"
click at [132, 202] on button "COMPLETE" at bounding box center [140, 208] width 54 height 15
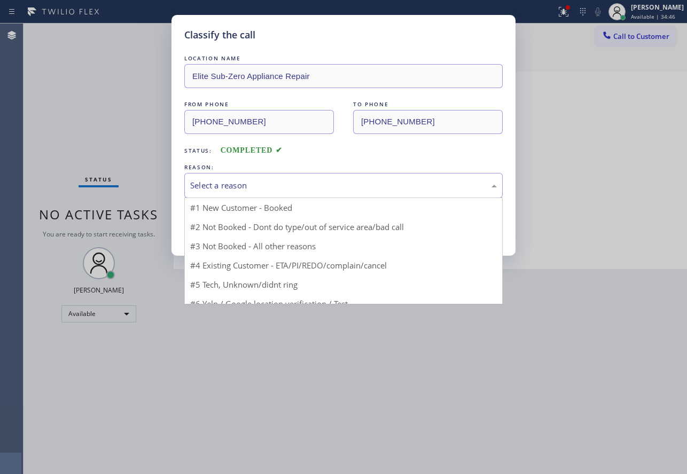
click at [329, 182] on div "Select a reason" at bounding box center [343, 185] width 306 height 12
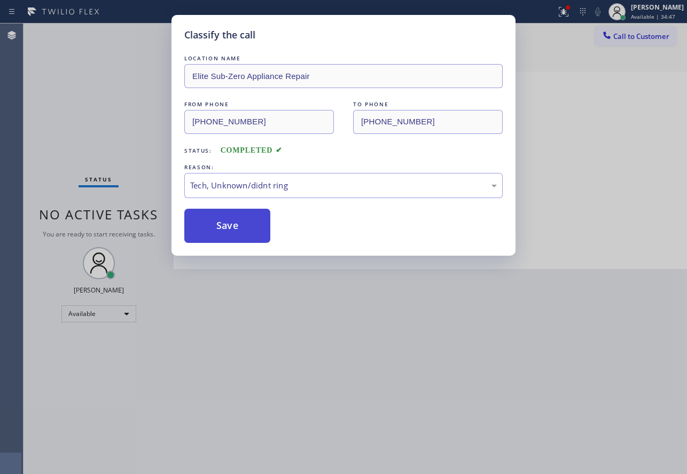
click at [244, 233] on button "Save" at bounding box center [227, 226] width 86 height 34
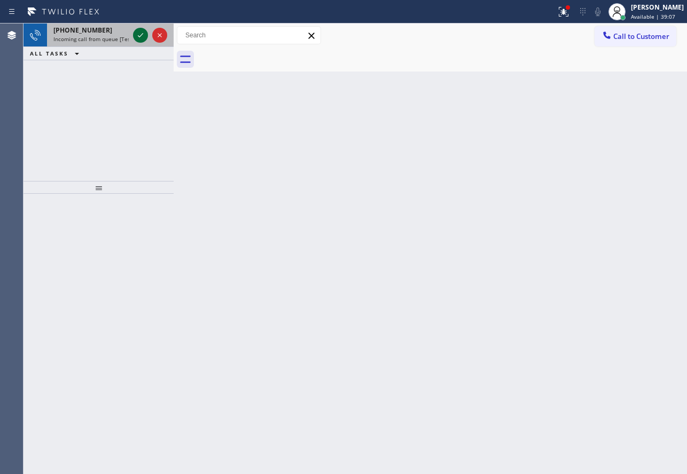
click at [137, 34] on icon at bounding box center [140, 35] width 13 height 13
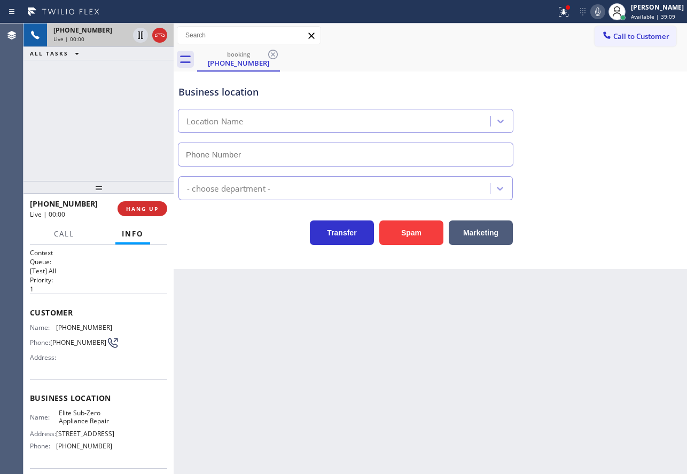
type input "[PHONE_NUMBER]"
drag, startPoint x: 70, startPoint y: 416, endPoint x: 101, endPoint y: 411, distance: 31.4
click at [101, 411] on div "Business location Name: Elite Sub-Zero Appliance Repair Address: 2055 Grant Rd …" at bounding box center [98, 423] width 137 height 89
click at [98, 329] on span "[PHONE_NUMBER]" at bounding box center [84, 328] width 56 height 8
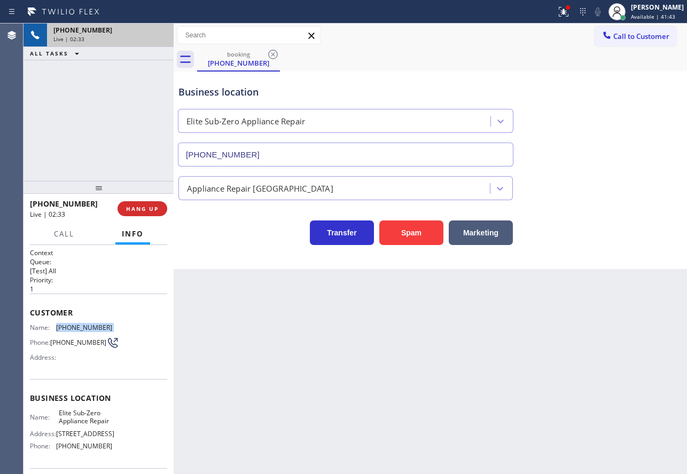
click at [98, 329] on span "[PHONE_NUMBER]" at bounding box center [84, 328] width 56 height 8
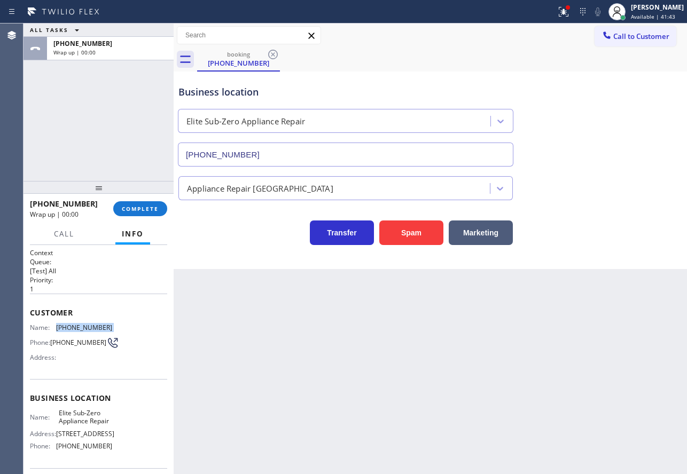
click at [98, 329] on span "[PHONE_NUMBER]" at bounding box center [84, 328] width 56 height 8
copy span "[PHONE_NUMBER]"
click at [125, 214] on button "COMPLETE" at bounding box center [140, 208] width 54 height 15
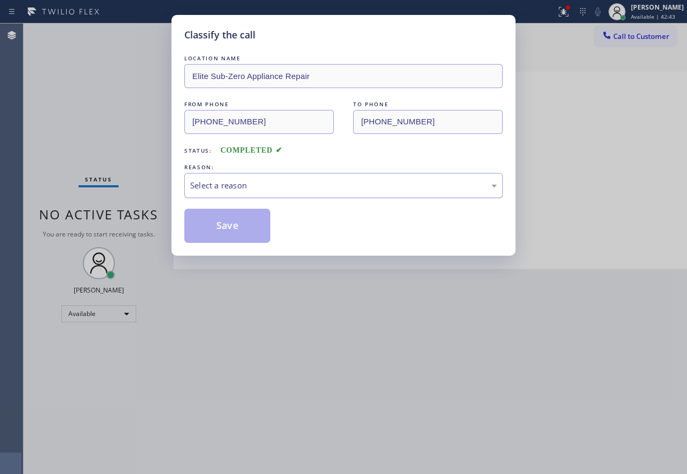
click at [314, 179] on div "Select a reason" at bounding box center [343, 185] width 306 height 12
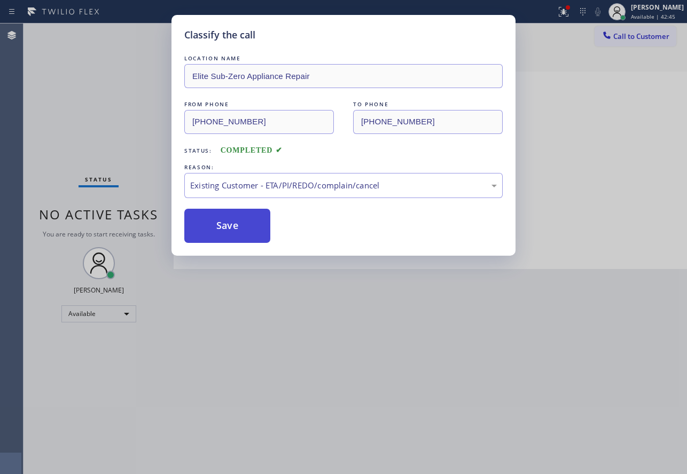
click at [230, 233] on button "Save" at bounding box center [227, 226] width 86 height 34
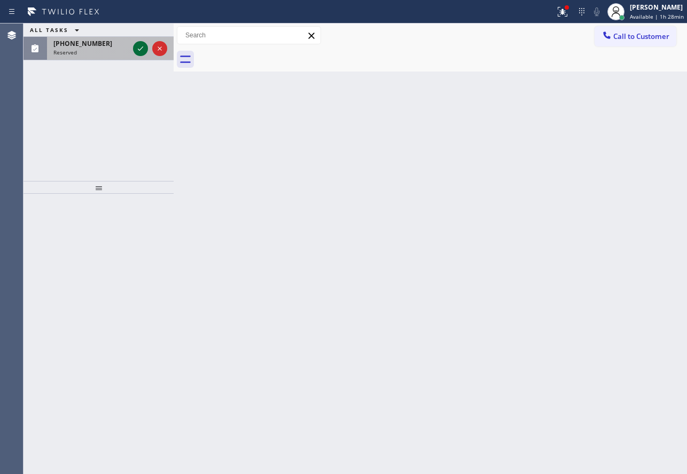
click at [138, 49] on icon at bounding box center [140, 48] width 13 height 13
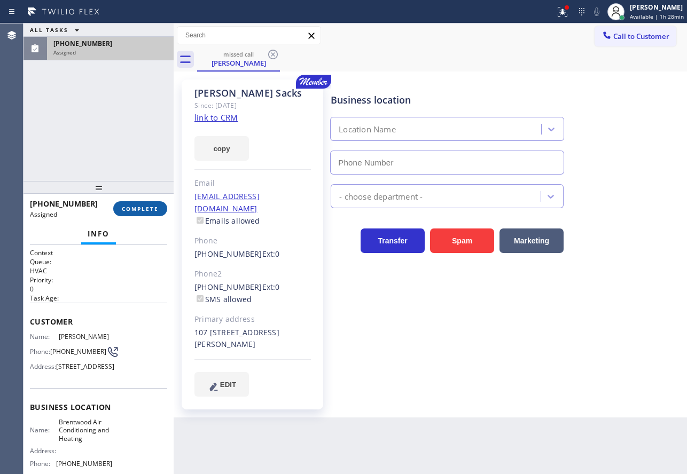
click at [151, 208] on span "COMPLETE" at bounding box center [140, 208] width 37 height 7
type input "(925) 247-1891"
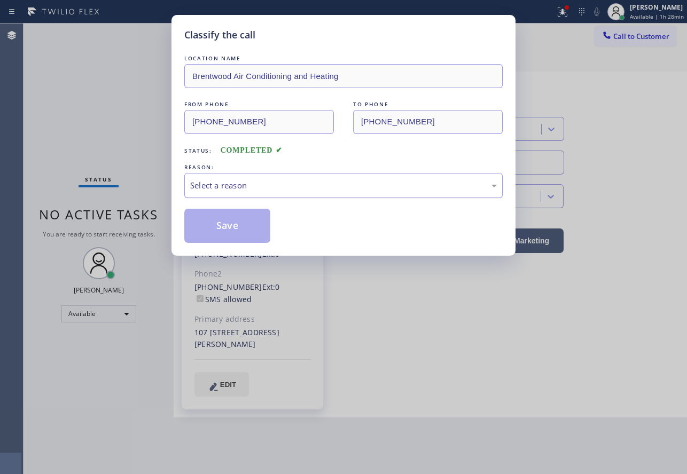
click at [243, 185] on div "Select a reason" at bounding box center [343, 185] width 306 height 12
drag, startPoint x: 232, startPoint y: 242, endPoint x: 231, endPoint y: 231, distance: 11.8
click at [232, 241] on button "Save" at bounding box center [227, 226] width 86 height 34
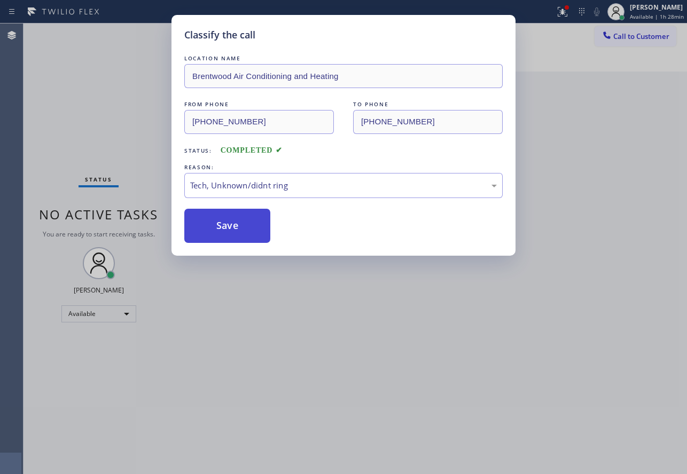
click at [231, 231] on button "Save" at bounding box center [227, 226] width 86 height 34
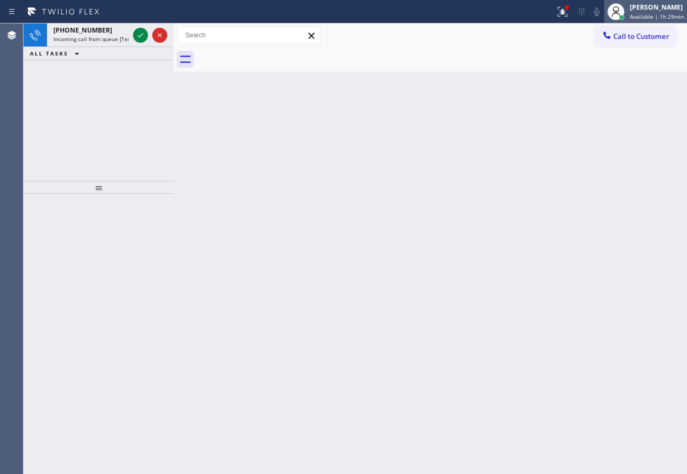
click at [652, 9] on div "[PERSON_NAME]" at bounding box center [656, 7] width 54 height 9
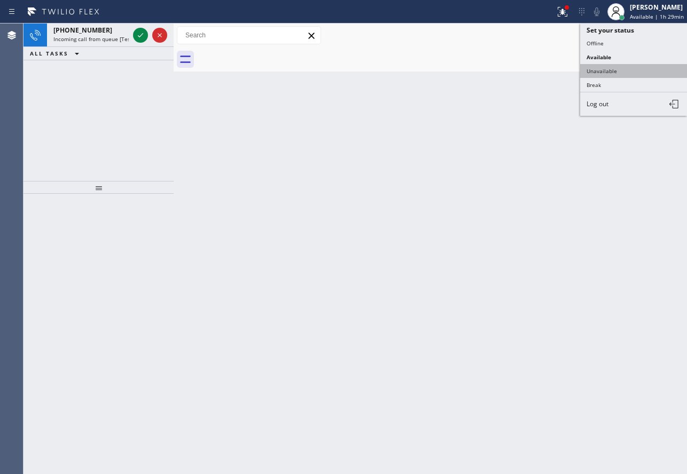
drag, startPoint x: 603, startPoint y: 77, endPoint x: 605, endPoint y: 71, distance: 6.8
click at [603, 76] on ul "Set your status Offline Available Unavailable Break Log out" at bounding box center [633, 69] width 107 height 92
click at [605, 71] on button "Unavailable" at bounding box center [633, 71] width 107 height 14
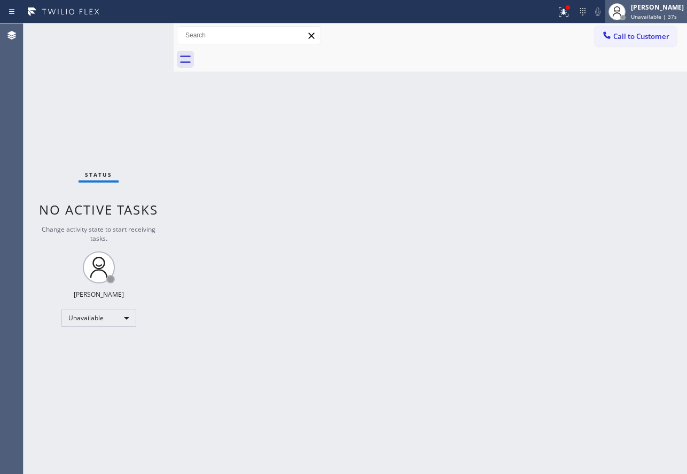
click at [642, 5] on div "[PERSON_NAME]" at bounding box center [656, 7] width 53 height 9
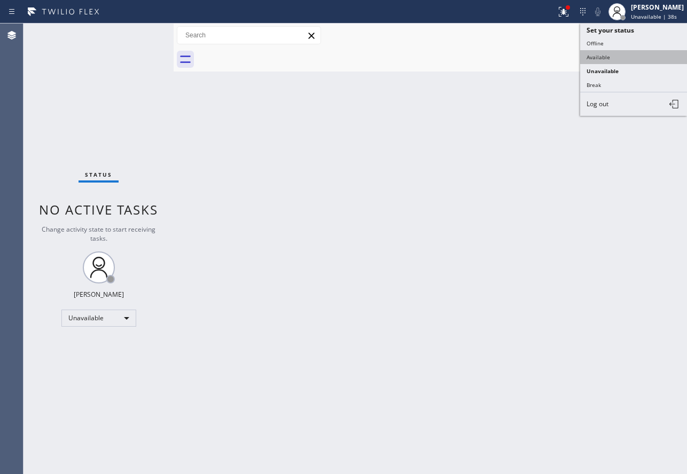
click at [614, 55] on button "Available" at bounding box center [633, 57] width 107 height 14
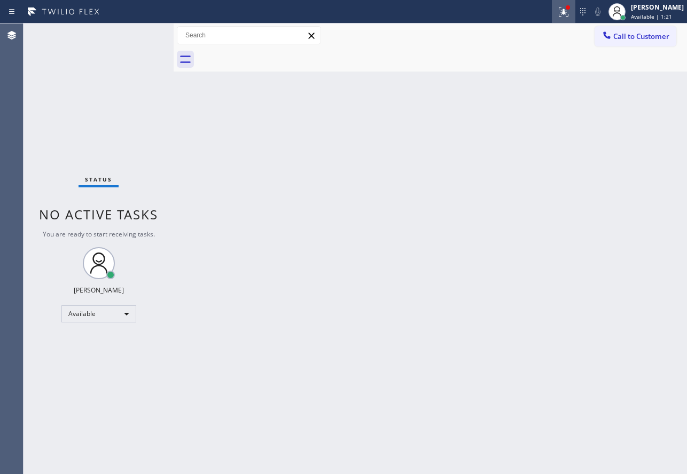
click at [570, 10] on icon at bounding box center [563, 11] width 13 height 13
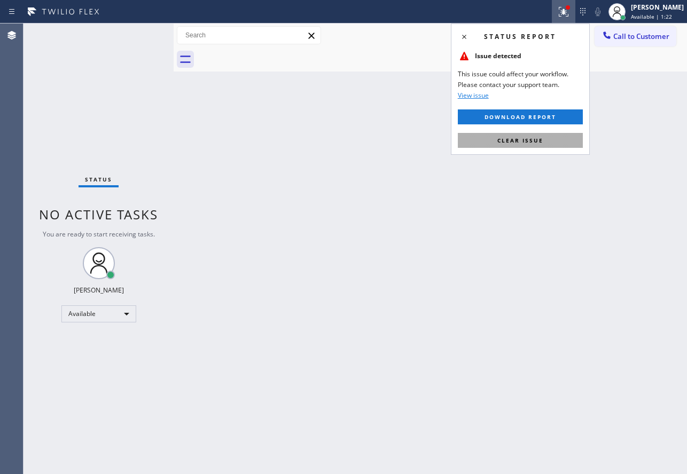
click at [548, 140] on button "Clear issue" at bounding box center [519, 140] width 125 height 15
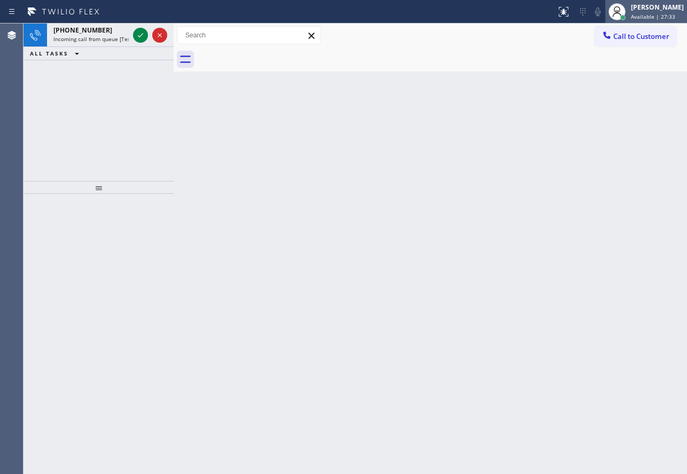
click at [665, 17] on span "Available | 27:33" at bounding box center [652, 16] width 44 height 7
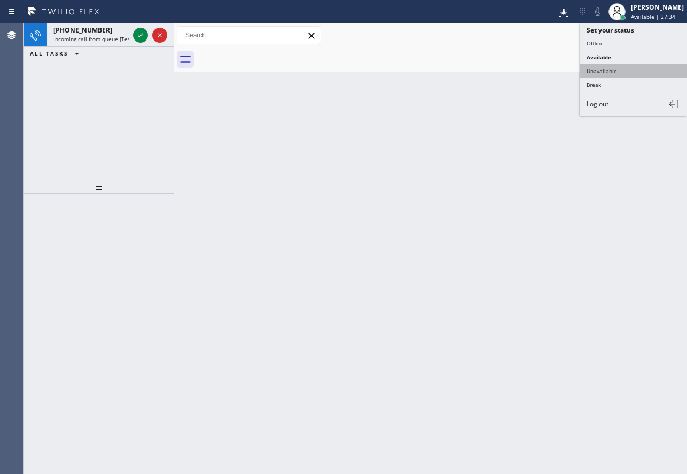
click at [622, 70] on button "Unavailable" at bounding box center [633, 71] width 107 height 14
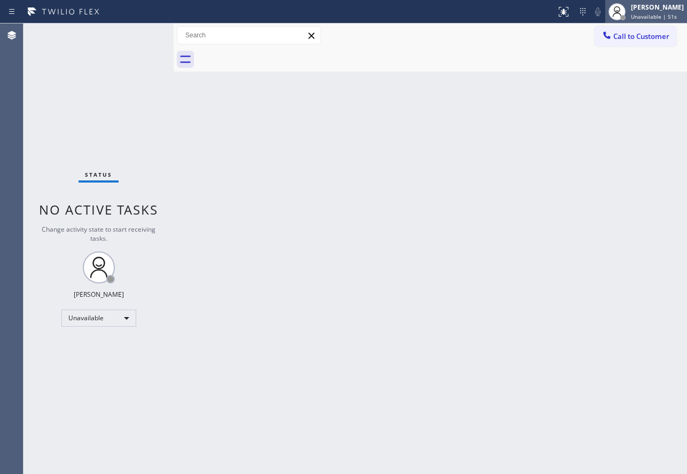
click at [623, 10] on icon at bounding box center [616, 11] width 13 height 13
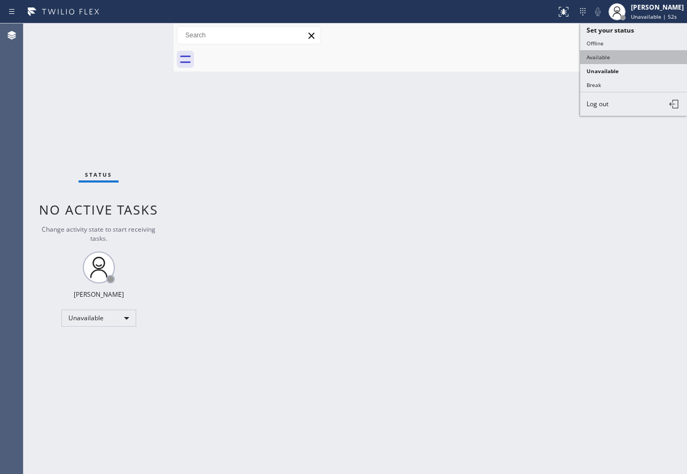
click at [610, 54] on button "Available" at bounding box center [633, 57] width 107 height 14
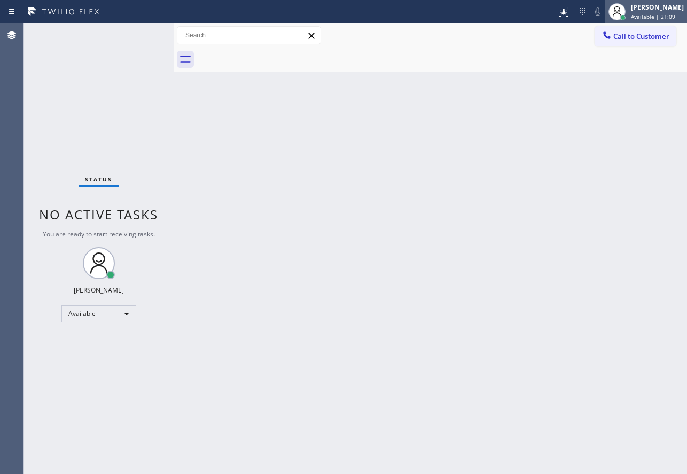
click at [656, 13] on span "Available | 21:09" at bounding box center [652, 16] width 44 height 7
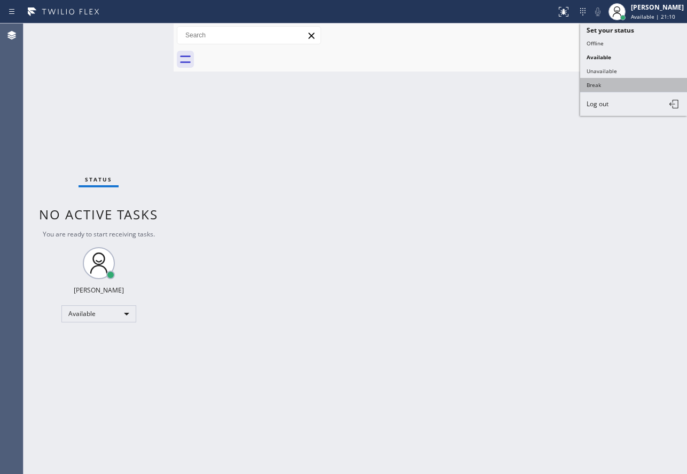
click at [609, 82] on button "Break" at bounding box center [633, 85] width 107 height 14
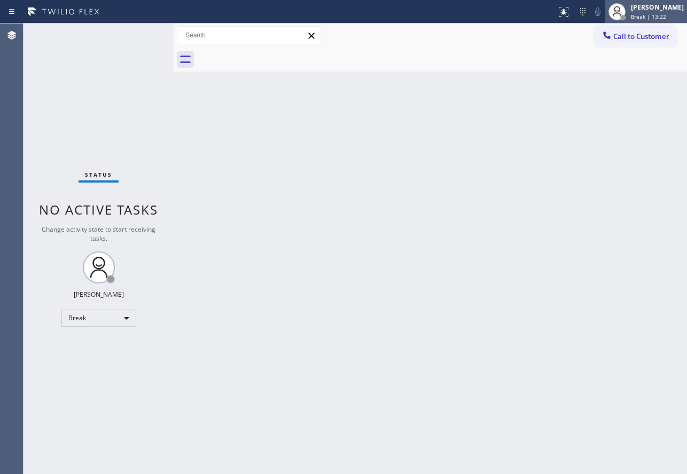
click at [625, 5] on div at bounding box center [616, 11] width 17 height 17
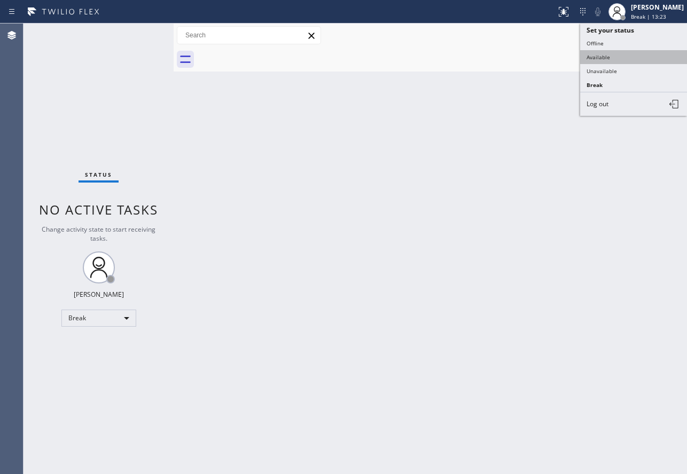
click at [615, 58] on button "Available" at bounding box center [633, 57] width 107 height 14
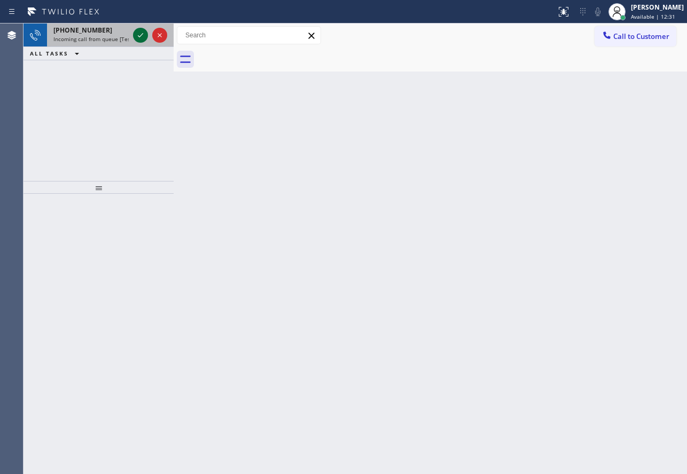
click at [142, 36] on icon at bounding box center [140, 35] width 13 height 13
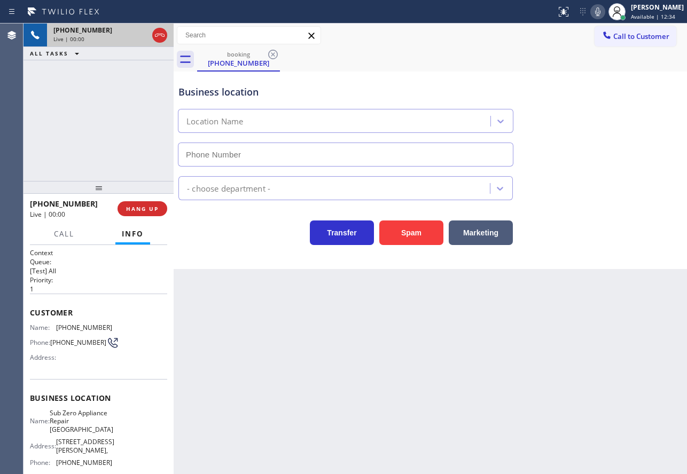
type input "(360) 205-1831"
click at [159, 41] on icon at bounding box center [159, 35] width 13 height 13
type input "(360) 205-1831"
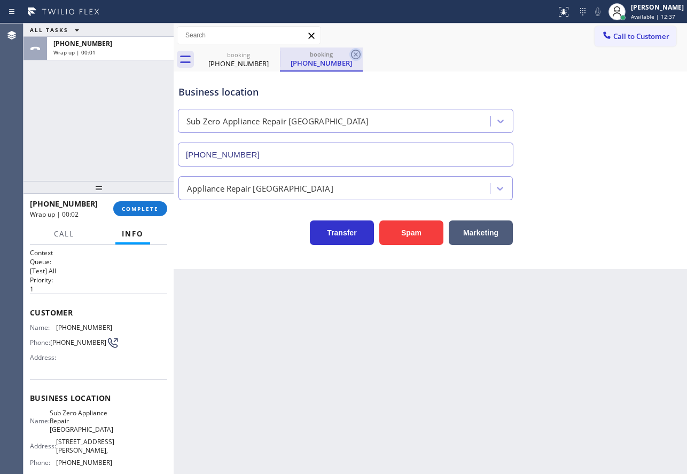
click at [356, 55] on icon at bounding box center [356, 55] width 10 height 10
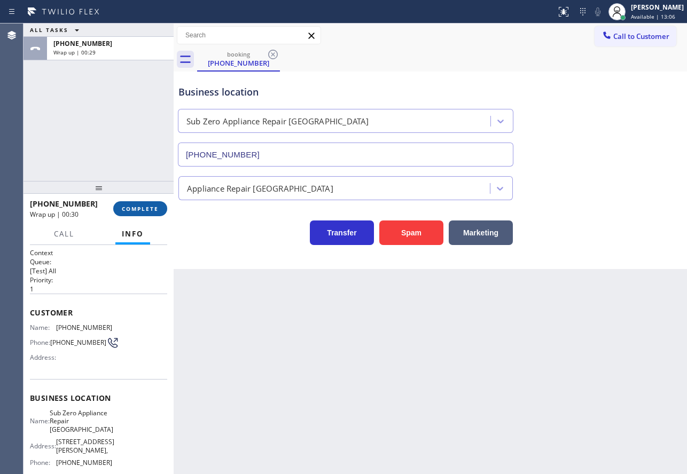
click at [145, 203] on button "COMPLETE" at bounding box center [140, 208] width 54 height 15
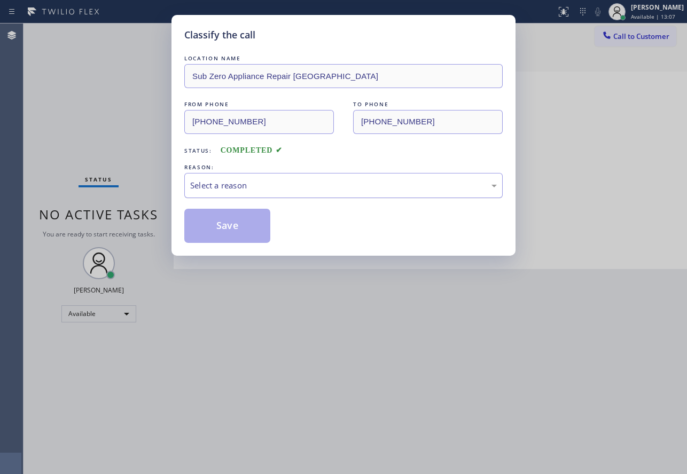
click at [301, 185] on div "Select a reason" at bounding box center [343, 185] width 306 height 12
click at [239, 227] on button "Save" at bounding box center [227, 226] width 86 height 34
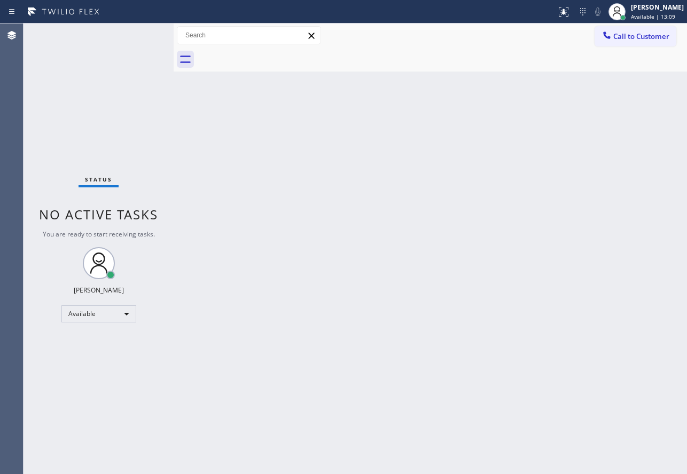
drag, startPoint x: 666, startPoint y: 11, endPoint x: 646, endPoint y: 28, distance: 26.1
click at [665, 11] on div "[PERSON_NAME]" at bounding box center [656, 7] width 53 height 9
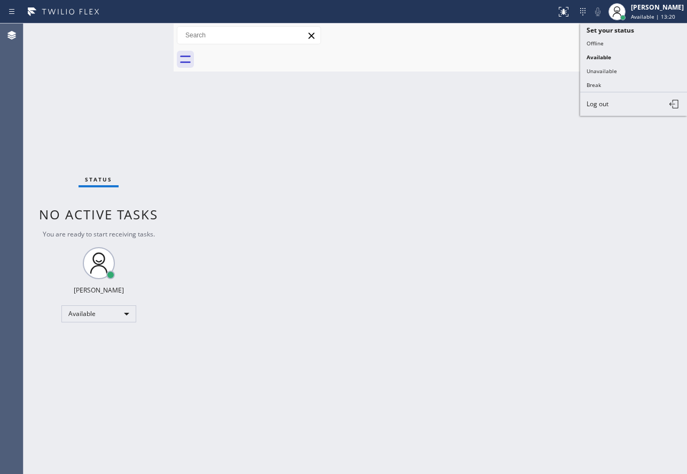
click at [523, 81] on div "Back to Dashboard Change Sender ID Customers Technicians Select a contact Outbo…" at bounding box center [429, 248] width 513 height 451
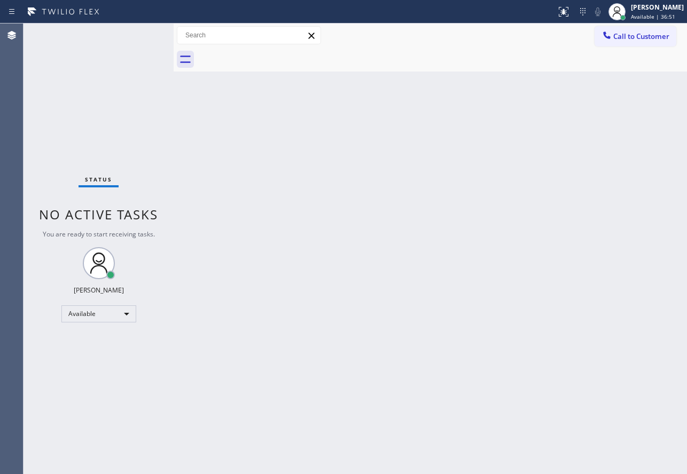
click at [528, 146] on div "Back to Dashboard Change Sender ID Customers Technicians Select a contact Outbo…" at bounding box center [429, 248] width 513 height 451
drag, startPoint x: 656, startPoint y: 3, endPoint x: 650, endPoint y: 5, distance: 6.1
click at [656, 3] on div "[PERSON_NAME]" at bounding box center [656, 7] width 54 height 9
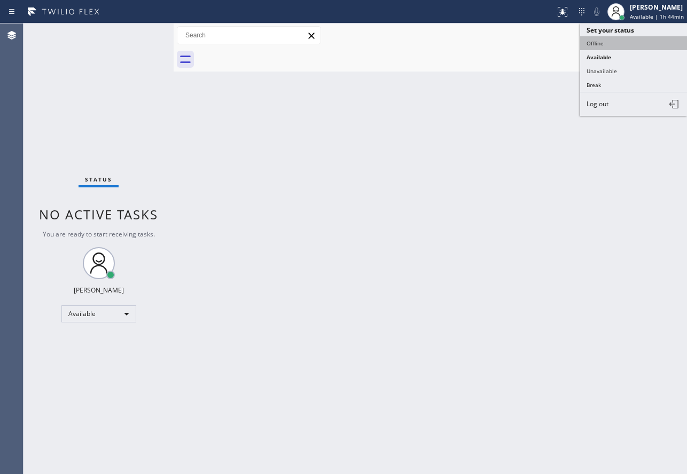
click at [592, 45] on button "Offline" at bounding box center [633, 43] width 107 height 14
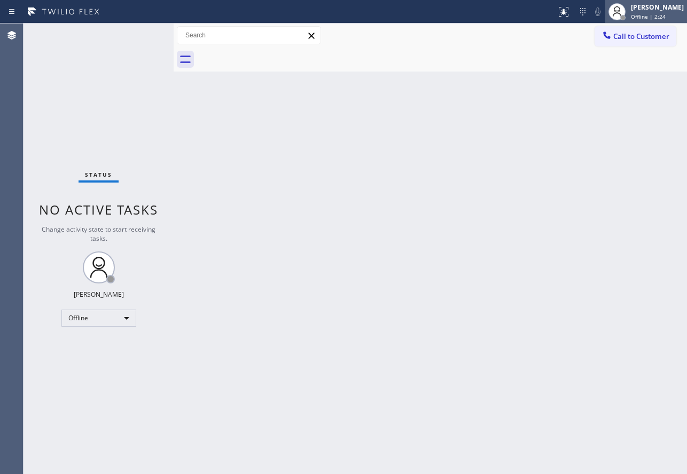
click at [675, 5] on div "[PERSON_NAME]" at bounding box center [656, 7] width 53 height 9
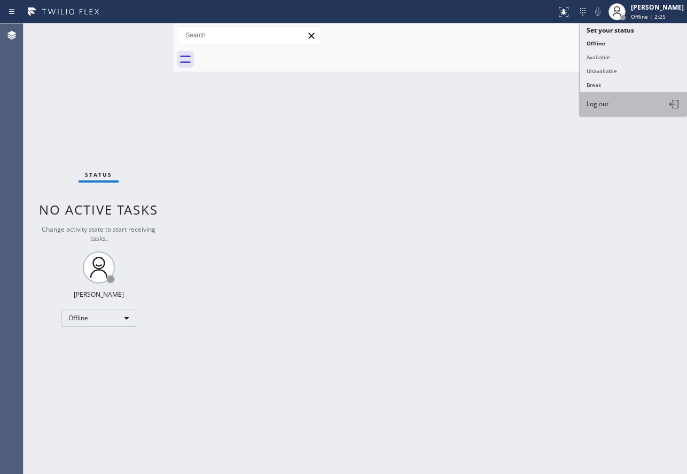
click at [608, 106] on span "Log out" at bounding box center [597, 103] width 22 height 9
